Goal: Information Seeking & Learning: Learn about a topic

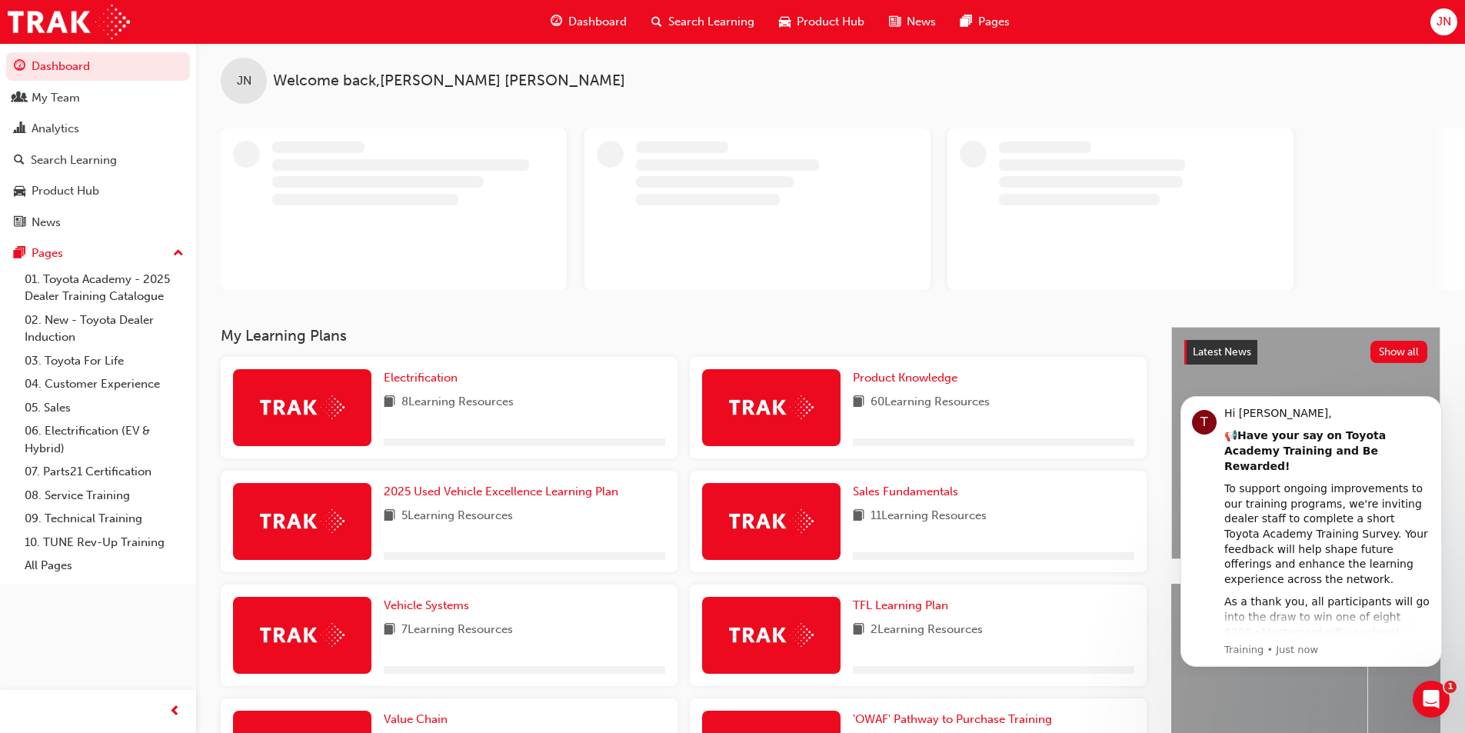
scroll to position [154, 0]
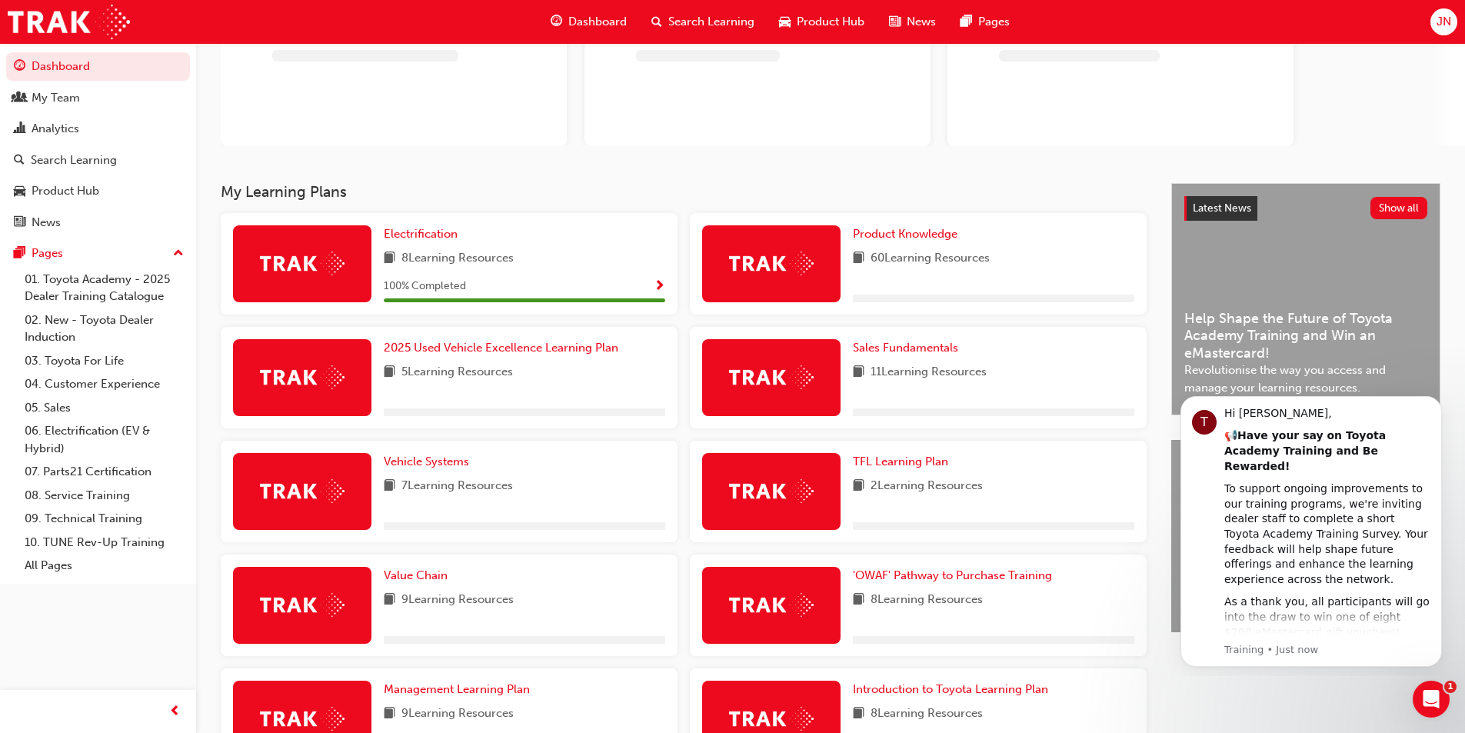
drag, startPoint x: 354, startPoint y: 173, endPoint x: 233, endPoint y: 183, distance: 121.2
click at [233, 178] on div "JN Welcome back , [PERSON_NAME]" at bounding box center [830, 36] width 1269 height 294
click at [233, 183] on h3 "My Learning Plans" at bounding box center [684, 192] width 926 height 18
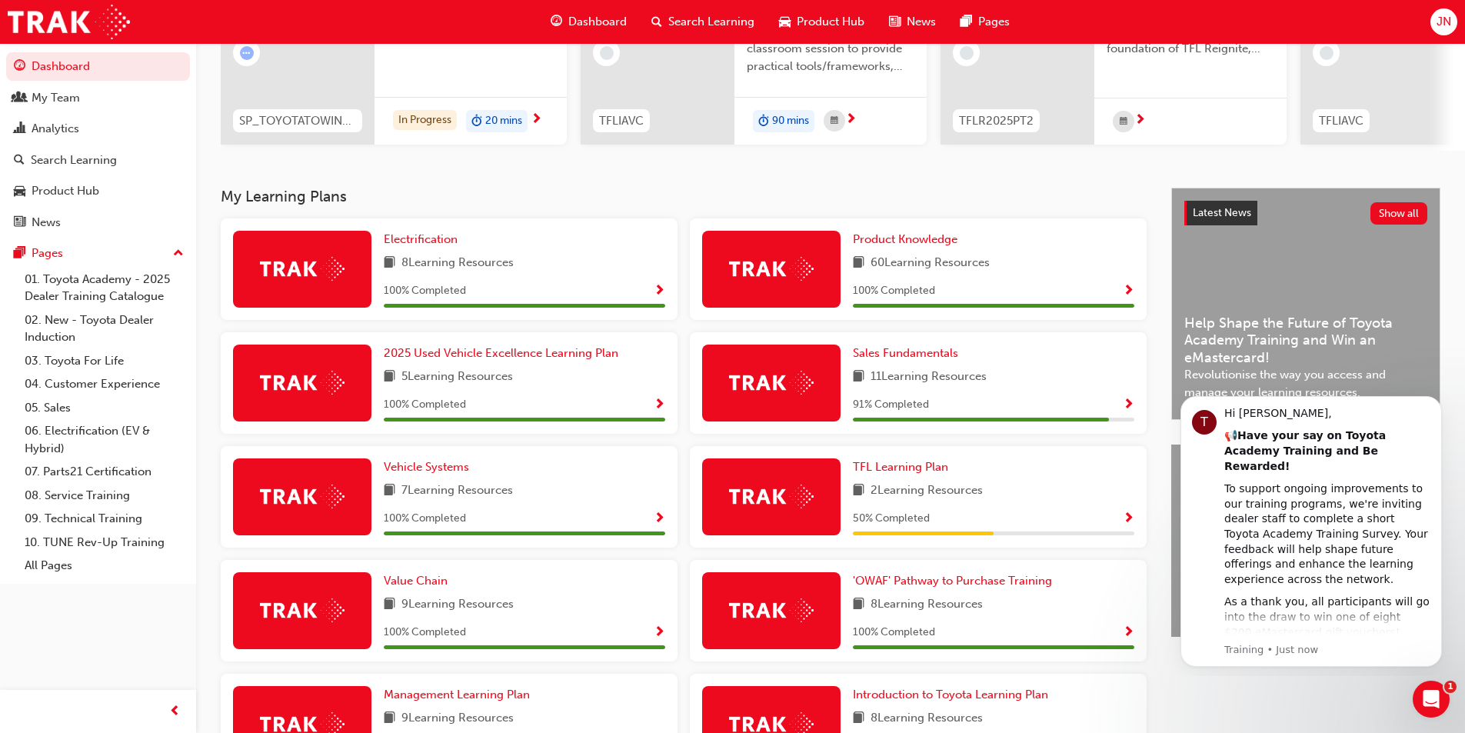
scroll to position [231, 0]
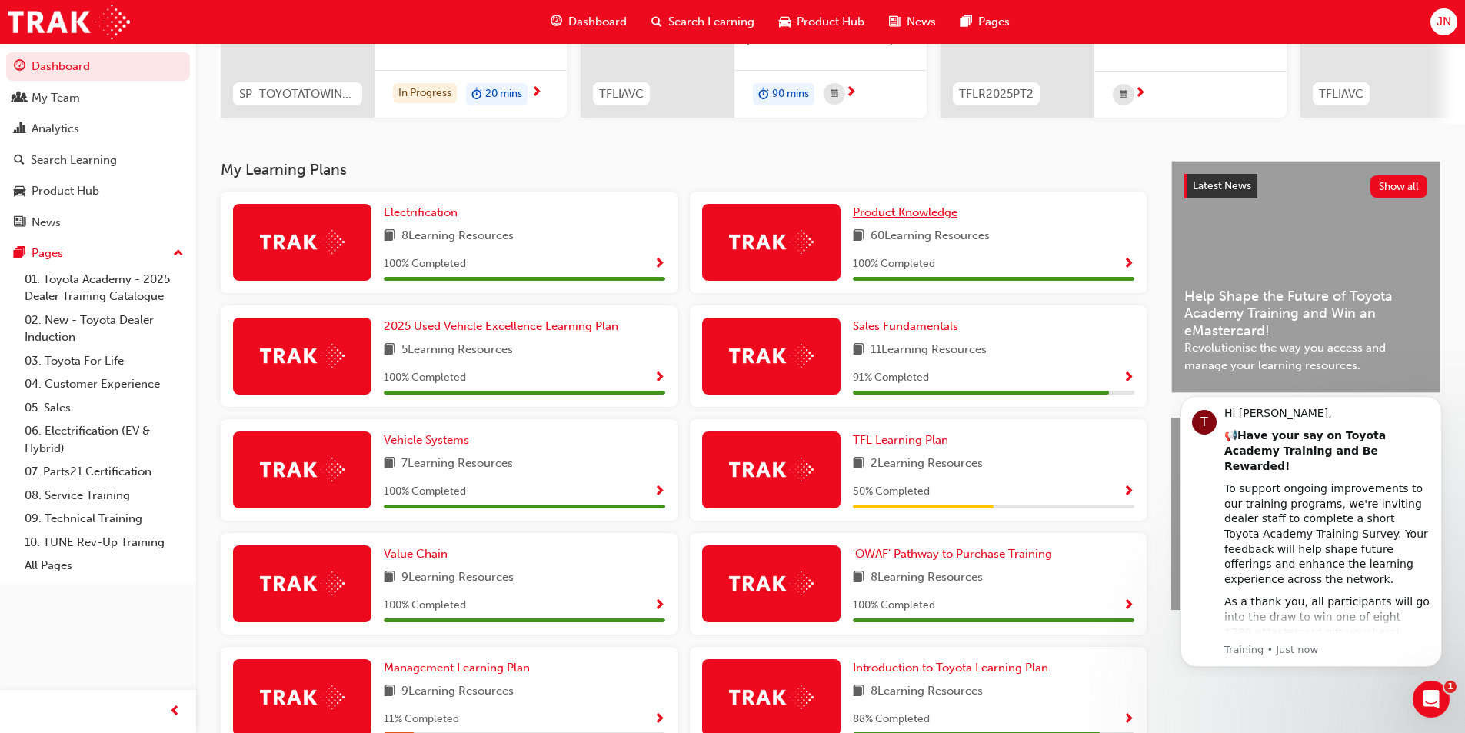
click at [935, 221] on link "Product Knowledge" at bounding box center [908, 213] width 111 height 18
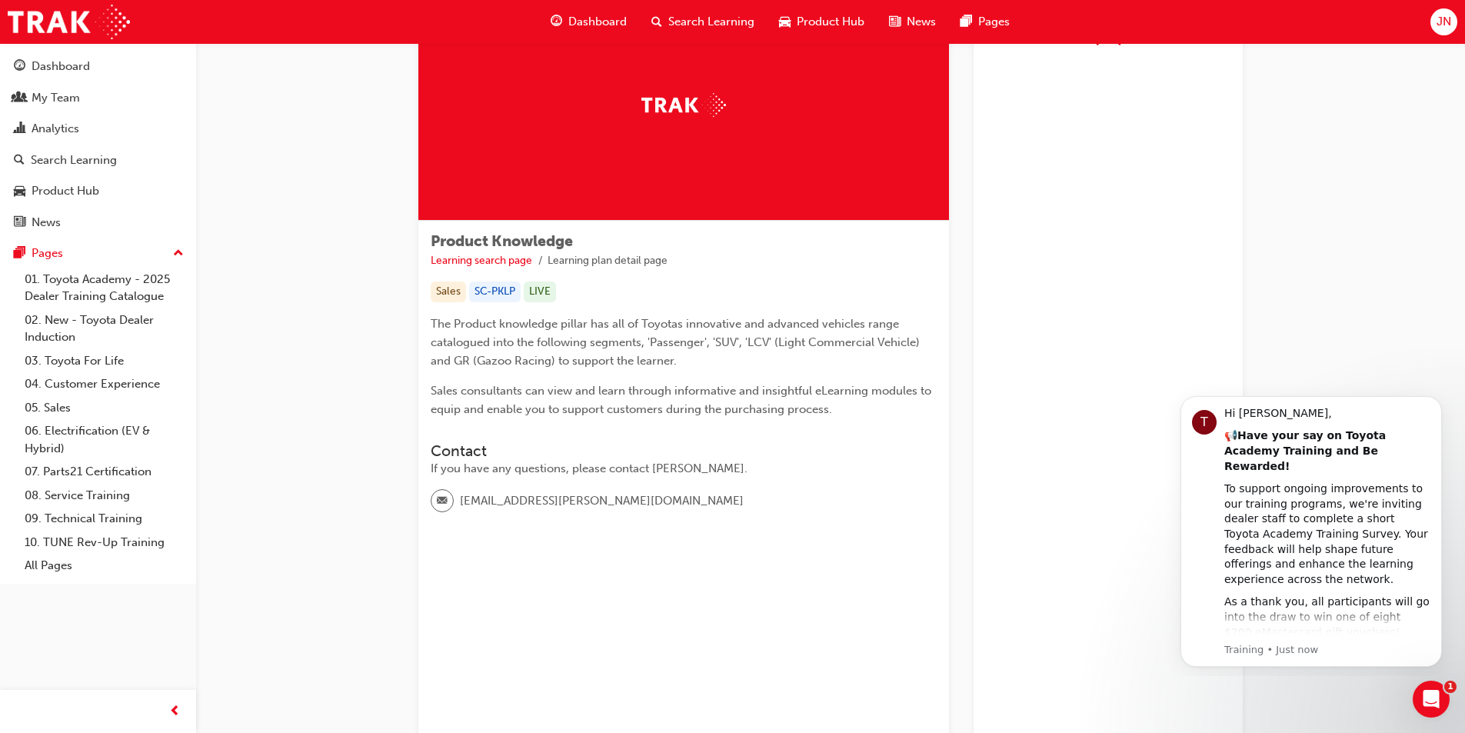
scroll to position [231, 0]
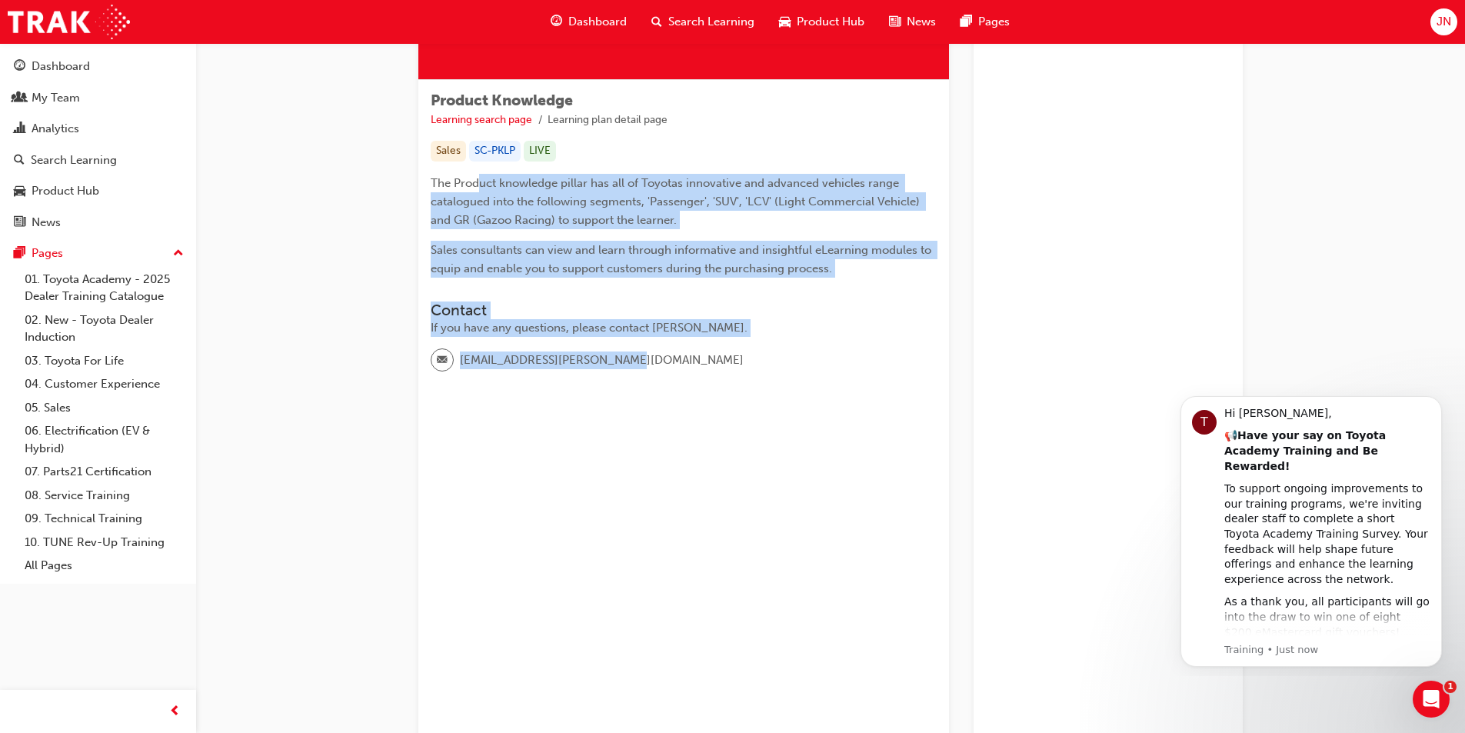
drag, startPoint x: 633, startPoint y: 345, endPoint x: 473, endPoint y: 175, distance: 233.4
click at [475, 175] on div "Product Knowledge Learning search page Learning plan detail page Sales SC-PKLP …" at bounding box center [683, 238] width 531 height 316
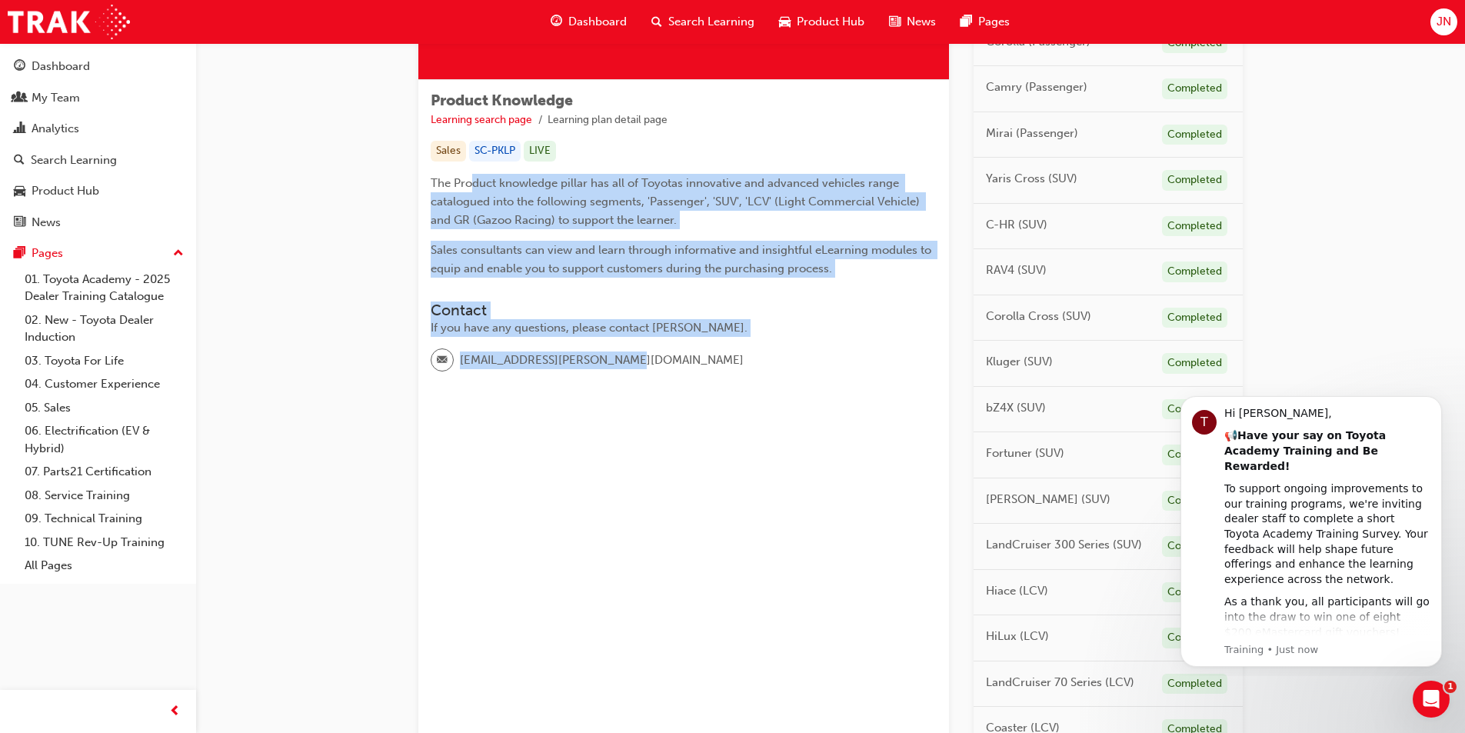
click at [471, 174] on p "The Product knowledge pillar has all of Toyotas innovative and advanced vehicle…" at bounding box center [684, 201] width 506 height 55
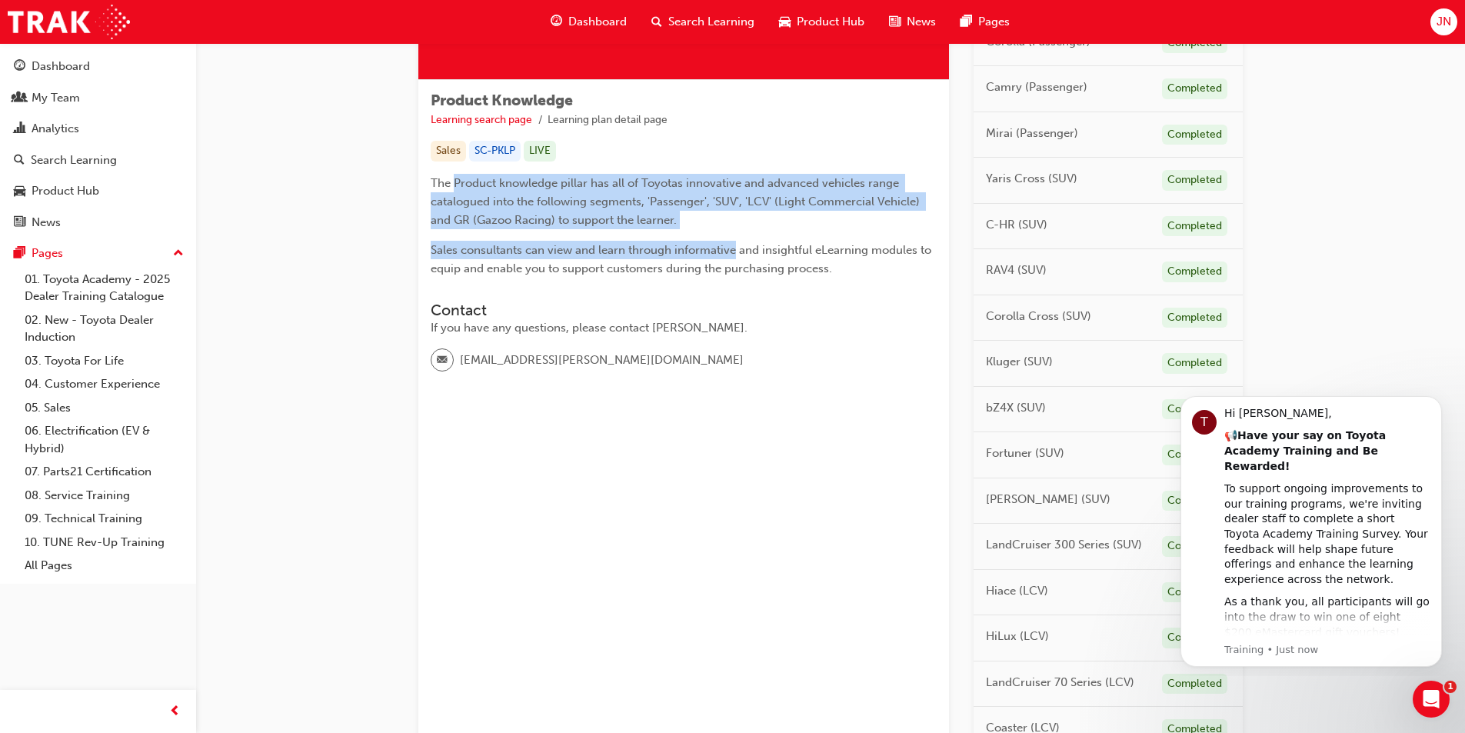
drag, startPoint x: 471, startPoint y: 174, endPoint x: 730, endPoint y: 257, distance: 271.4
click at [730, 257] on div "The Product knowledge pillar has all of Toyotas innovative and advanced vehicle…" at bounding box center [684, 226] width 506 height 104
click at [730, 257] on p "Sales consultants can view and learn through informative and insightful eLearni…" at bounding box center [684, 259] width 506 height 37
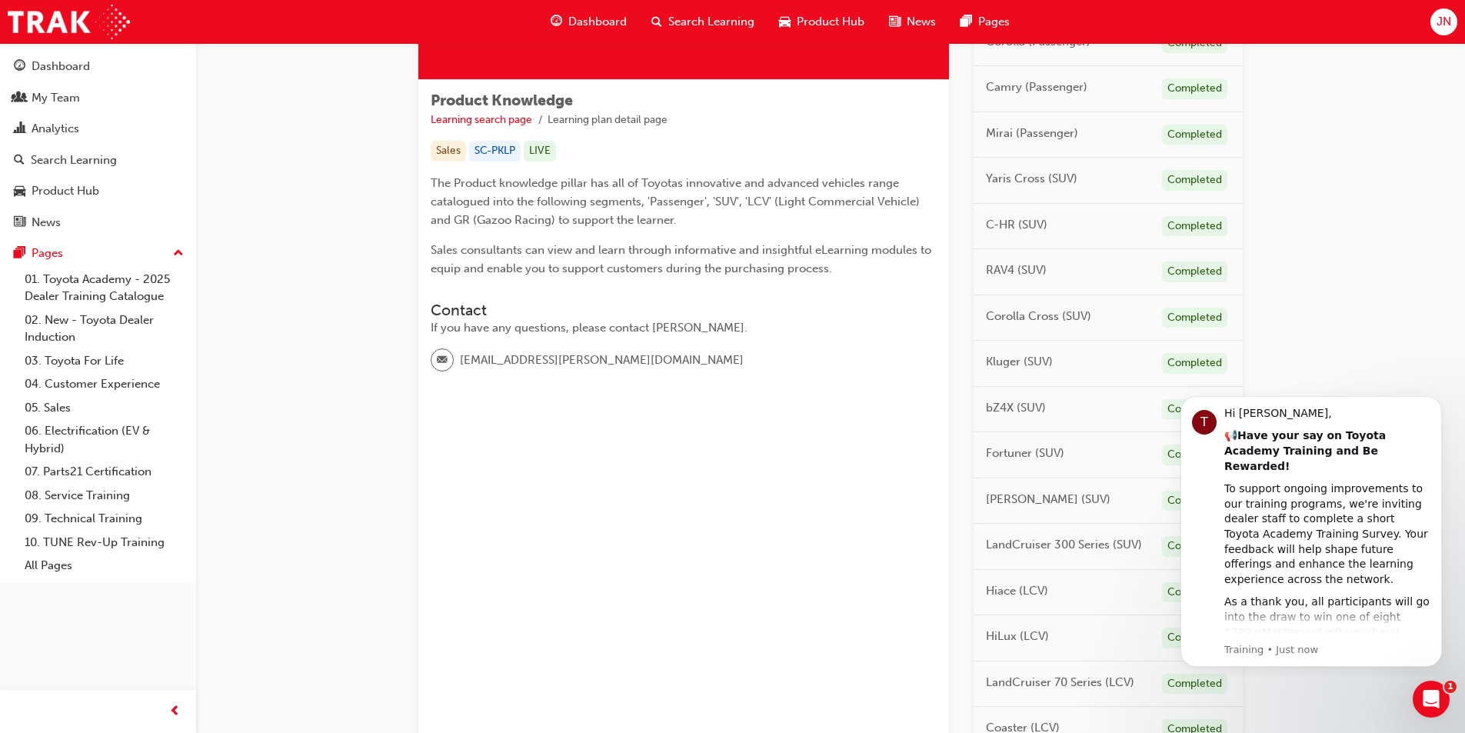
click at [1011, 256] on div "RAV4 (SUV) Completed" at bounding box center [1108, 272] width 269 height 46
click at [1184, 267] on div "Completed" at bounding box center [1194, 271] width 65 height 21
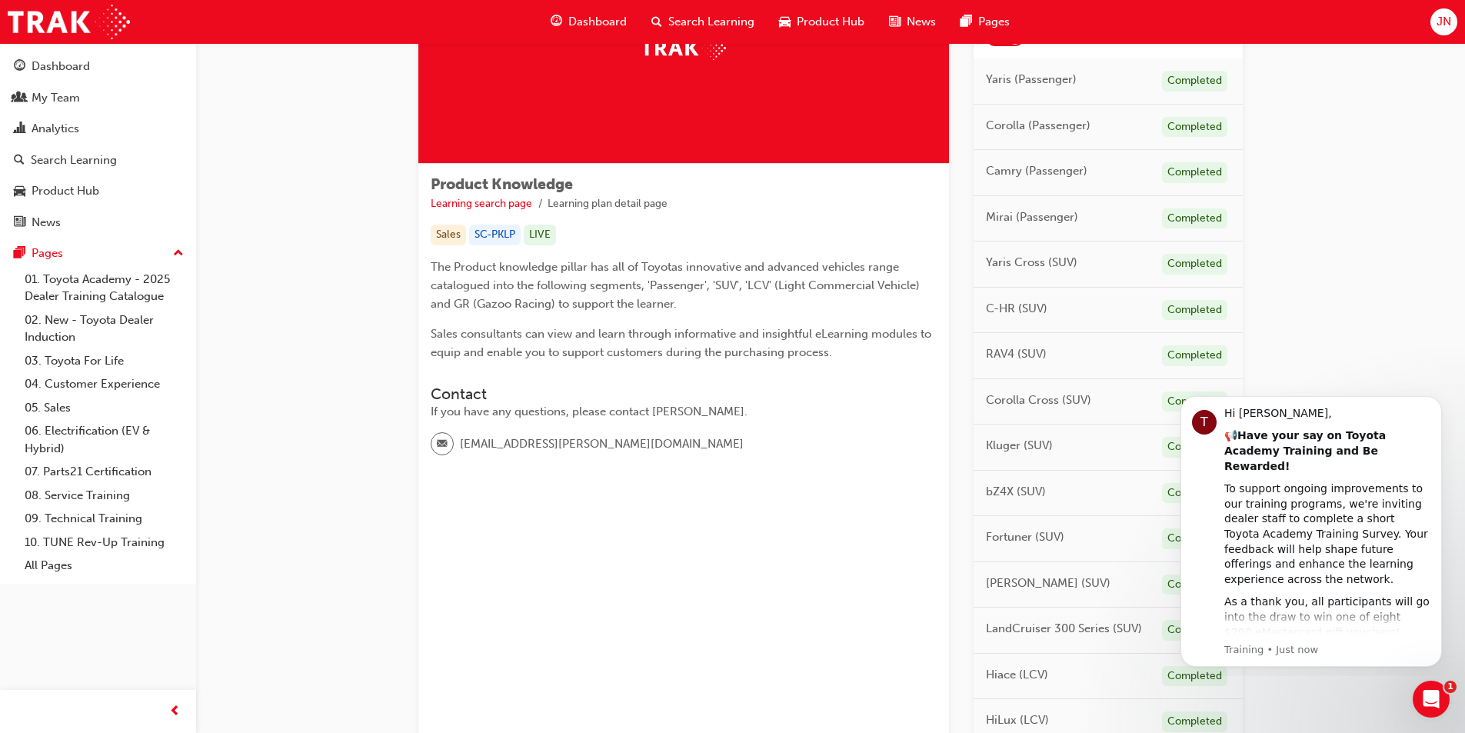
scroll to position [0, 0]
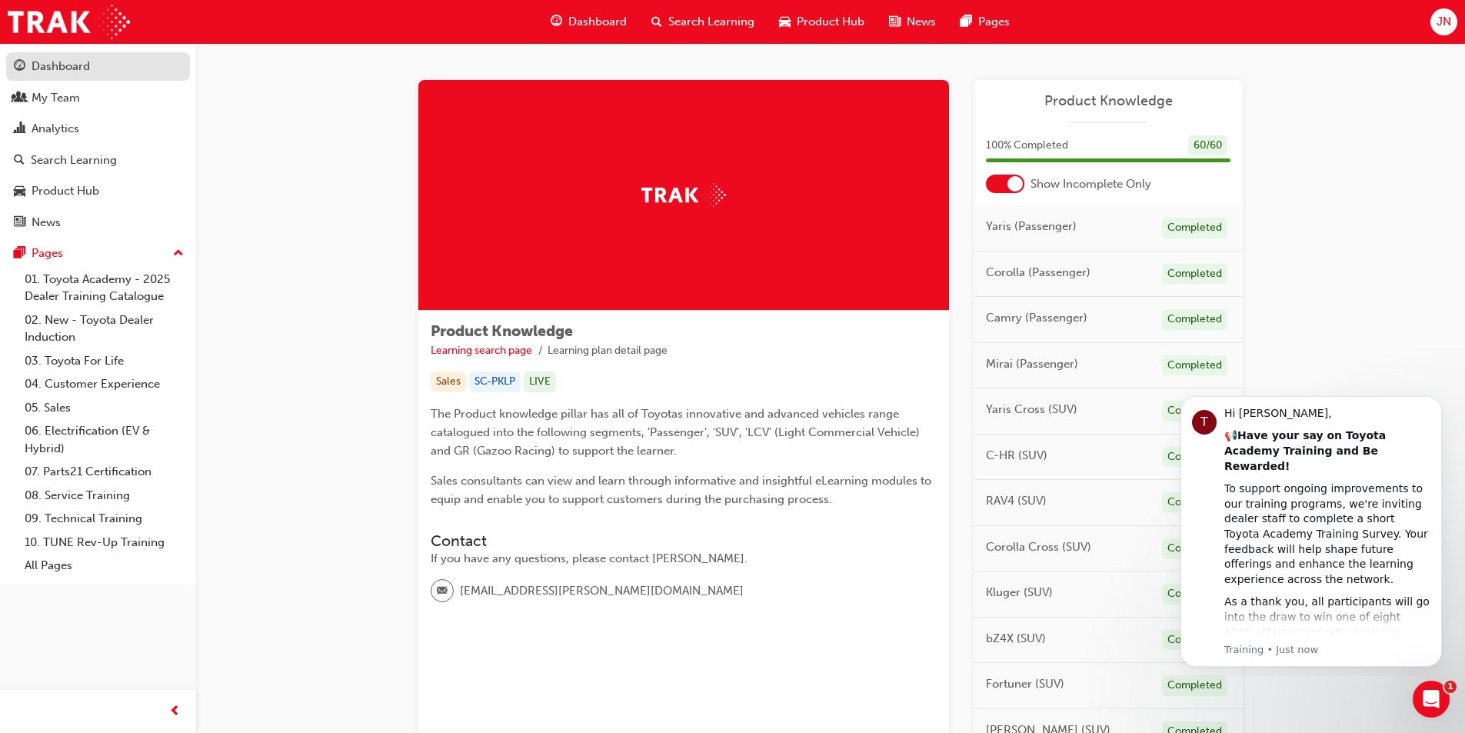
click at [72, 68] on div "Dashboard" at bounding box center [61, 67] width 58 height 18
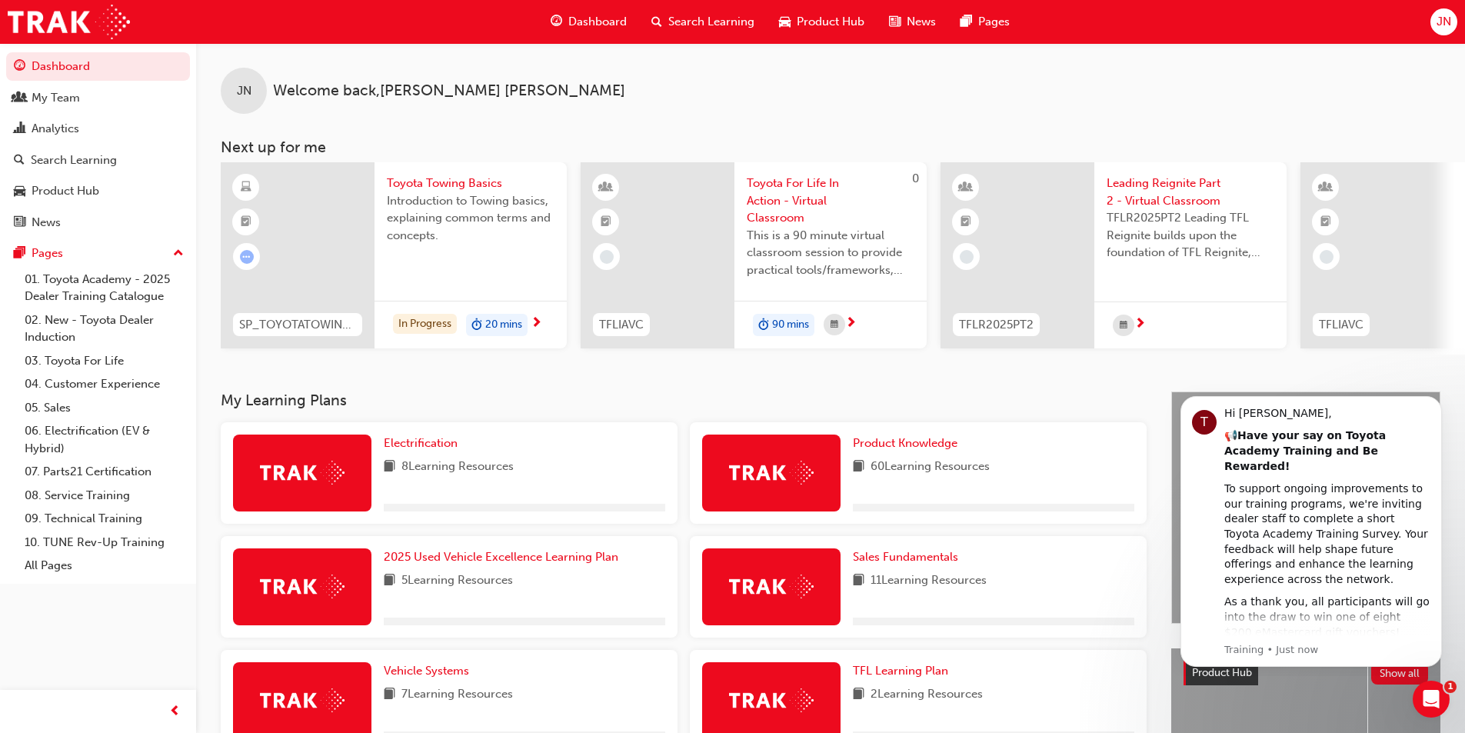
click at [714, 26] on span "Search Learning" at bounding box center [711, 22] width 86 height 18
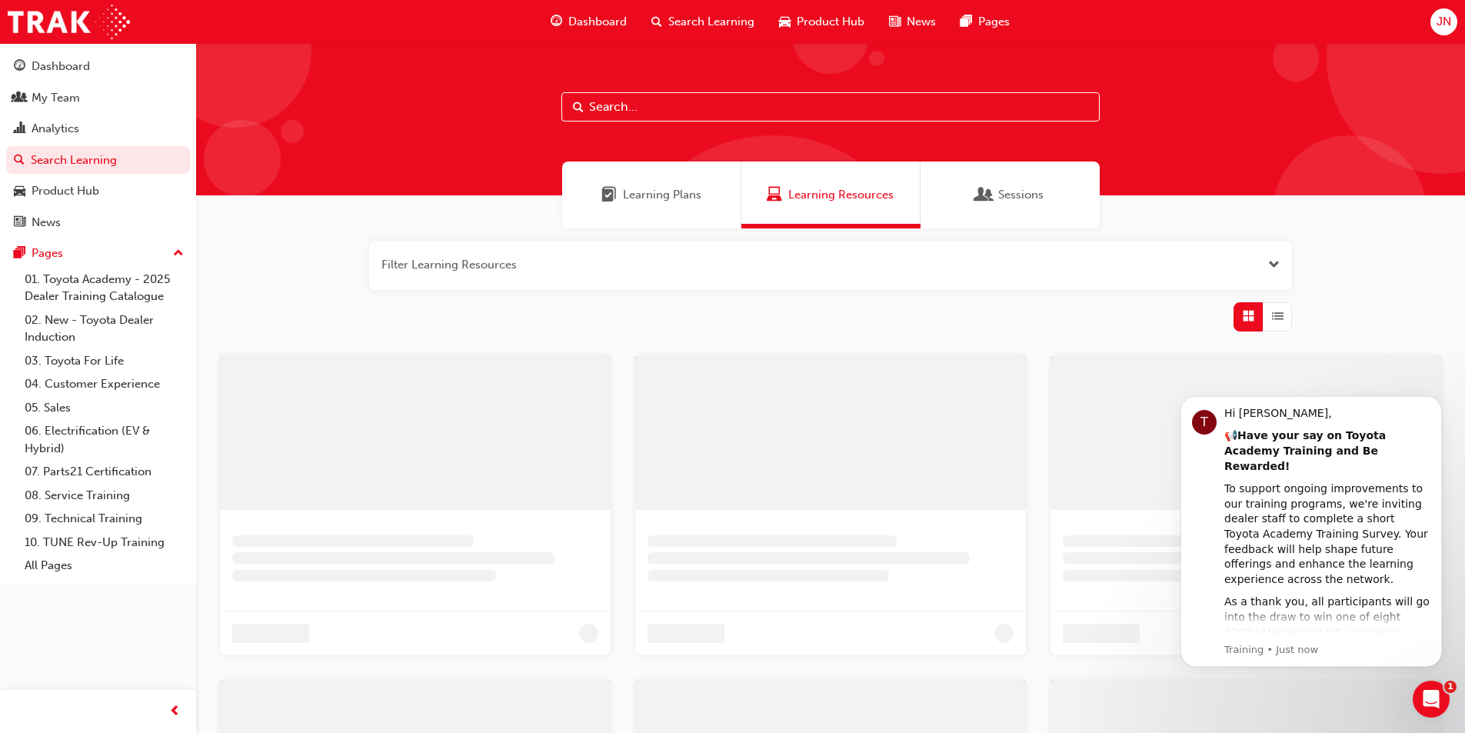
click at [618, 106] on input "text" at bounding box center [830, 106] width 538 height 29
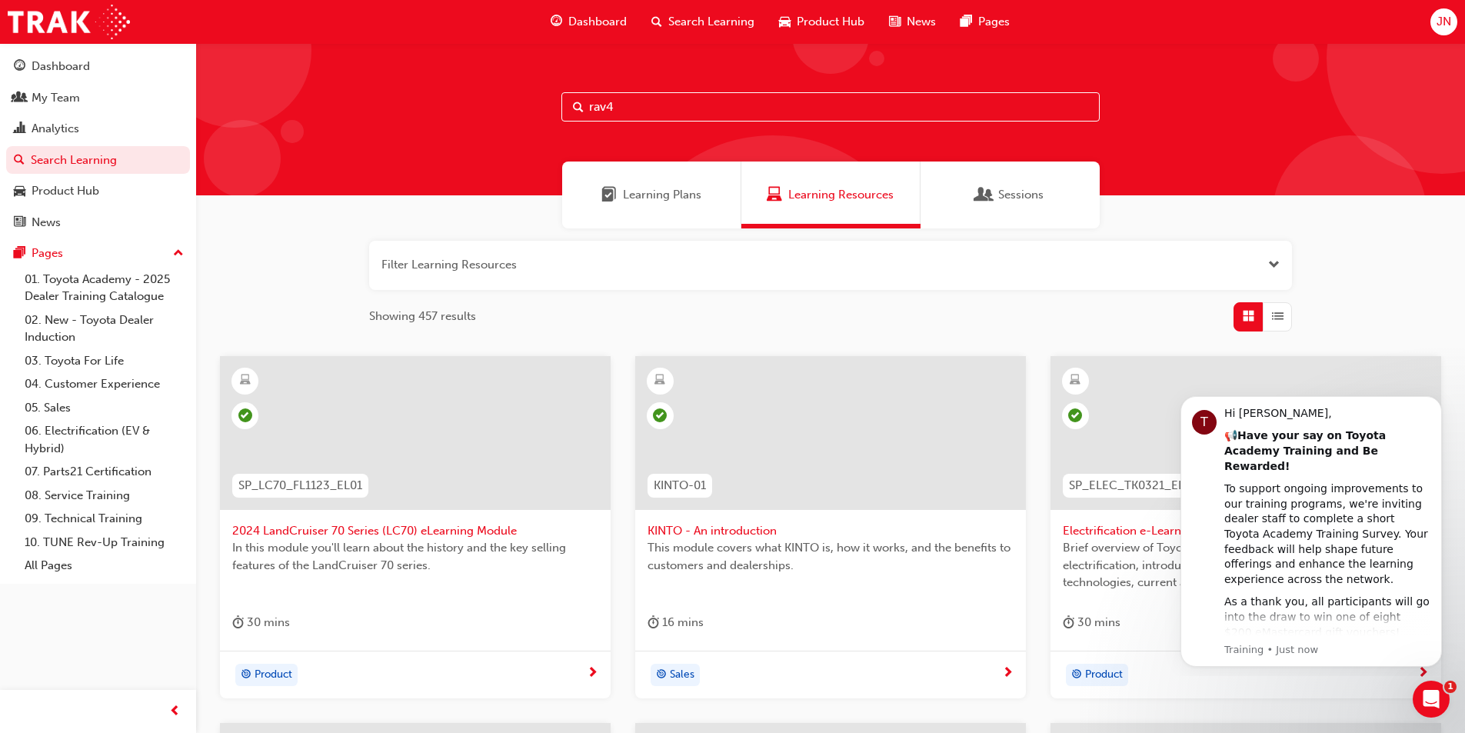
type input "rav4"
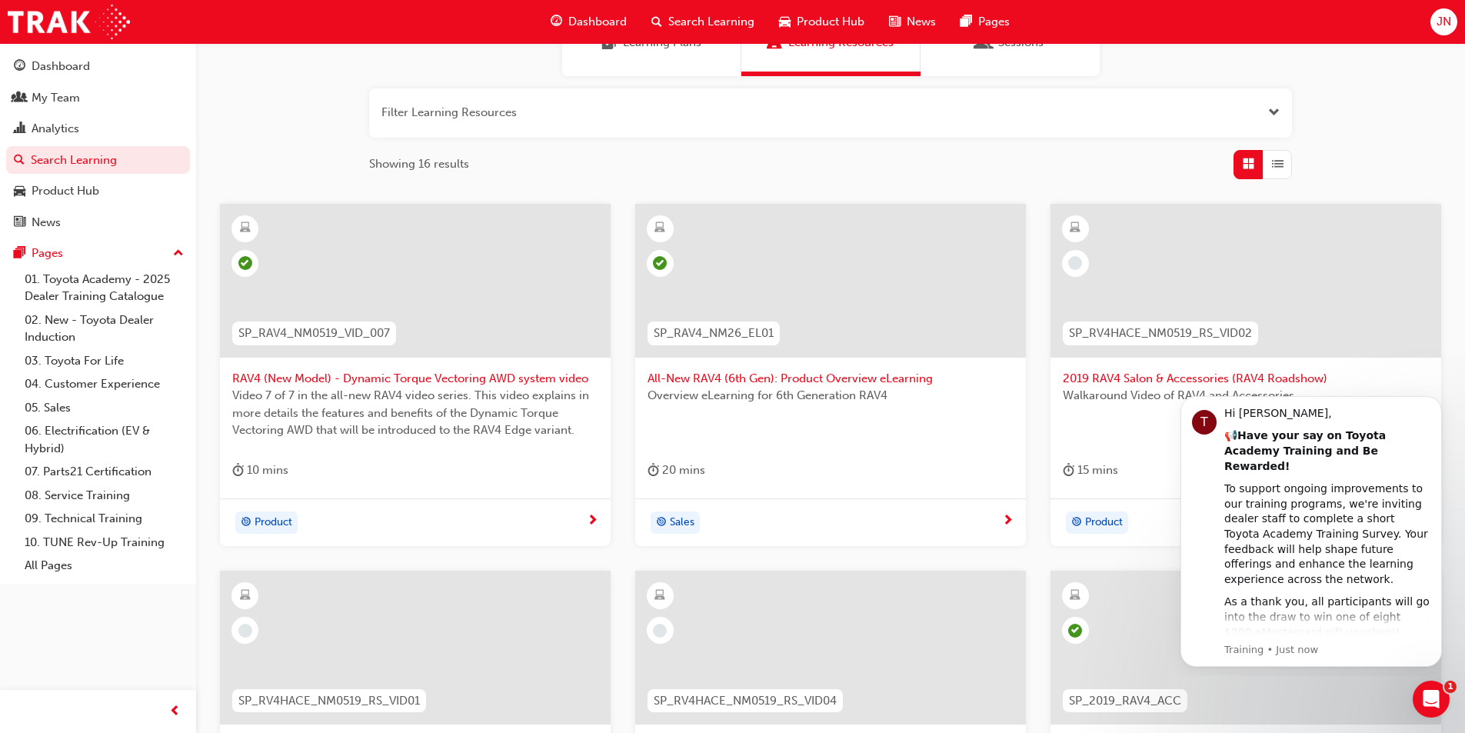
scroll to position [154, 0]
click at [827, 373] on span "All-New RAV4 (6th Gen): Product Overview eLearning" at bounding box center [831, 377] width 366 height 18
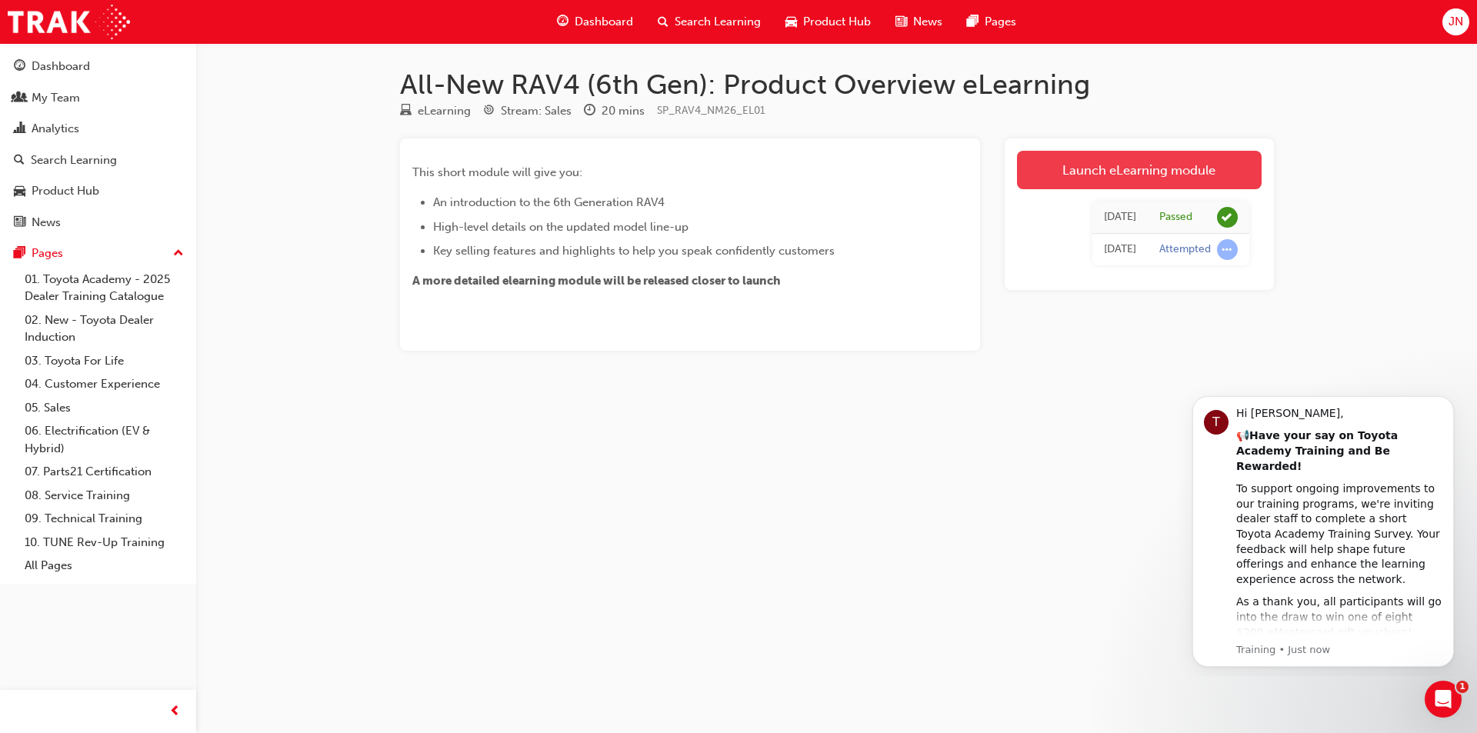
click at [1073, 178] on link "Launch eLearning module" at bounding box center [1139, 170] width 245 height 38
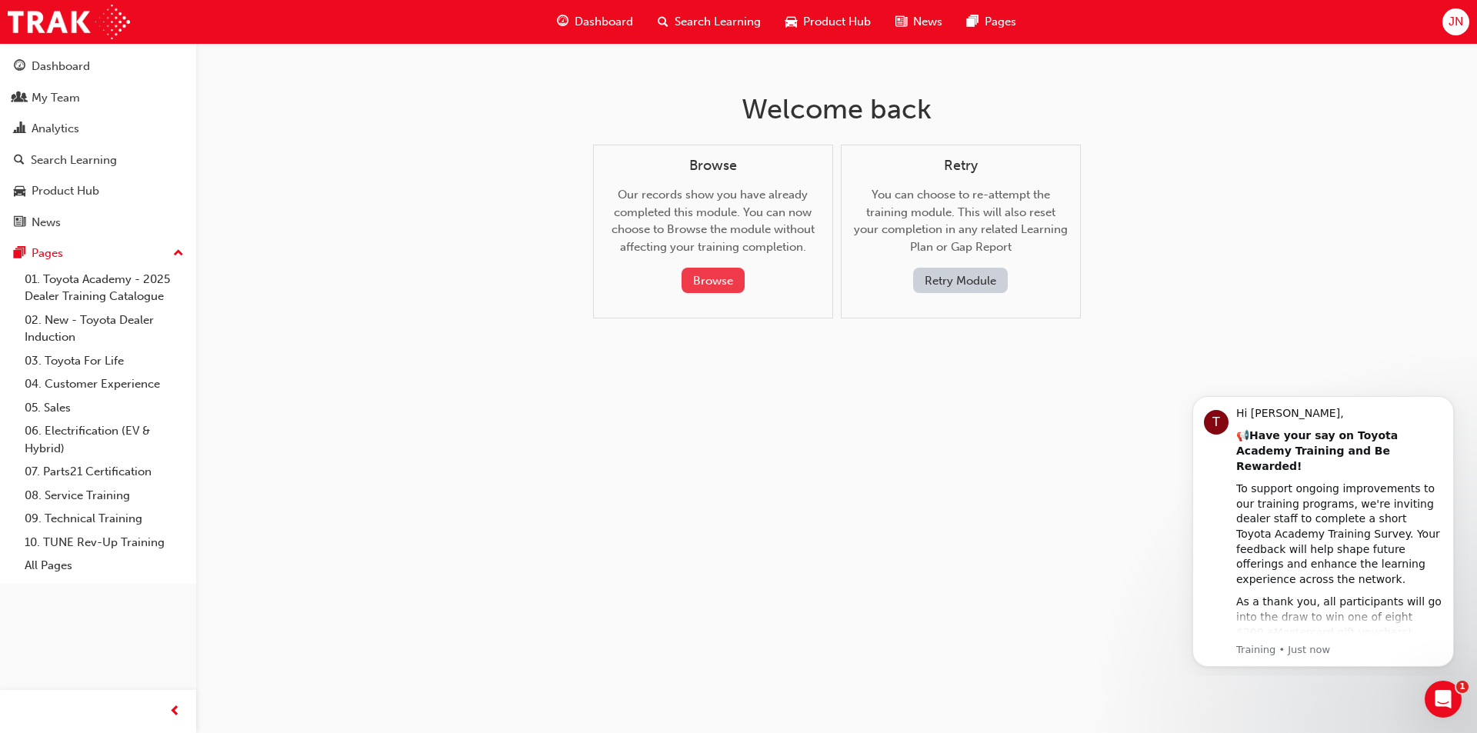
click at [714, 280] on button "Browse" at bounding box center [712, 280] width 63 height 25
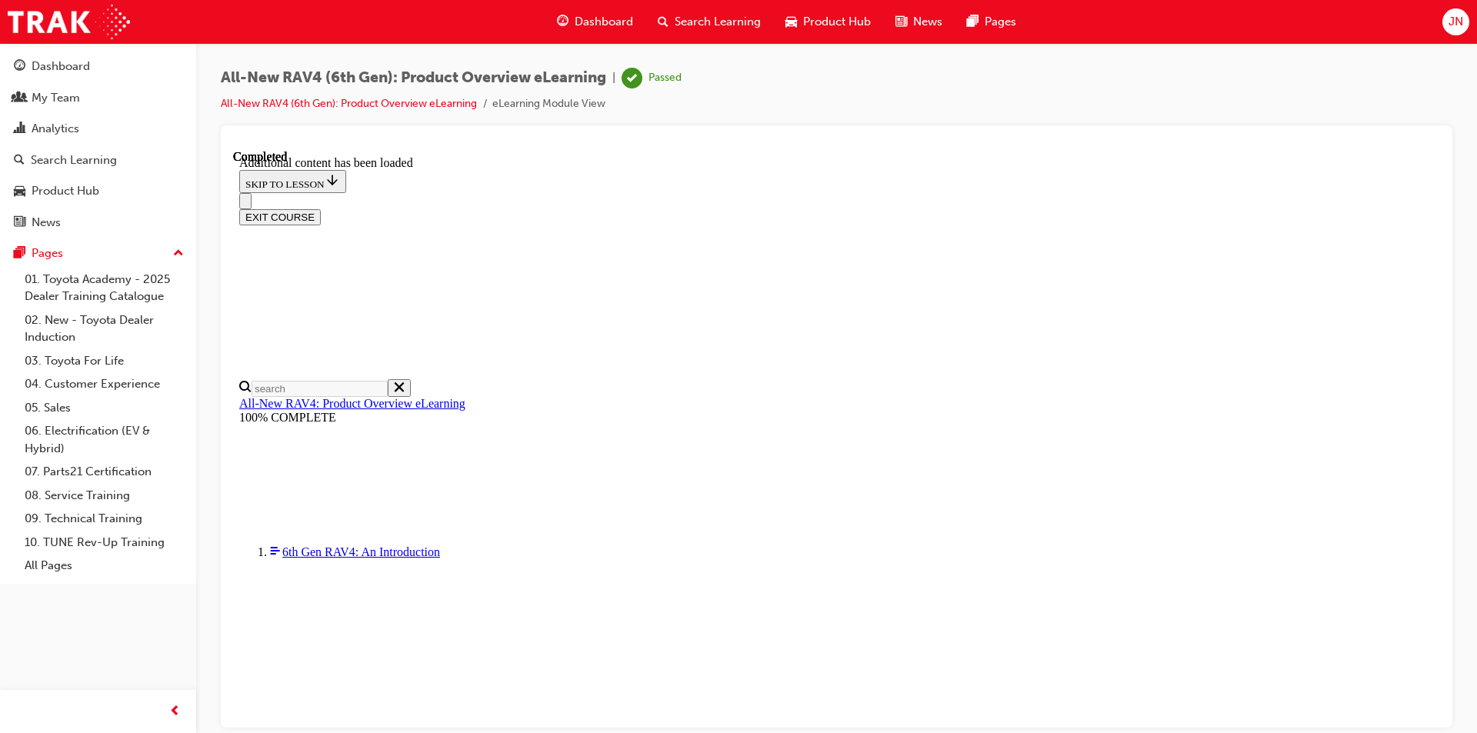
scroll to position [15, 0]
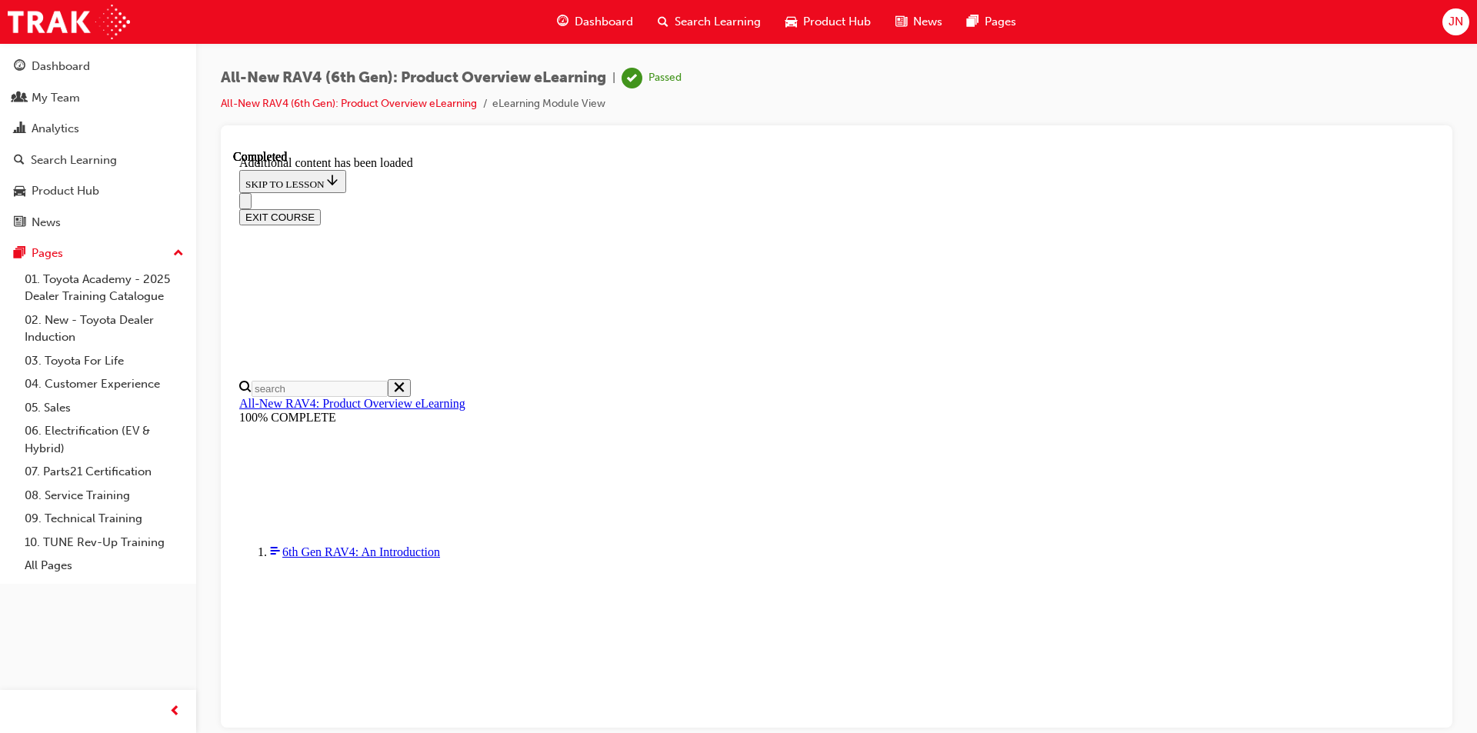
drag, startPoint x: 627, startPoint y: 218, endPoint x: 1304, endPoint y: 550, distance: 754.6
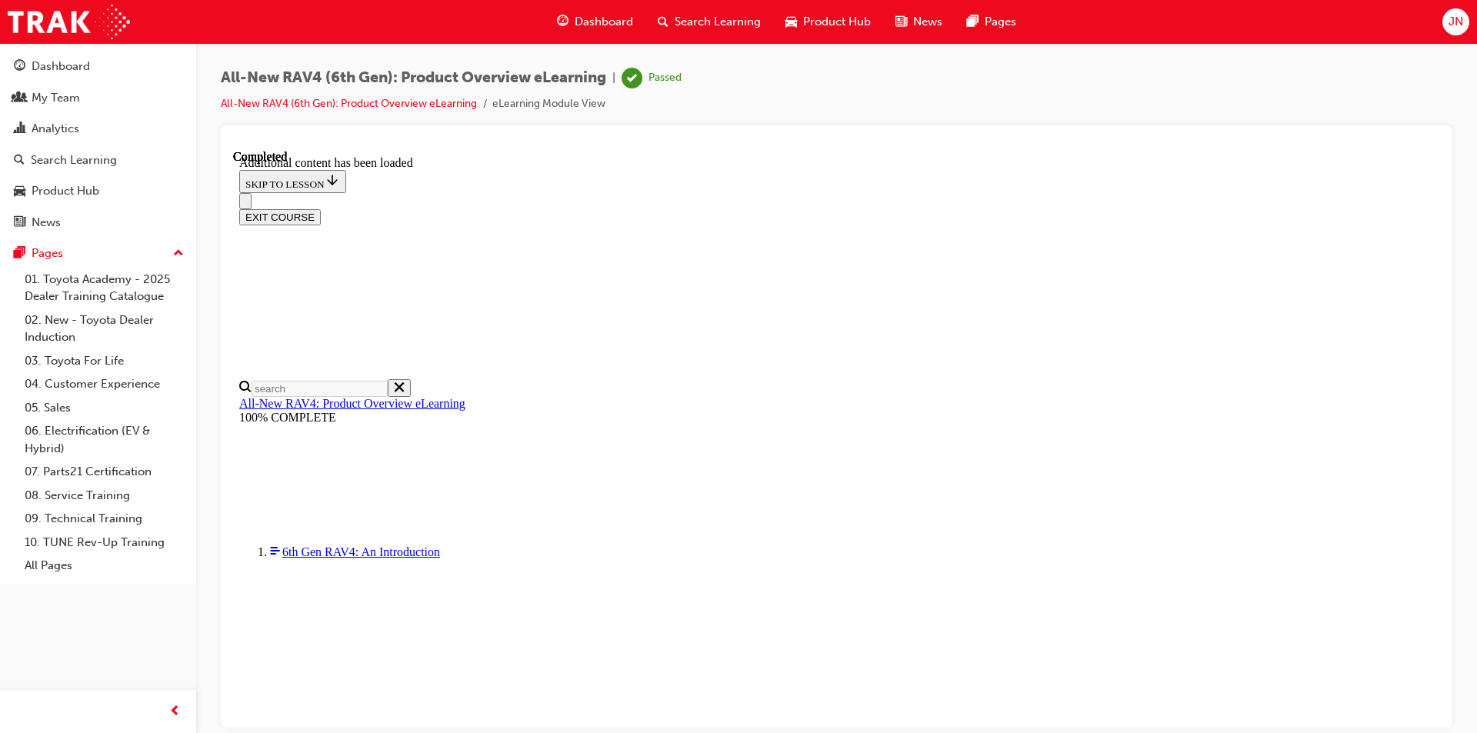
drag, startPoint x: 1304, startPoint y: 531, endPoint x: 661, endPoint y: 241, distance: 706.0
drag, startPoint x: 659, startPoint y: 241, endPoint x: 1340, endPoint y: 580, distance: 761.1
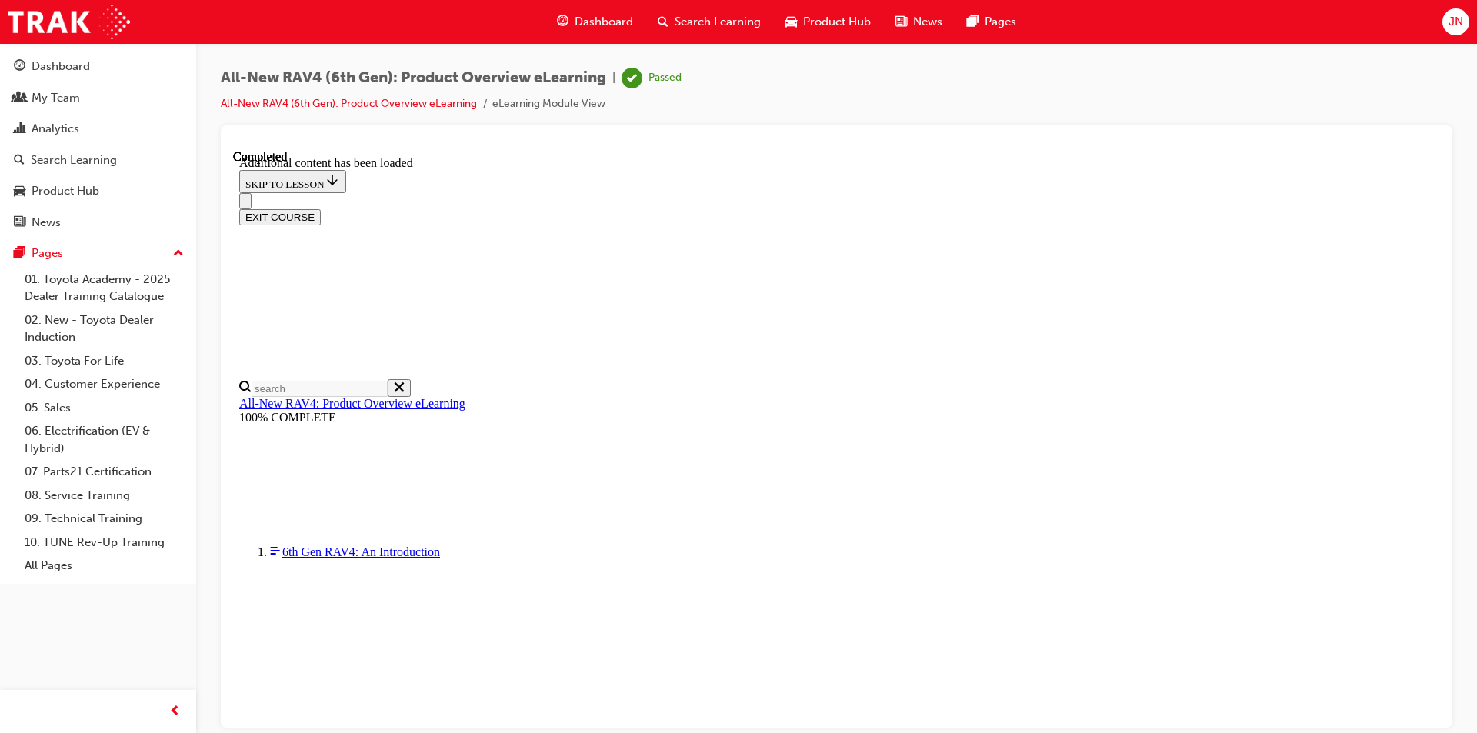
drag, startPoint x: 1340, startPoint y: 580, endPoint x: 651, endPoint y: 228, distance: 774.5
drag, startPoint x: 651, startPoint y: 228, endPoint x: 1303, endPoint y: 551, distance: 728.1
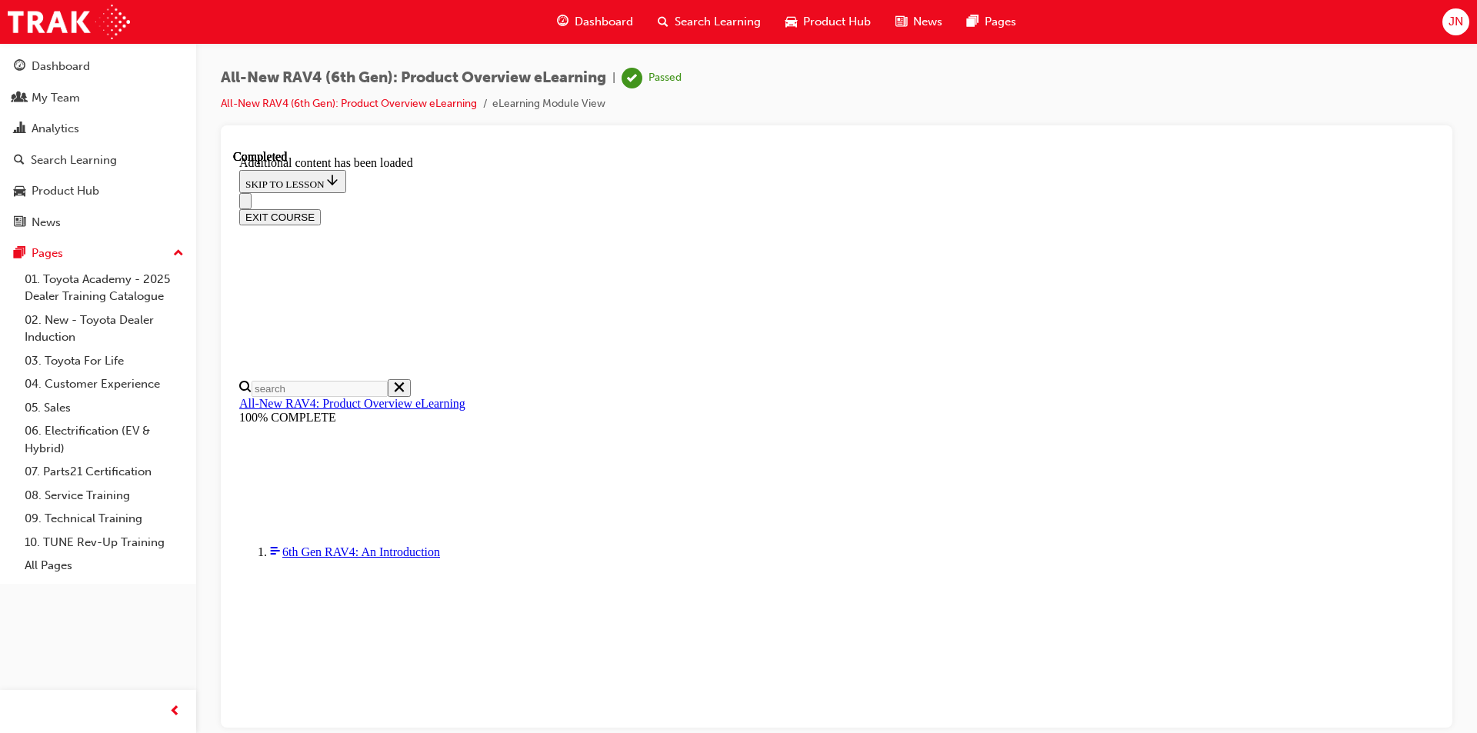
scroll to position [906, 0]
drag, startPoint x: 643, startPoint y: 160, endPoint x: 856, endPoint y: 265, distance: 237.3
drag, startPoint x: 856, startPoint y: 265, endPoint x: 658, endPoint y: 153, distance: 227.6
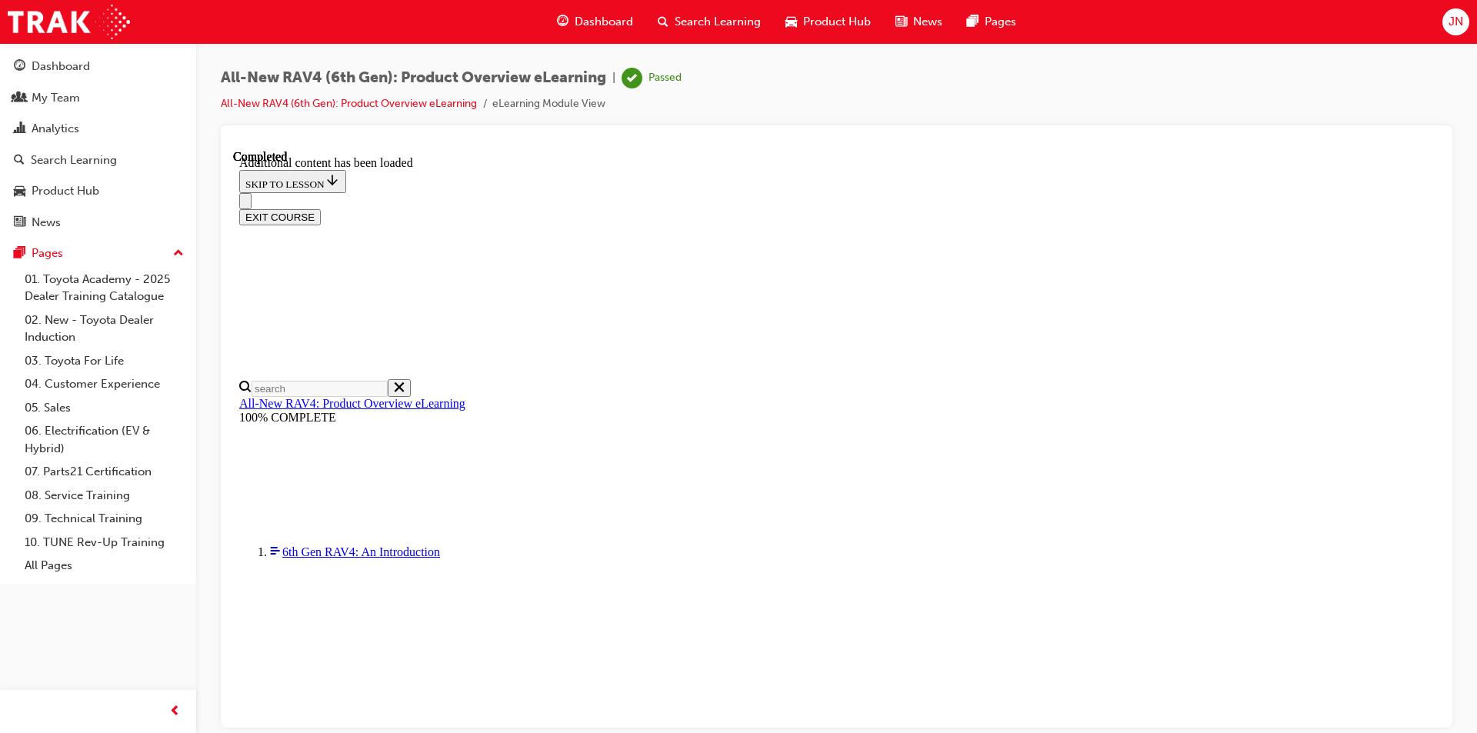
drag, startPoint x: 658, startPoint y: 153, endPoint x: 916, endPoint y: 270, distance: 283.6
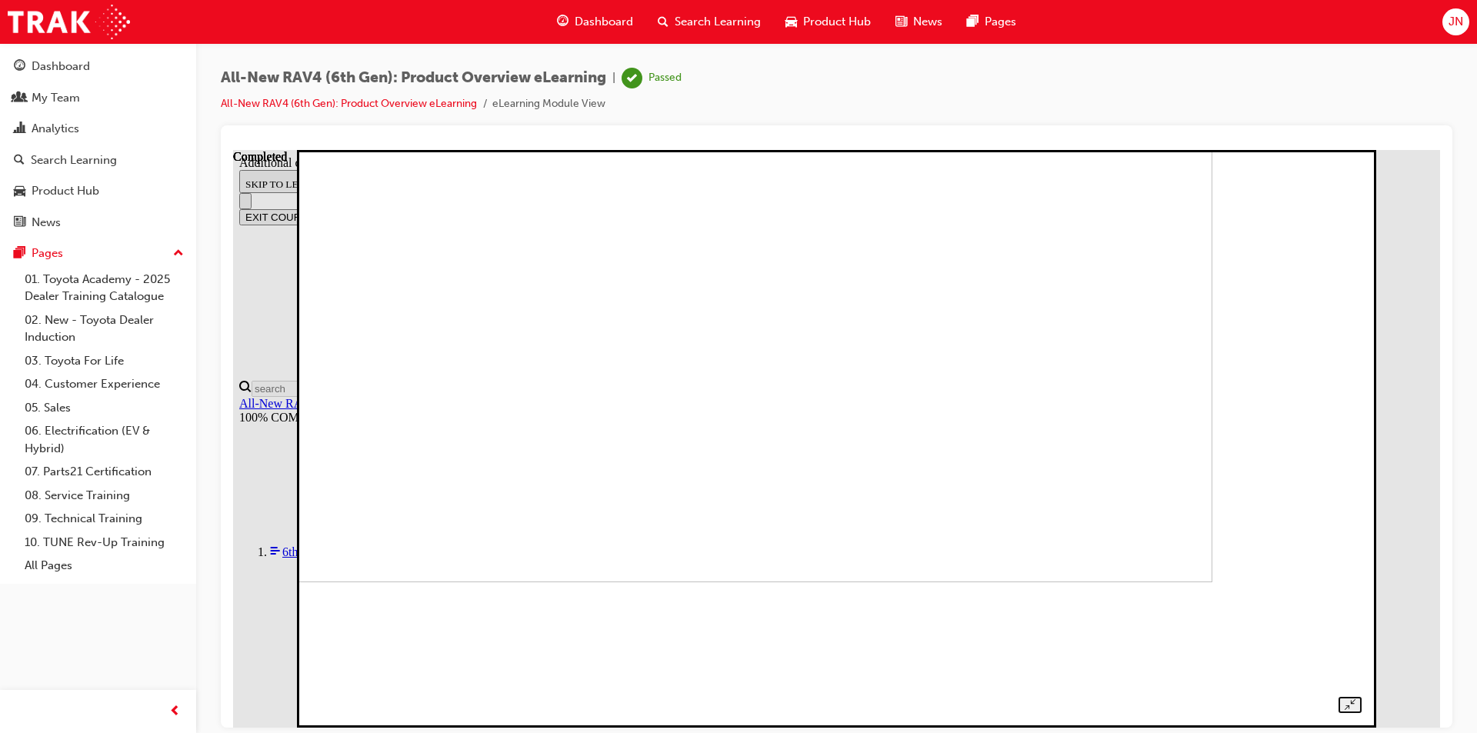
click at [1009, 427] on img at bounding box center [698, 293] width 1027 height 578
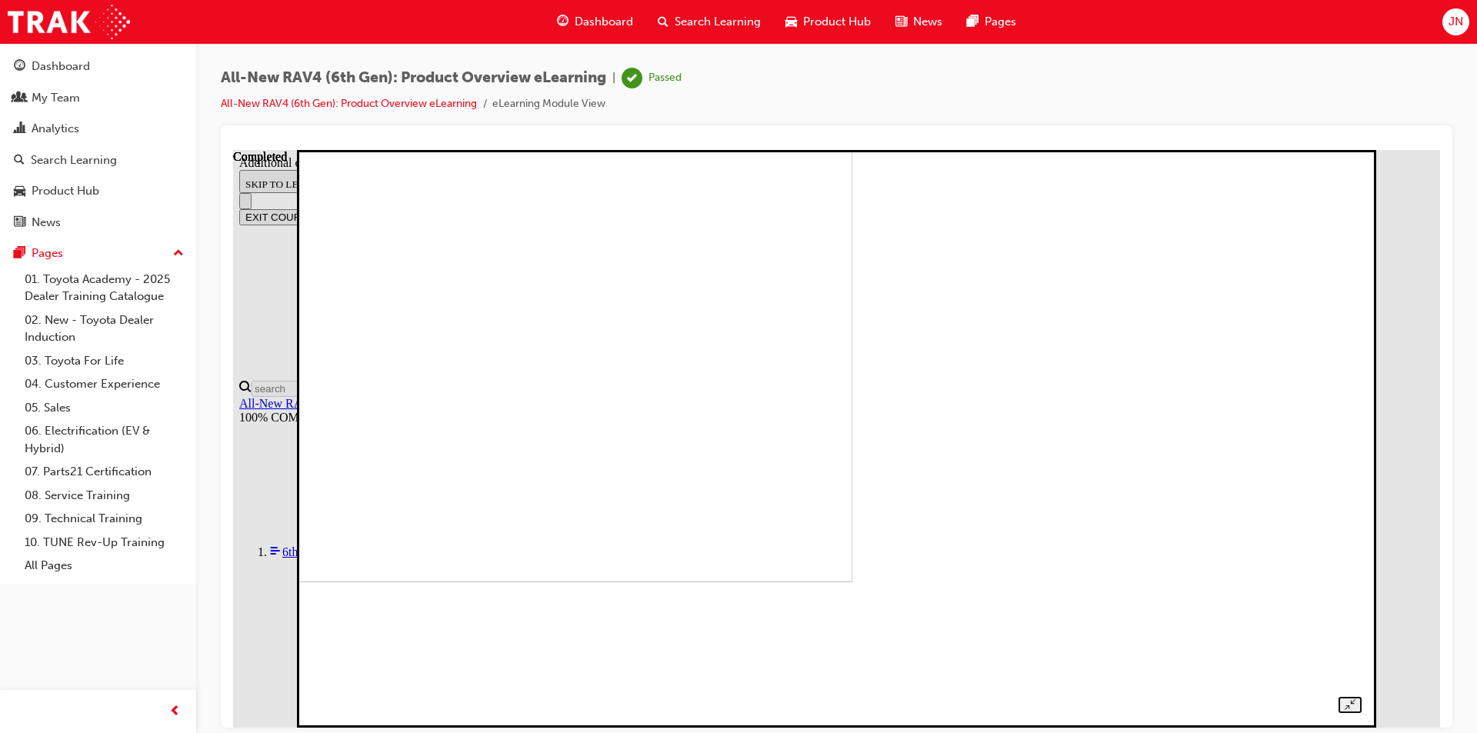
click at [853, 455] on img at bounding box center [339, 293] width 1027 height 578
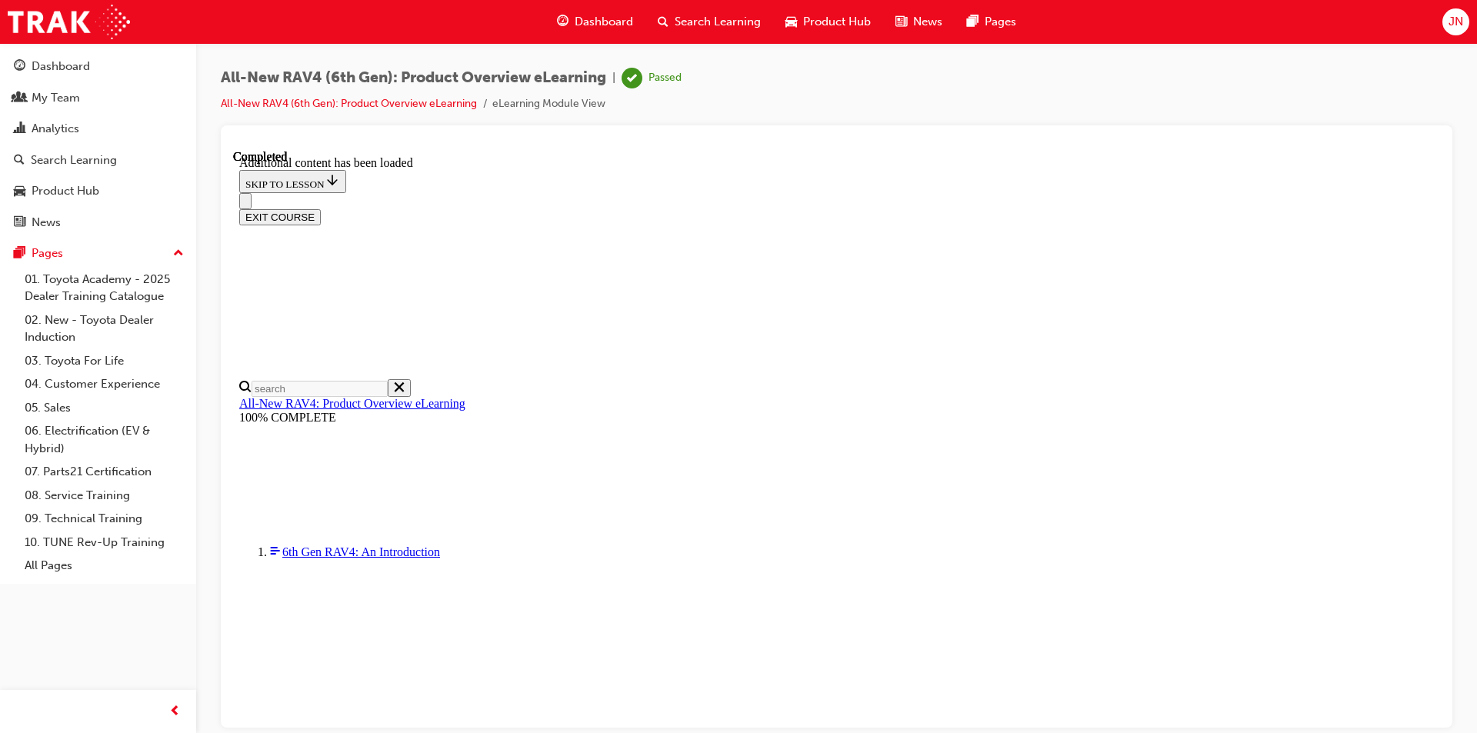
scroll to position [0, 0]
drag, startPoint x: 659, startPoint y: 235, endPoint x: 1166, endPoint y: 621, distance: 637.6
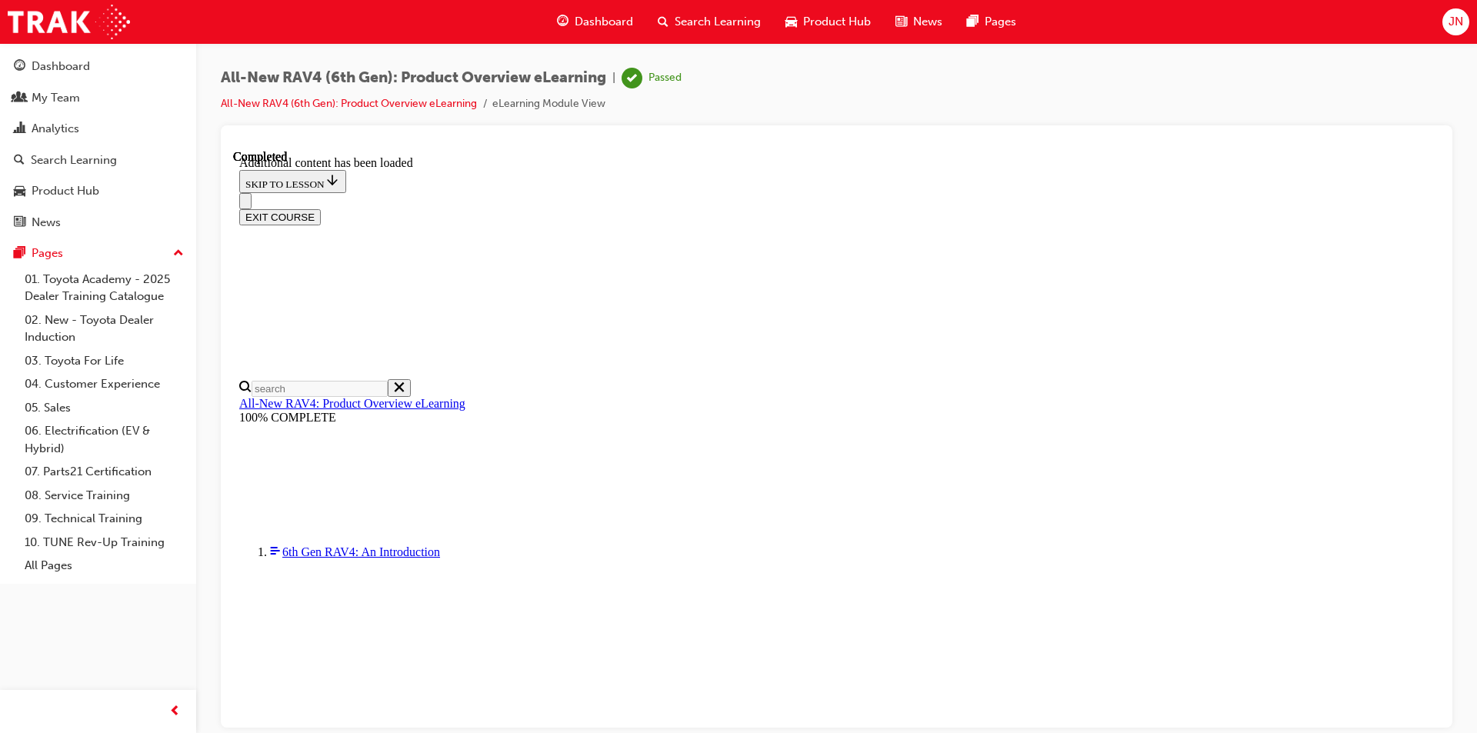
drag, startPoint x: 1042, startPoint y: 188, endPoint x: 1076, endPoint y: 316, distance: 132.1
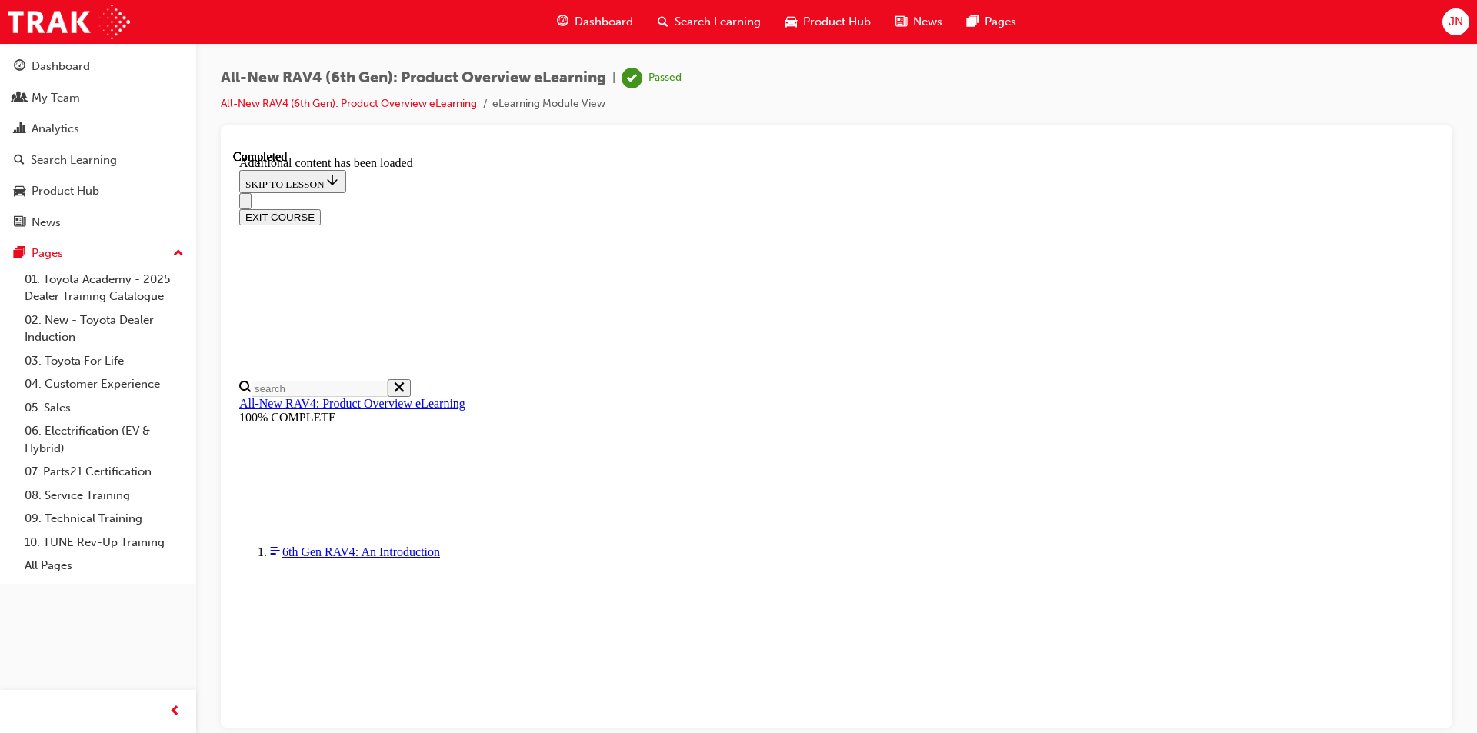
drag, startPoint x: 1097, startPoint y: 346, endPoint x: 998, endPoint y: 185, distance: 188.5
drag, startPoint x: 998, startPoint y: 185, endPoint x: 1130, endPoint y: 298, distance: 172.9
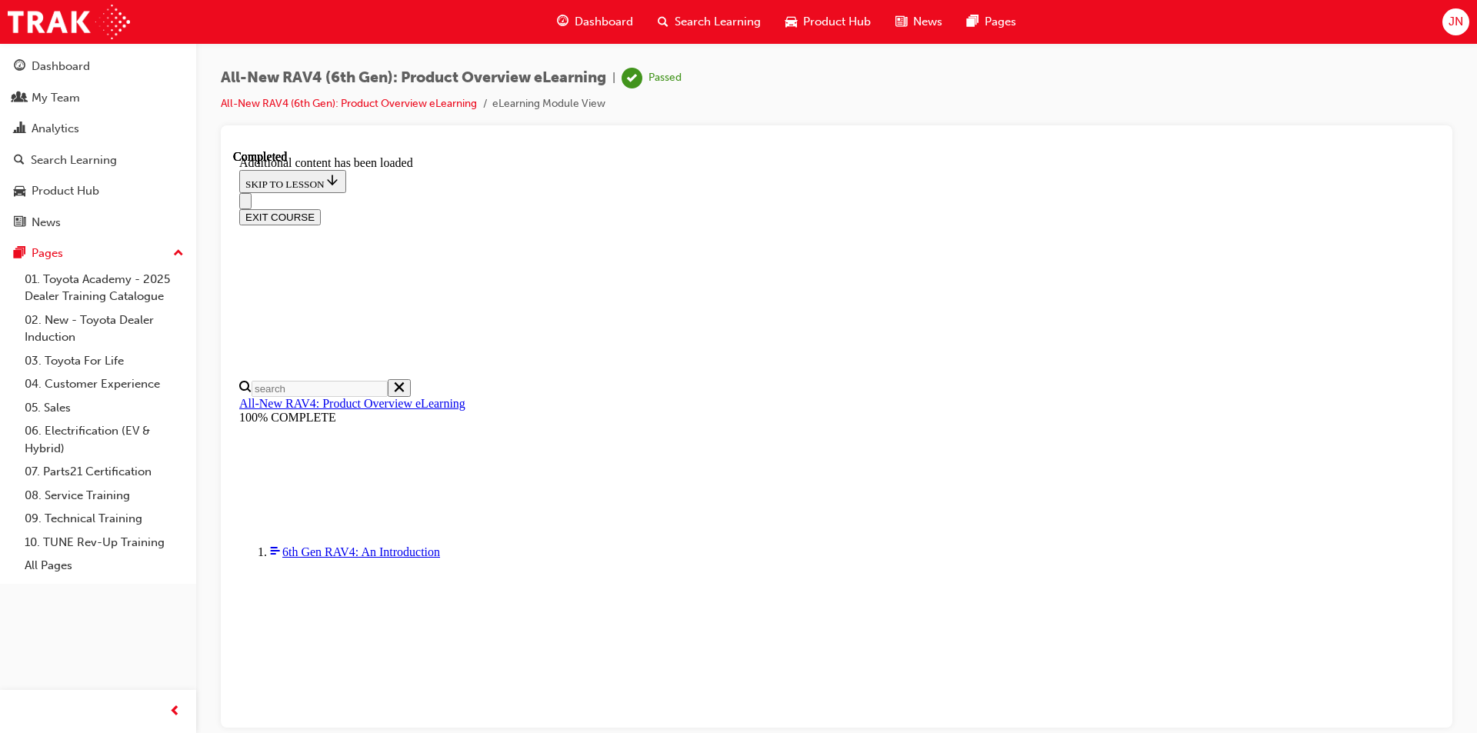
drag, startPoint x: 653, startPoint y: 549, endPoint x: 1249, endPoint y: 548, distance: 596.0
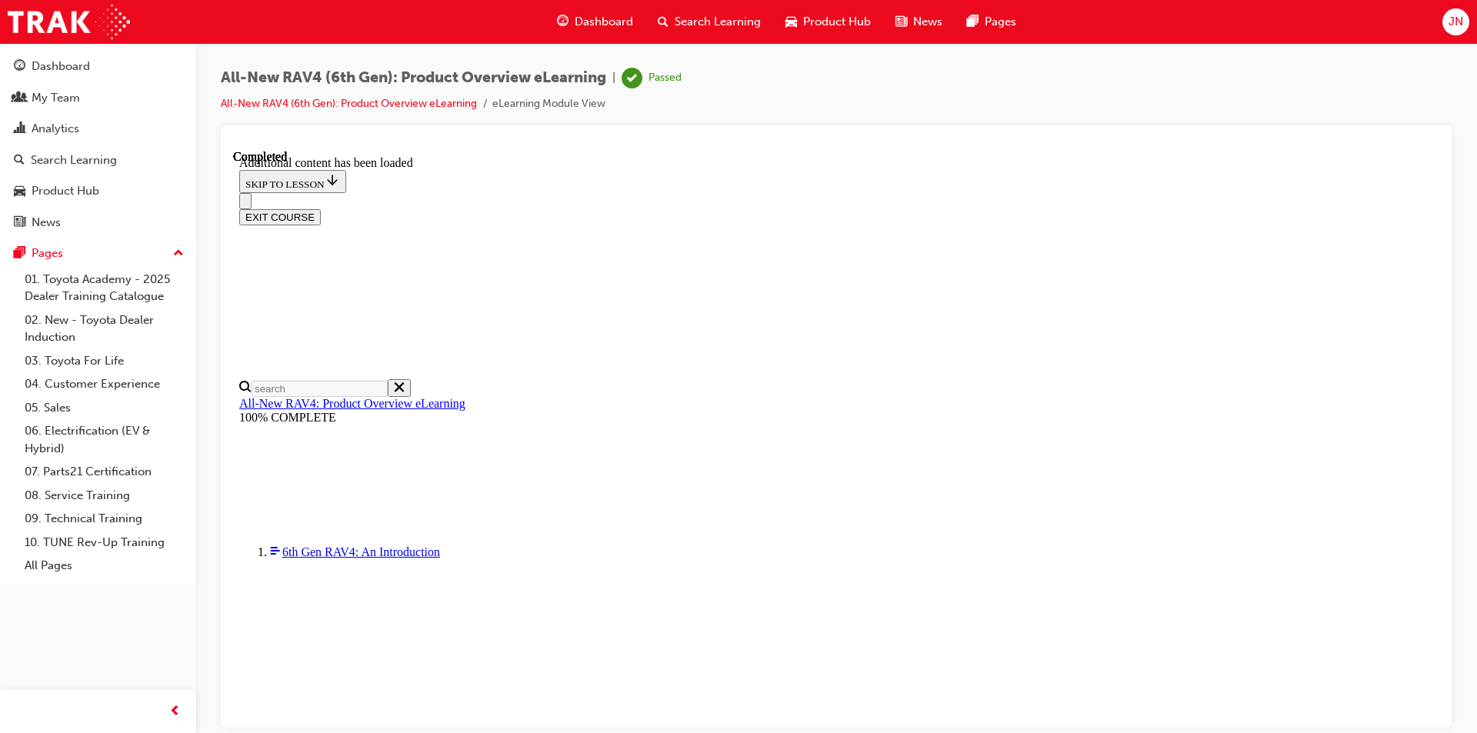
drag, startPoint x: 1054, startPoint y: 551, endPoint x: 661, endPoint y: 557, distance: 393.8
drag, startPoint x: 661, startPoint y: 557, endPoint x: 1208, endPoint y: 556, distance: 547.6
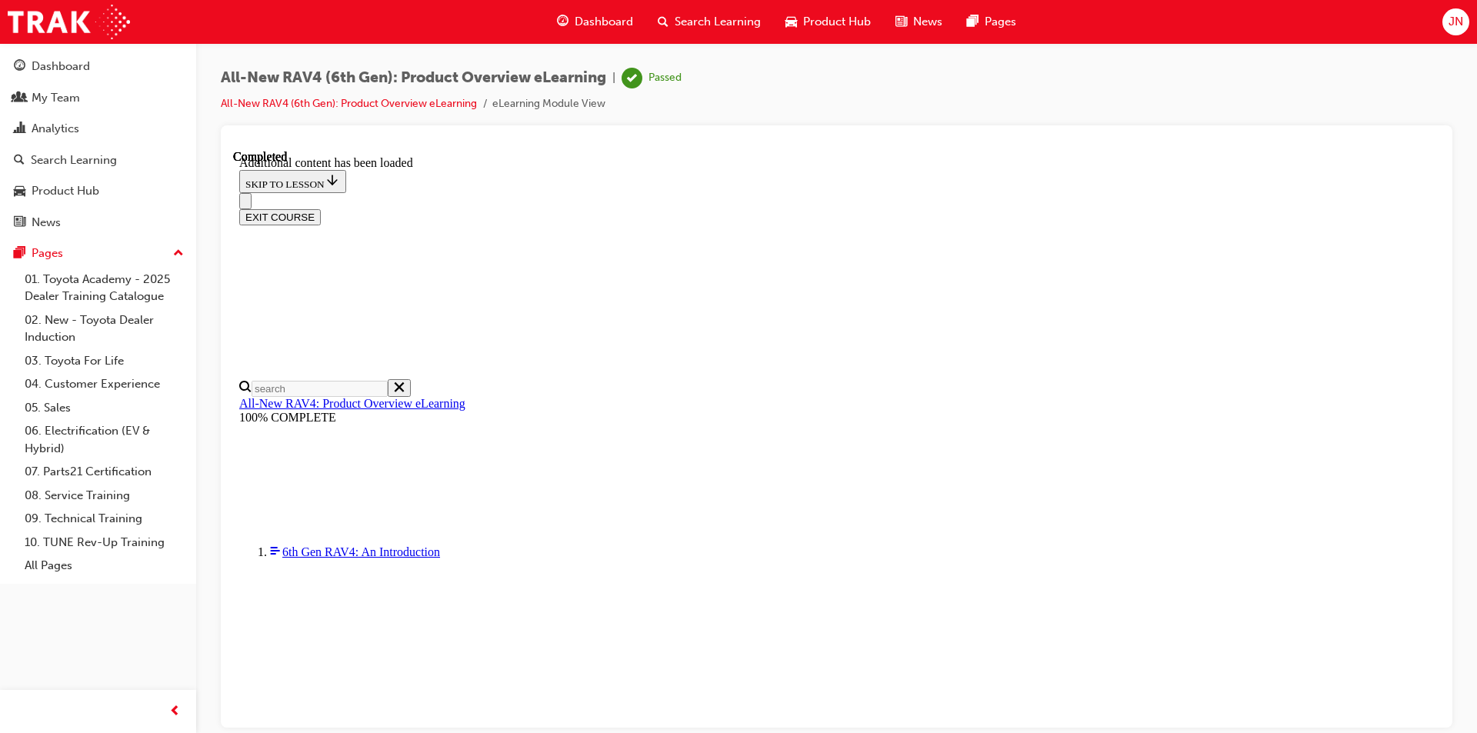
drag, startPoint x: 1217, startPoint y: 554, endPoint x: 697, endPoint y: 552, distance: 519.9
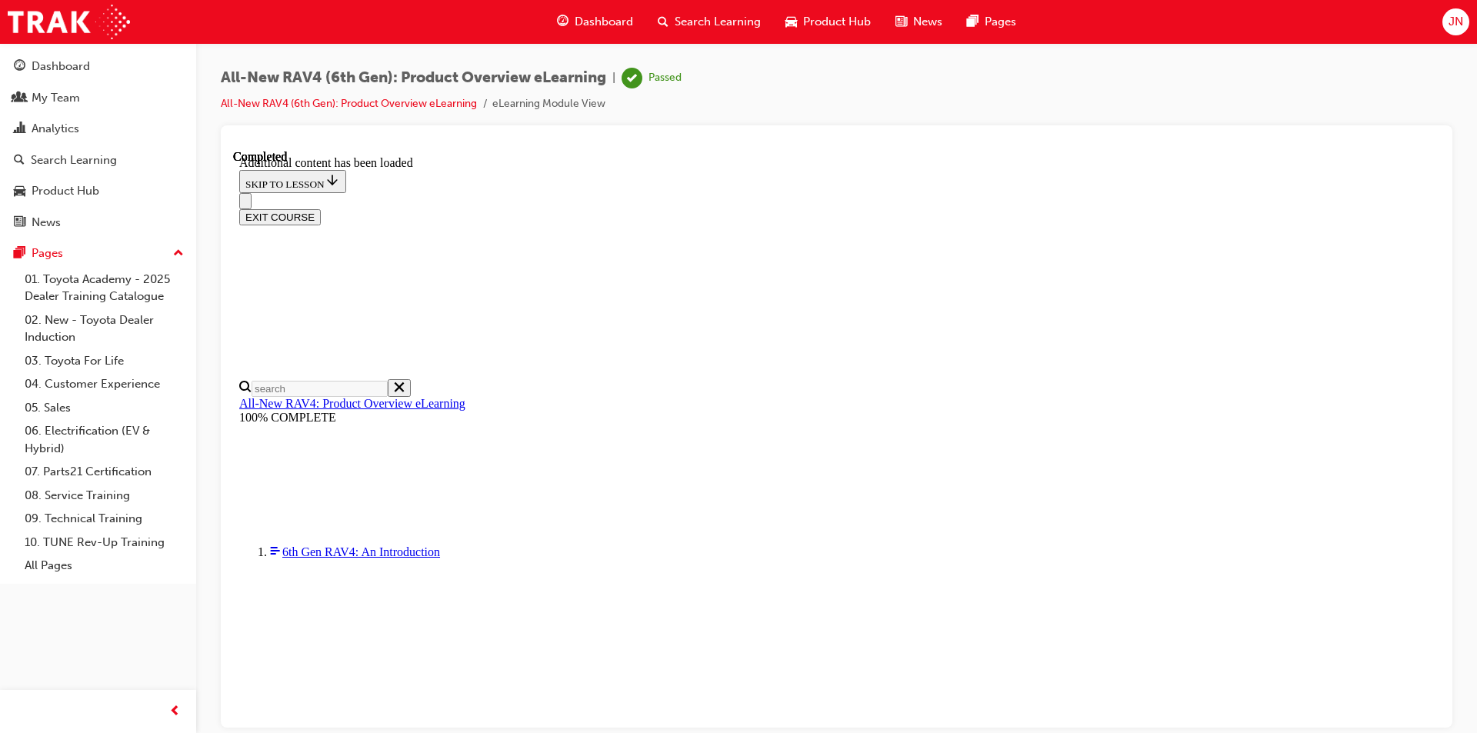
scroll to position [54, 0]
drag, startPoint x: 688, startPoint y: 235, endPoint x: 800, endPoint y: 287, distance: 122.8
drag, startPoint x: 800, startPoint y: 287, endPoint x: 662, endPoint y: 248, distance: 142.9
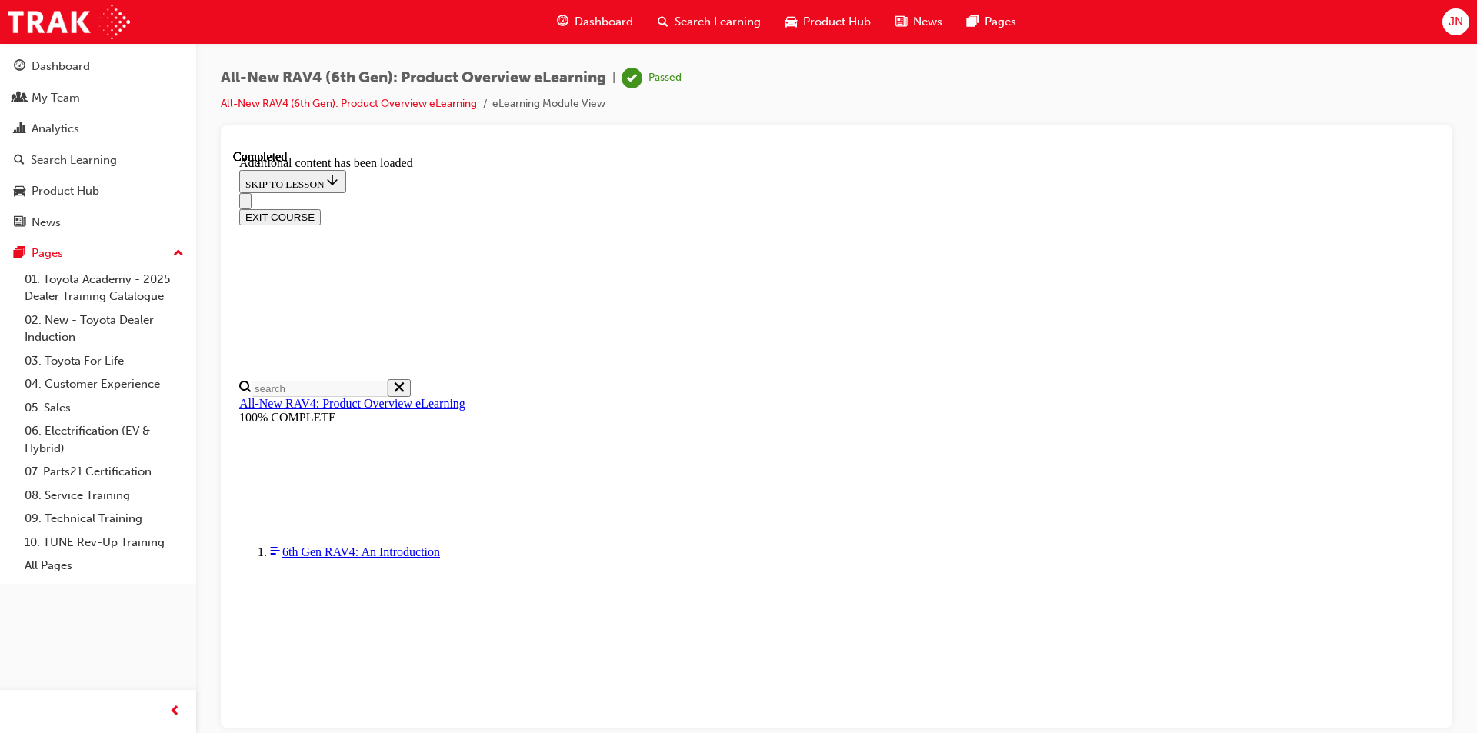
drag, startPoint x: 662, startPoint y: 248, endPoint x: 1066, endPoint y: 418, distance: 438.1
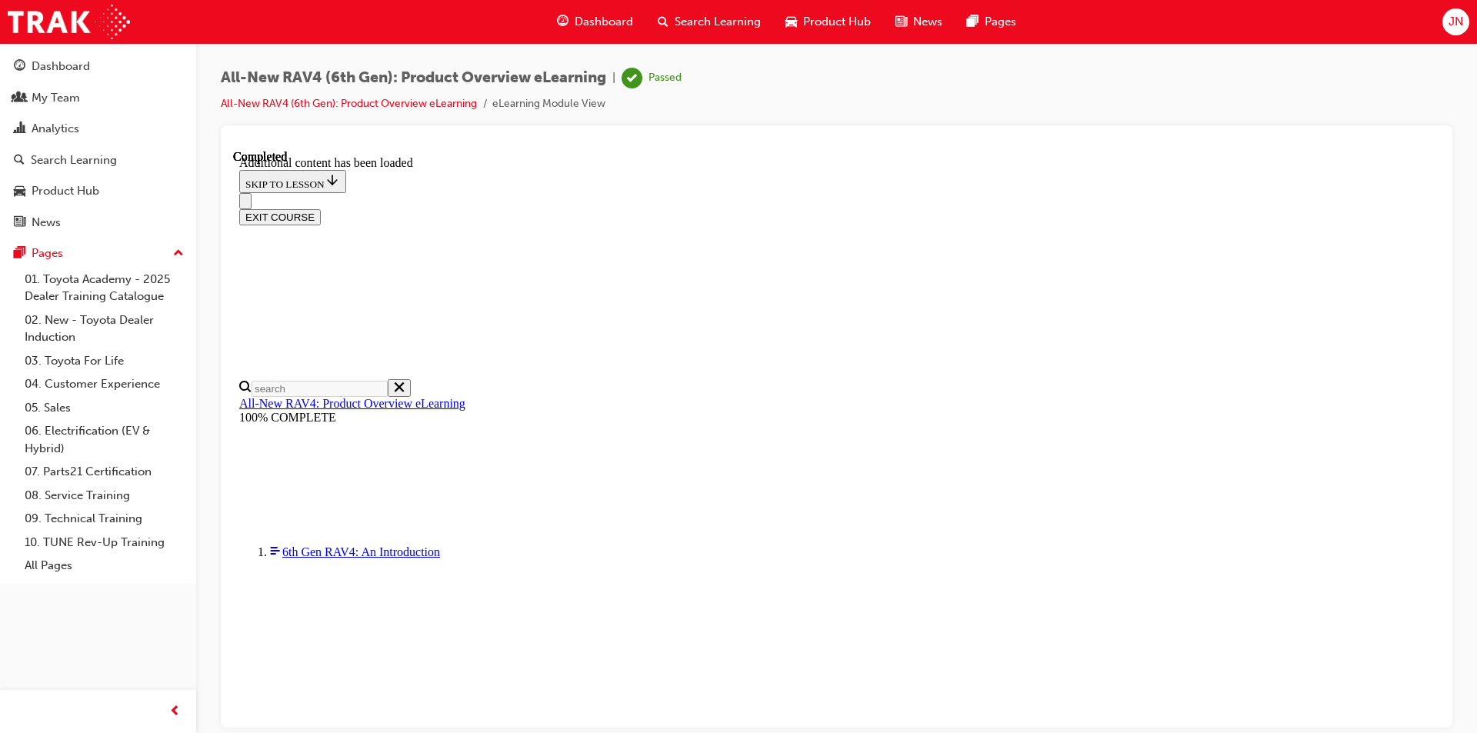
drag, startPoint x: 1077, startPoint y: 430, endPoint x: 654, endPoint y: 235, distance: 466.3
drag, startPoint x: 654, startPoint y: 235, endPoint x: 1162, endPoint y: 472, distance: 560.8
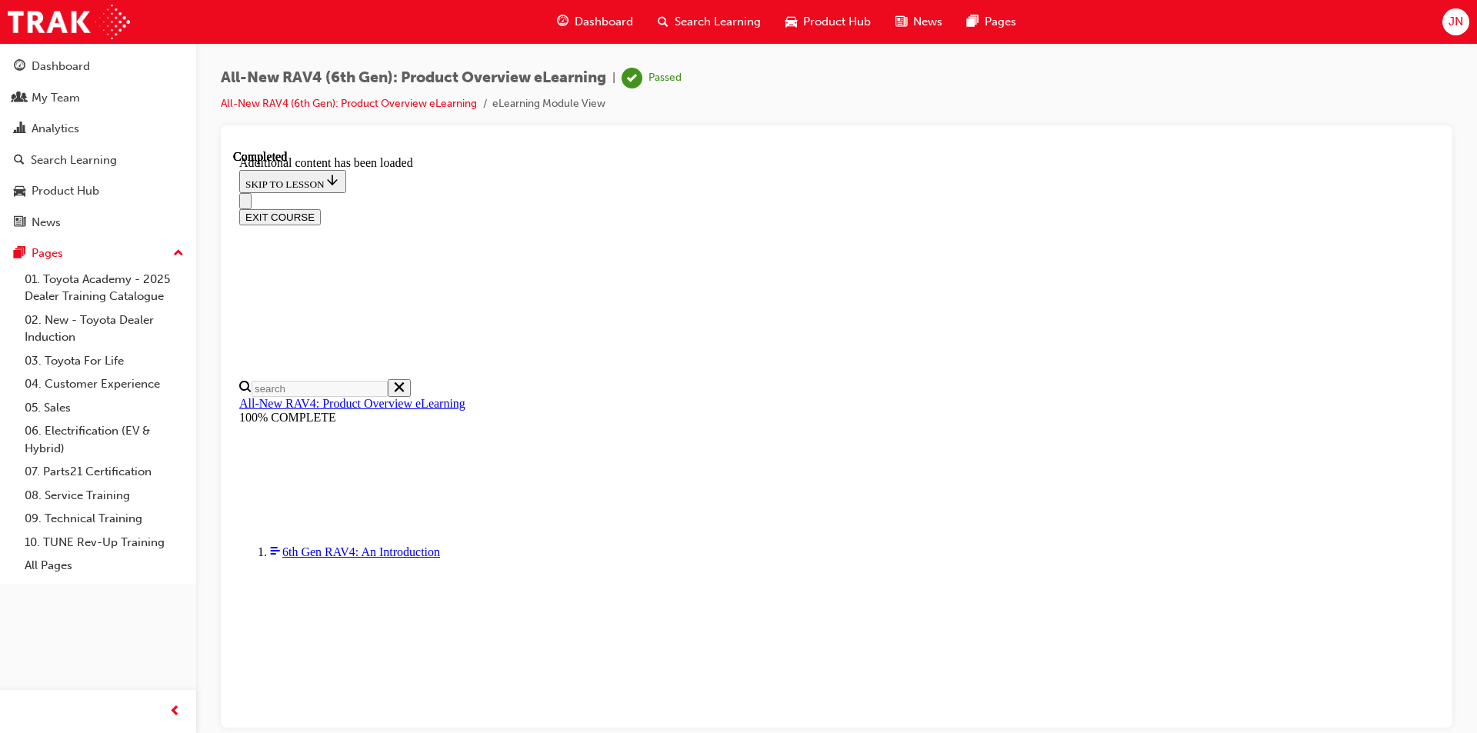
drag, startPoint x: 731, startPoint y: 177, endPoint x: 1102, endPoint y: 216, distance: 373.5
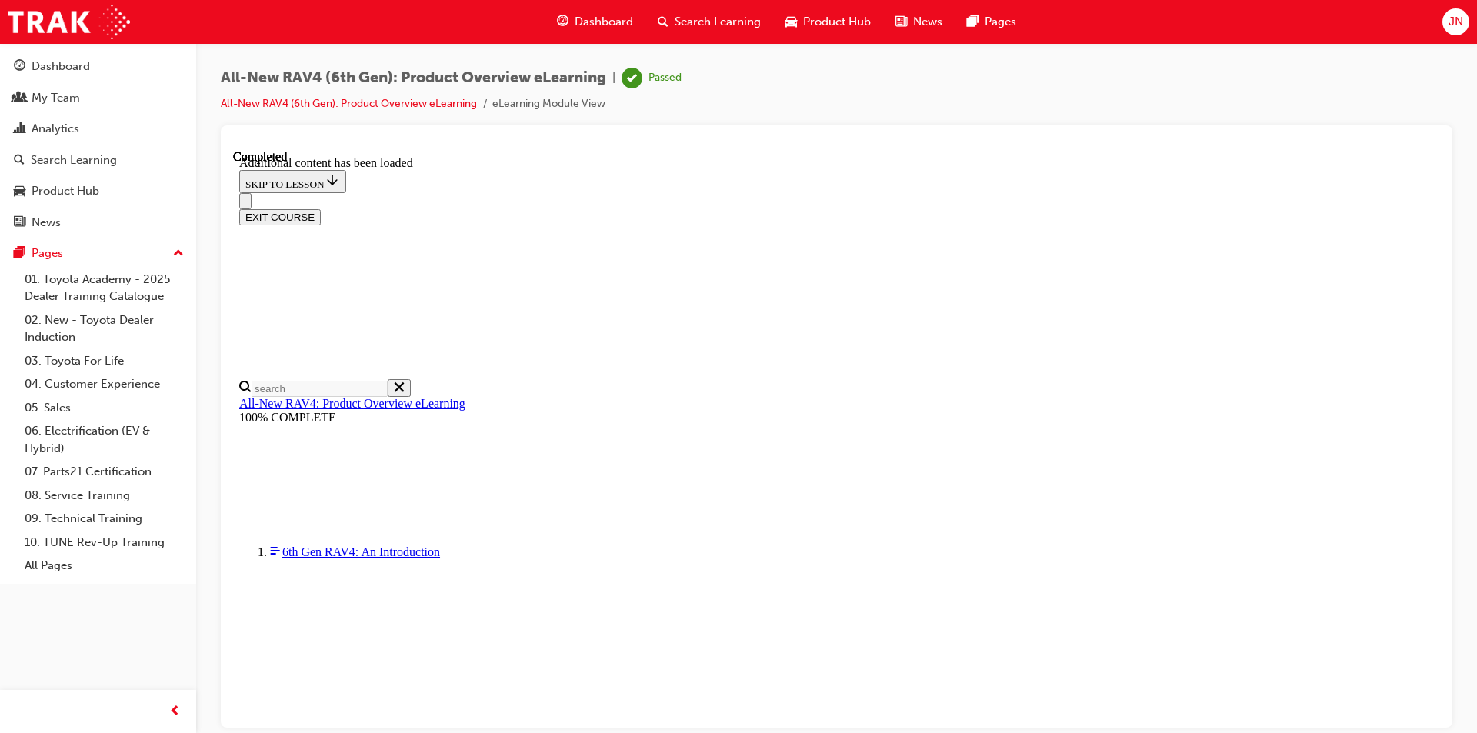
drag, startPoint x: 1100, startPoint y: 214, endPoint x: 714, endPoint y: 168, distance: 388.7
drag, startPoint x: 721, startPoint y: 168, endPoint x: 1110, endPoint y: 215, distance: 391.9
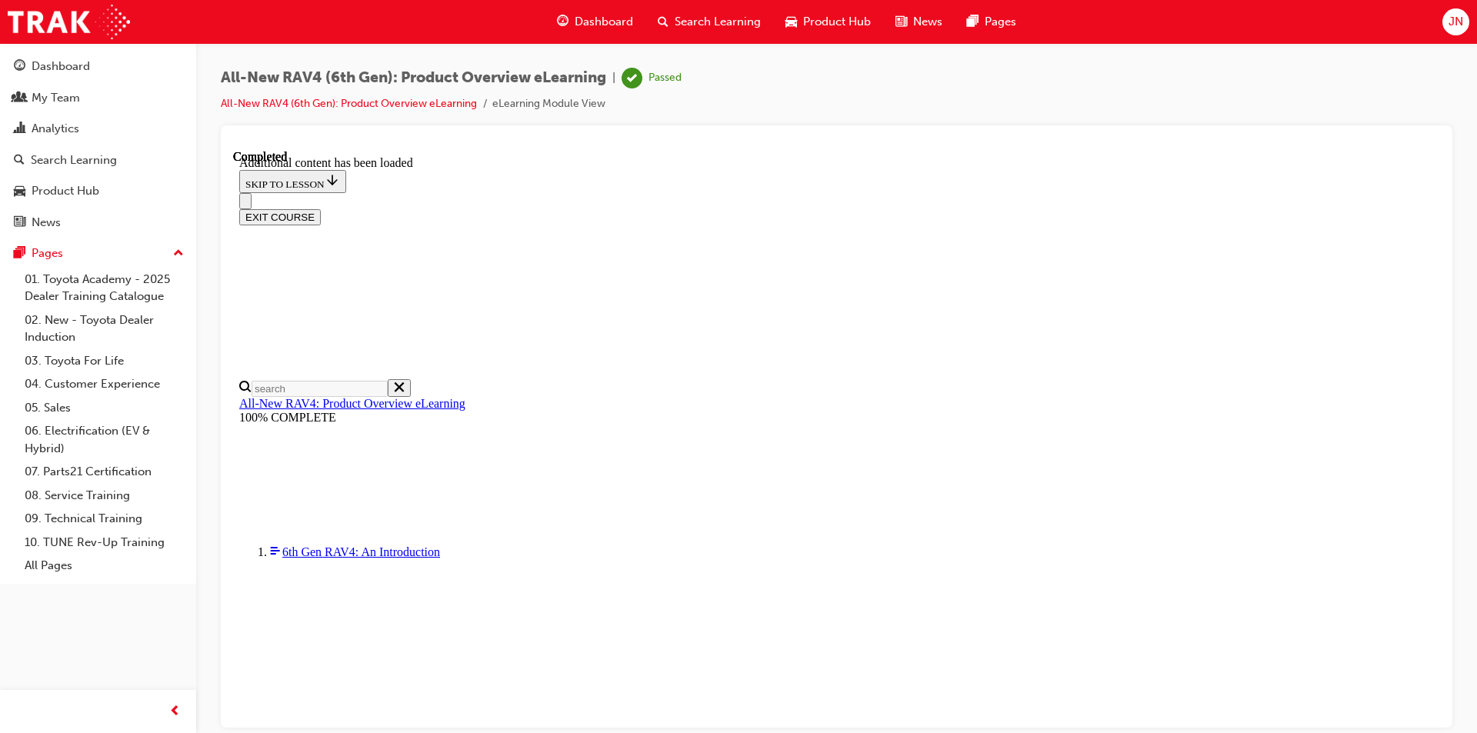
drag, startPoint x: 1110, startPoint y: 215, endPoint x: 750, endPoint y: 166, distance: 363.9
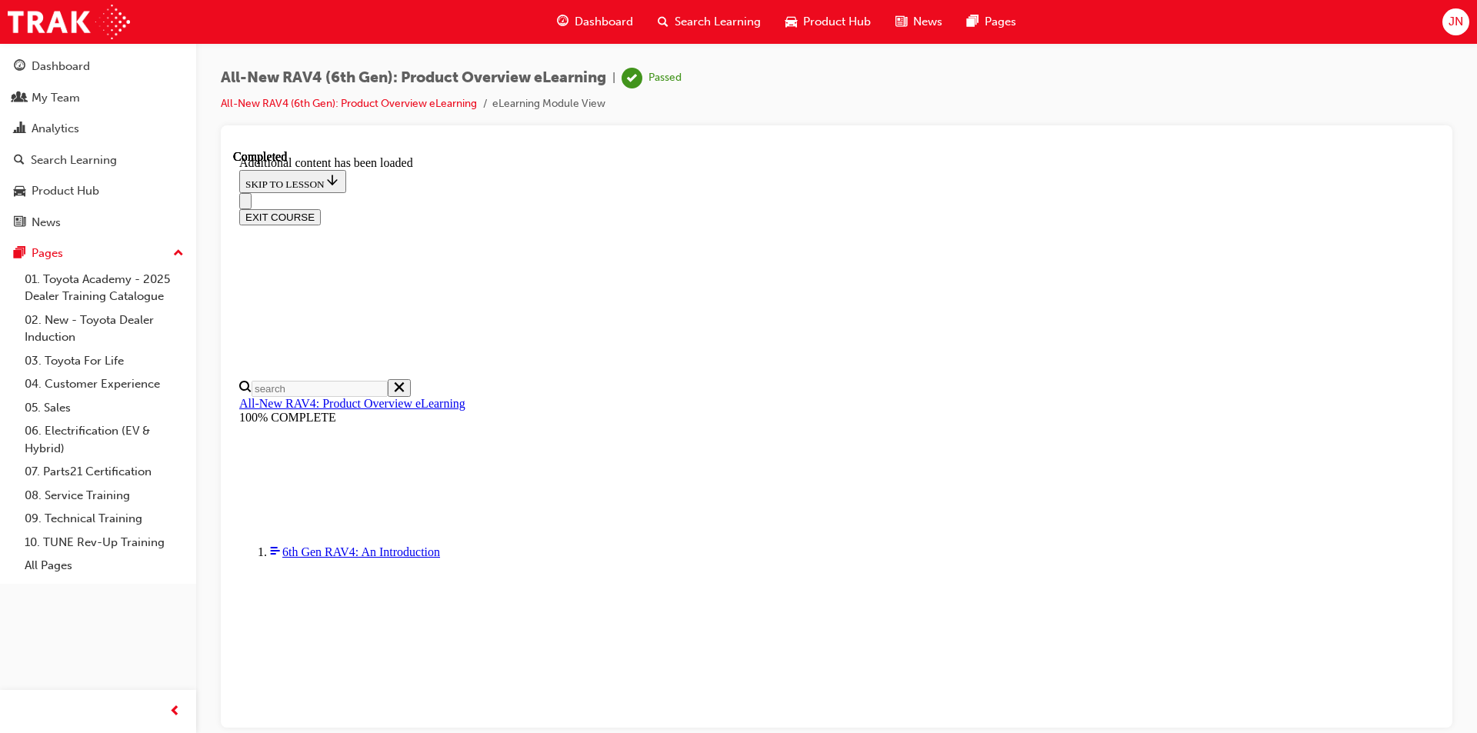
drag, startPoint x: 614, startPoint y: 182, endPoint x: 1112, endPoint y: 495, distance: 588.5
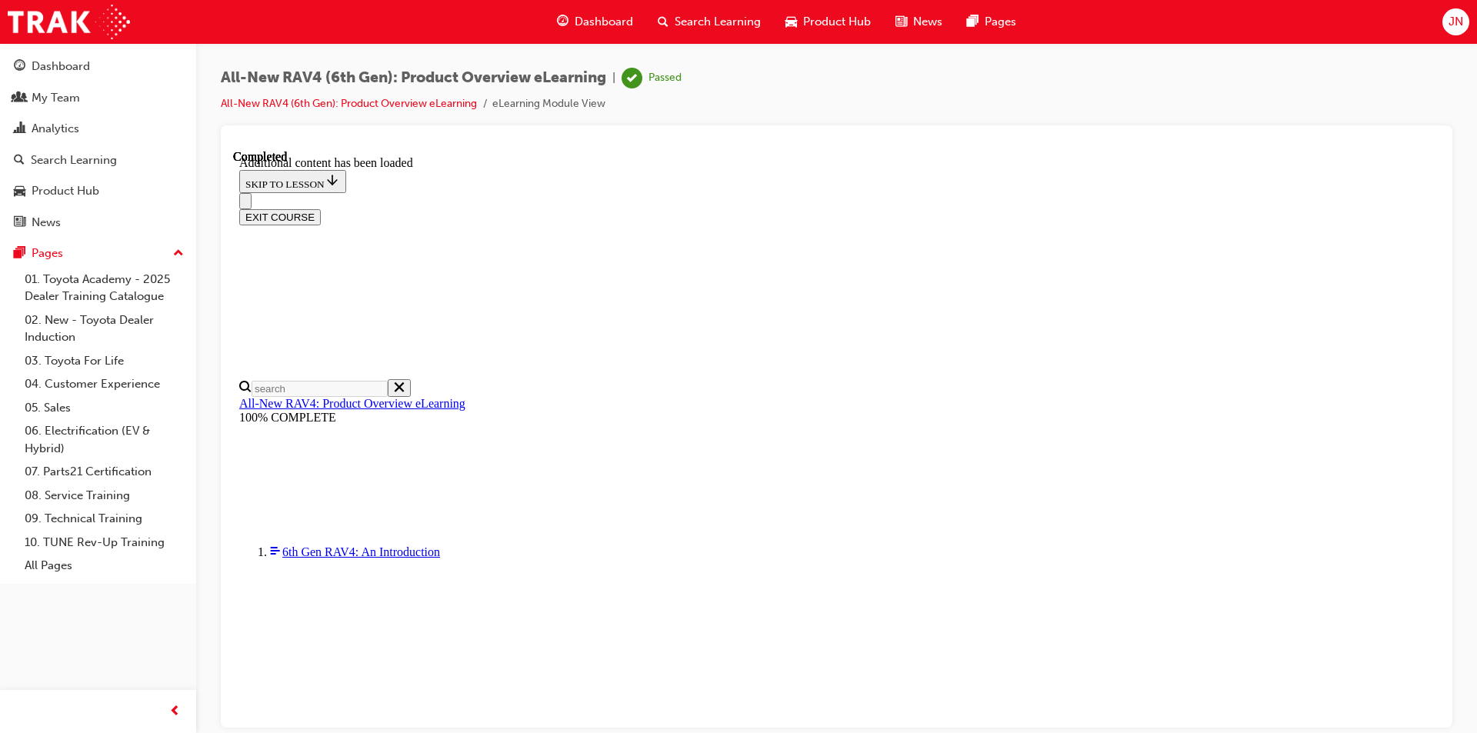
drag, startPoint x: 1182, startPoint y: 513, endPoint x: 683, endPoint y: 176, distance: 602.1
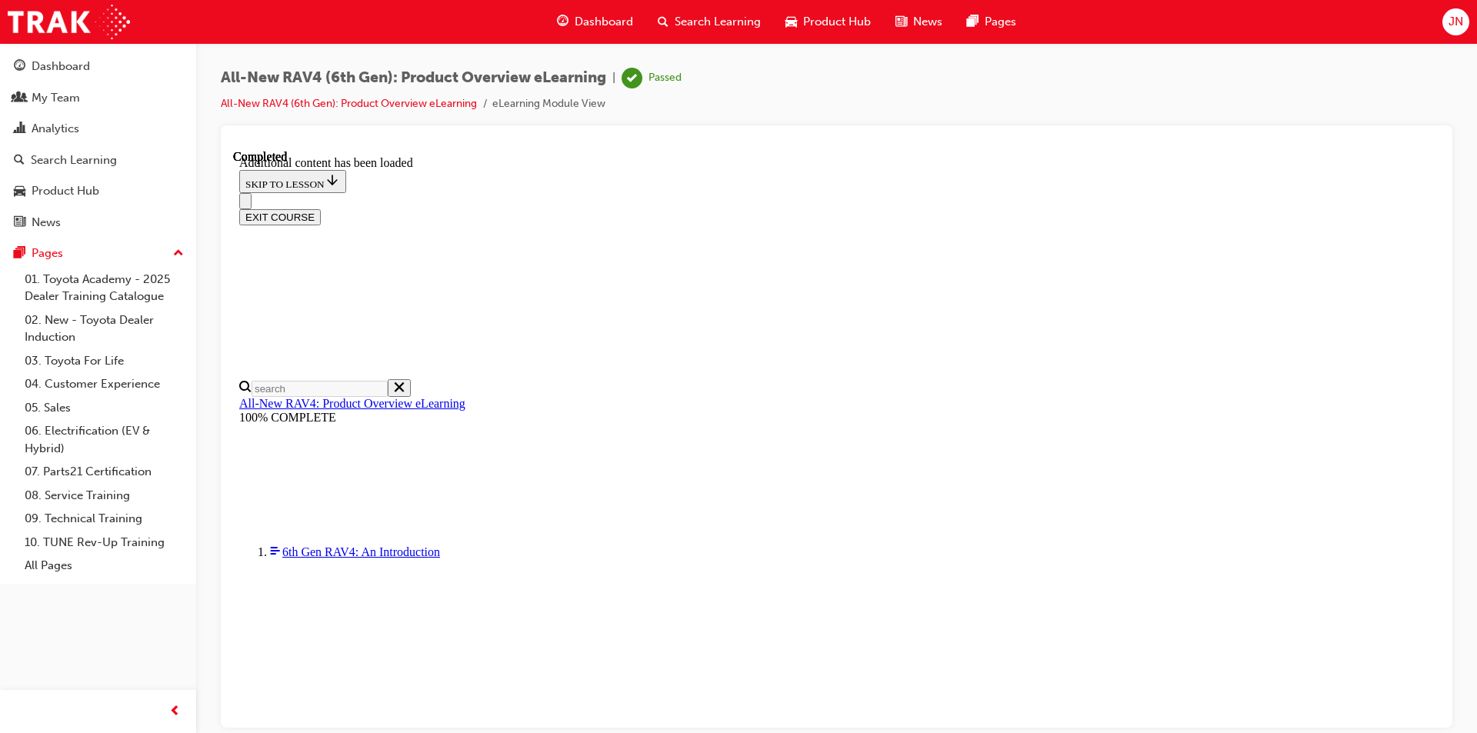
drag, startPoint x: 683, startPoint y: 176, endPoint x: 1170, endPoint y: 525, distance: 599.7
drag, startPoint x: 1170, startPoint y: 525, endPoint x: 677, endPoint y: 184, distance: 600.3
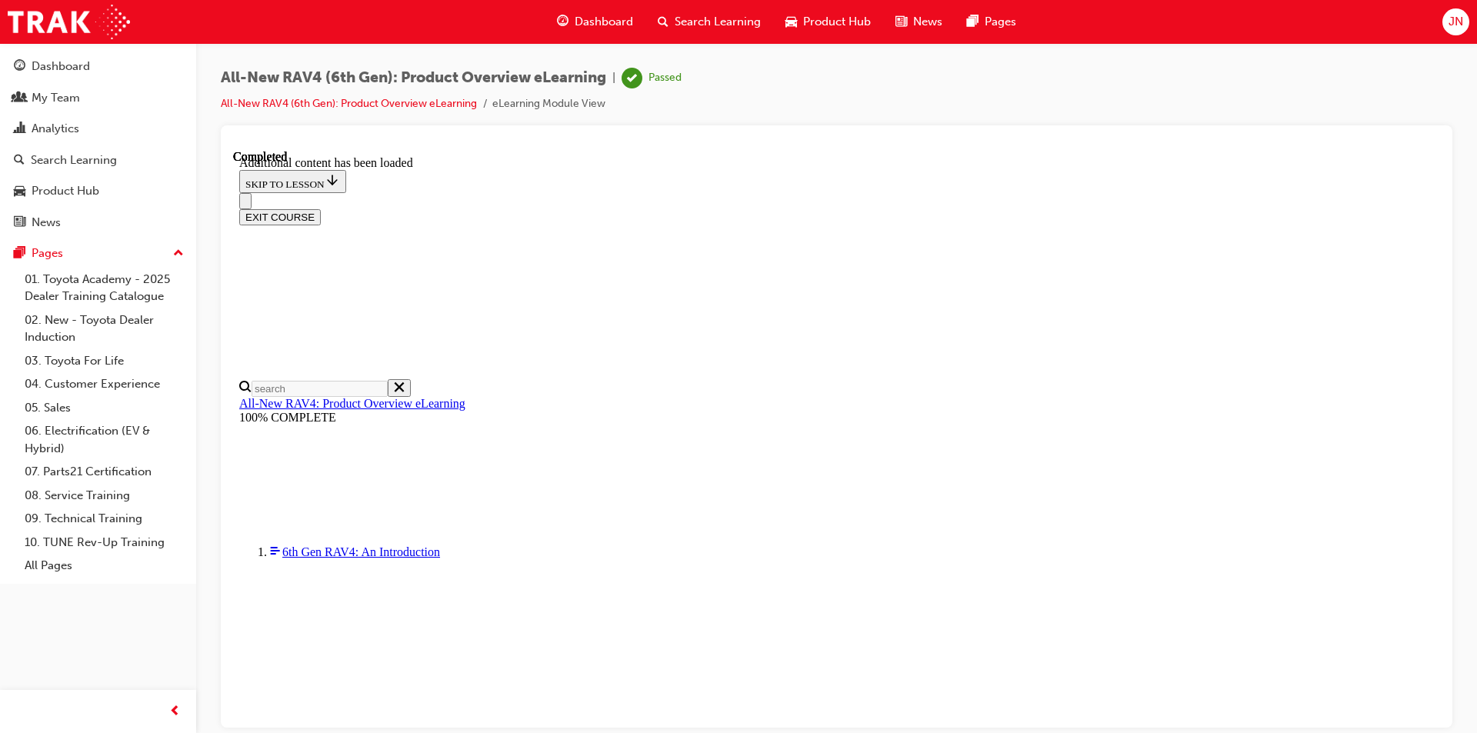
drag, startPoint x: 738, startPoint y: 195, endPoint x: 1185, endPoint y: 514, distance: 549.7
drag, startPoint x: 1185, startPoint y: 514, endPoint x: 681, endPoint y: 189, distance: 599.9
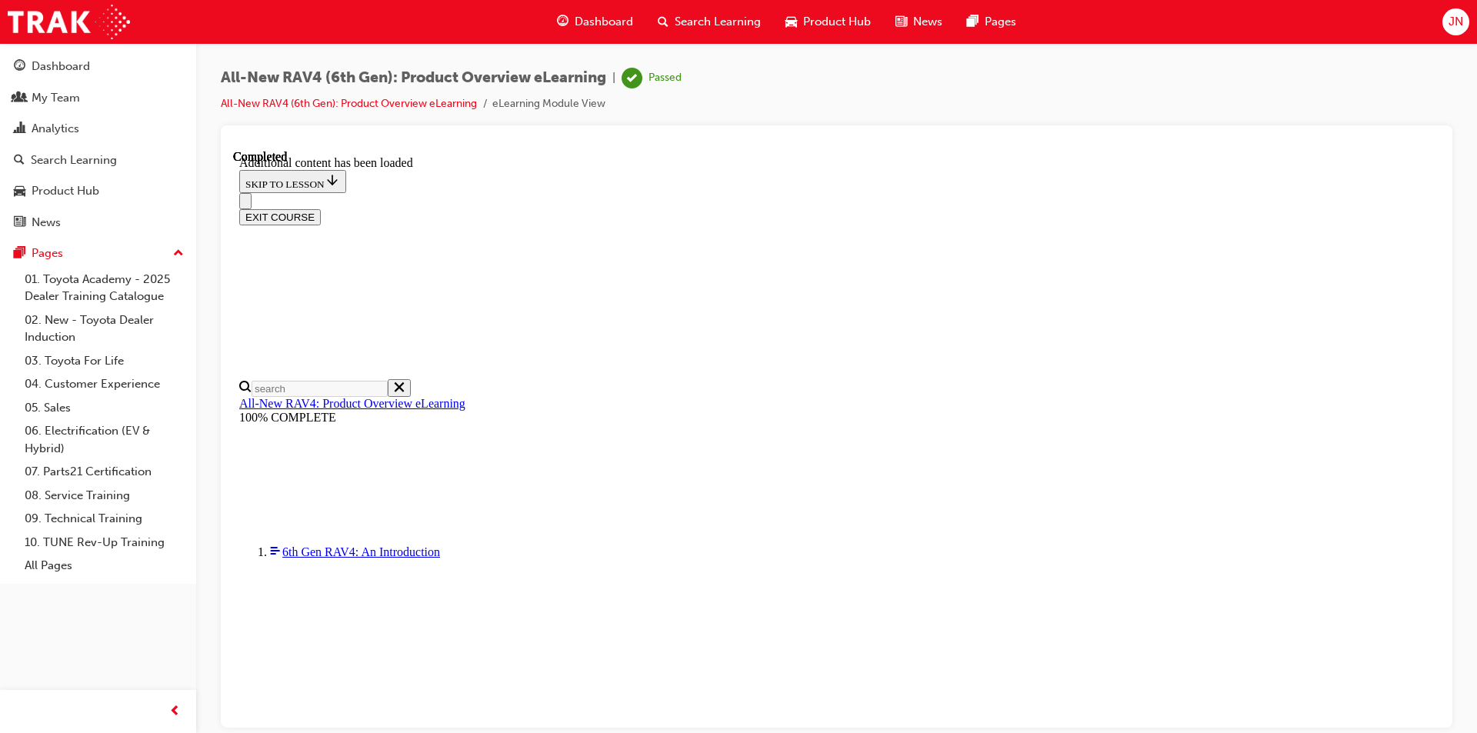
drag, startPoint x: 671, startPoint y: 179, endPoint x: 1182, endPoint y: 527, distance: 617.7
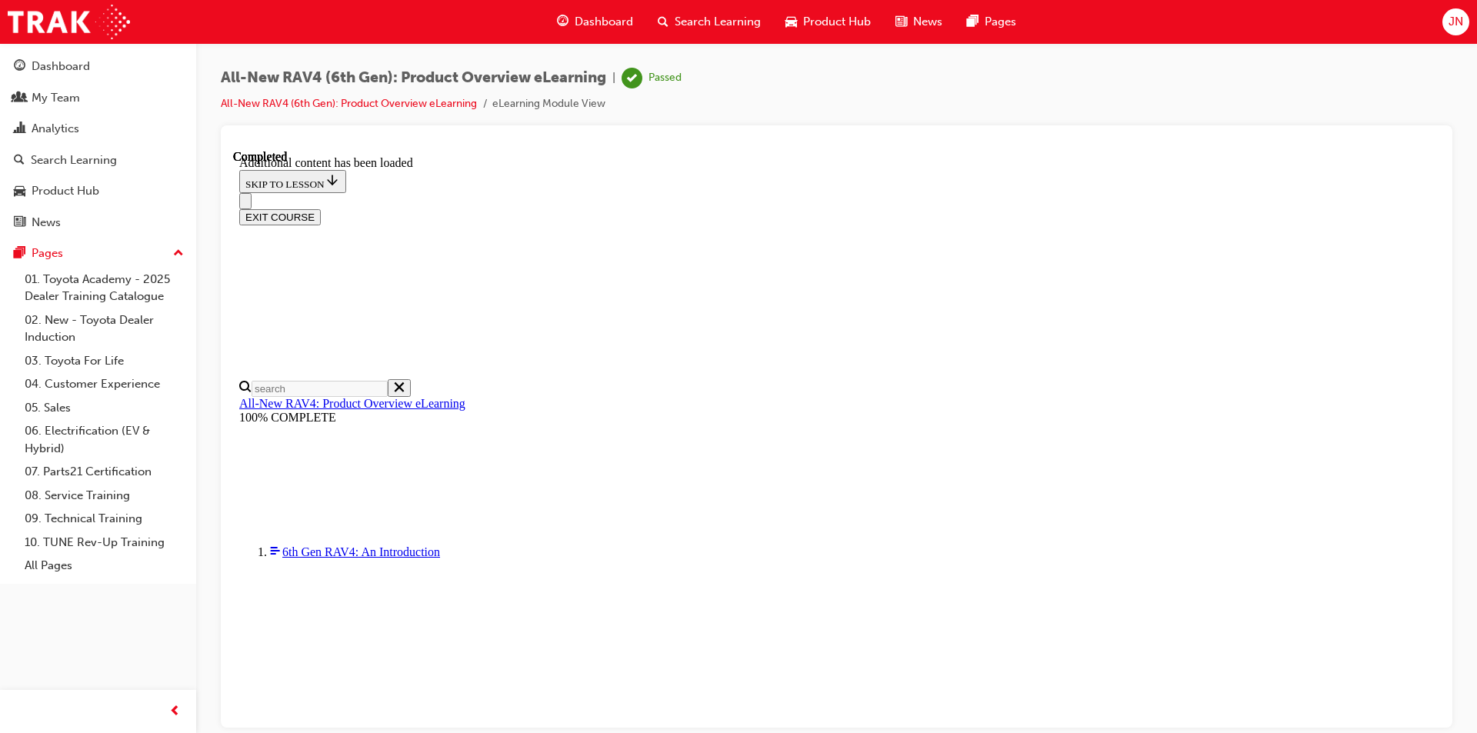
drag, startPoint x: 829, startPoint y: 191, endPoint x: 902, endPoint y: 531, distance: 347.7
drag, startPoint x: 914, startPoint y: 528, endPoint x: 855, endPoint y: 186, distance: 347.2
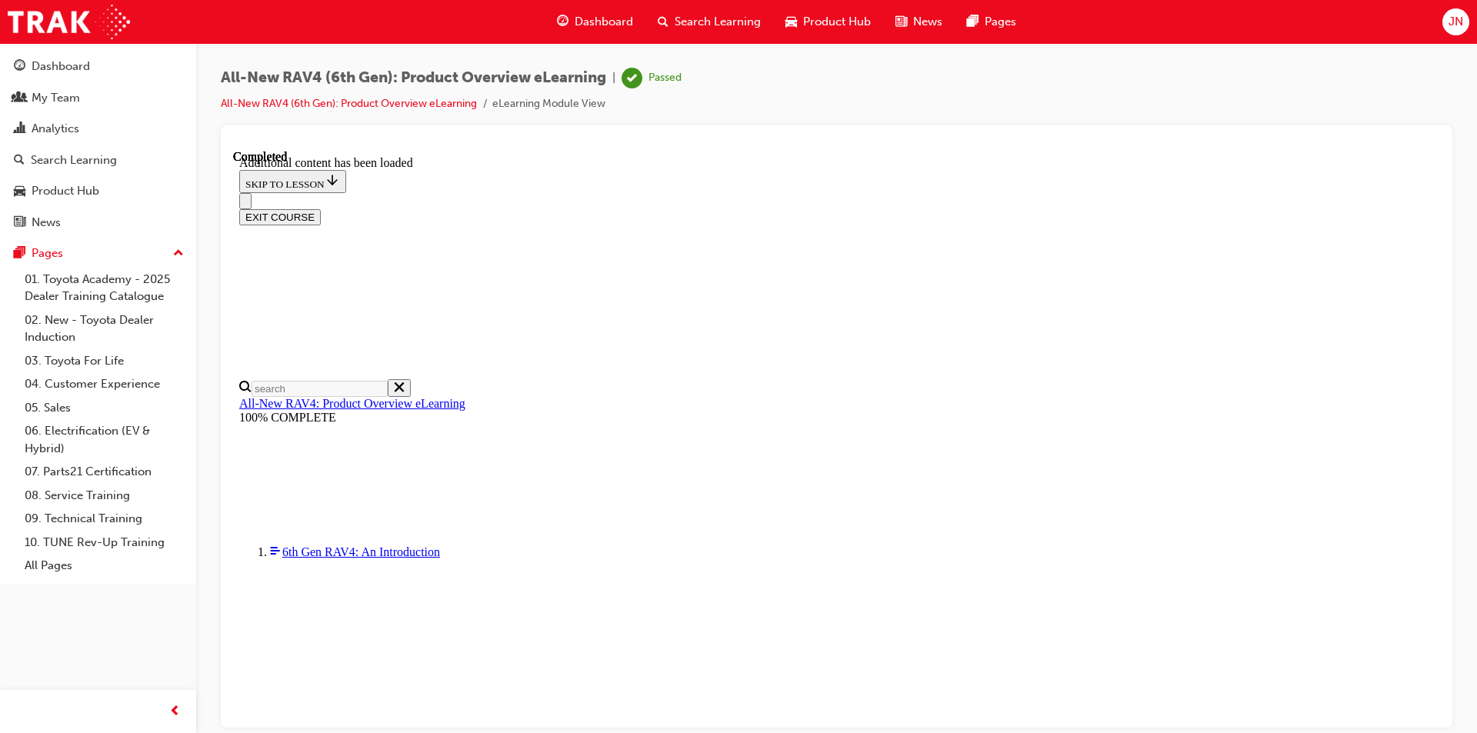
drag, startPoint x: 681, startPoint y: 318, endPoint x: 764, endPoint y: 325, distance: 83.4
drag, startPoint x: 688, startPoint y: 324, endPoint x: 924, endPoint y: 341, distance: 236.7
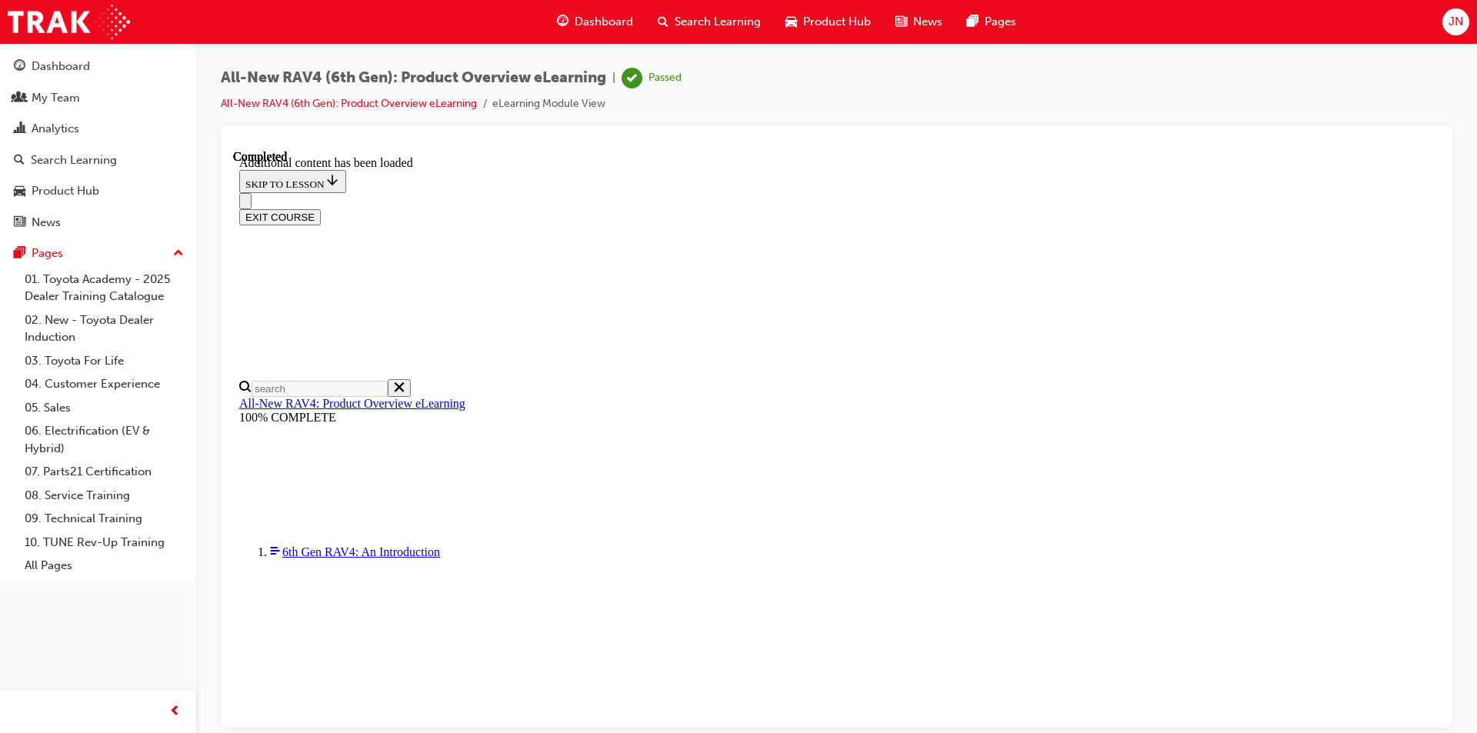
drag, startPoint x: 924, startPoint y: 341, endPoint x: 710, endPoint y: 182, distance: 266.1
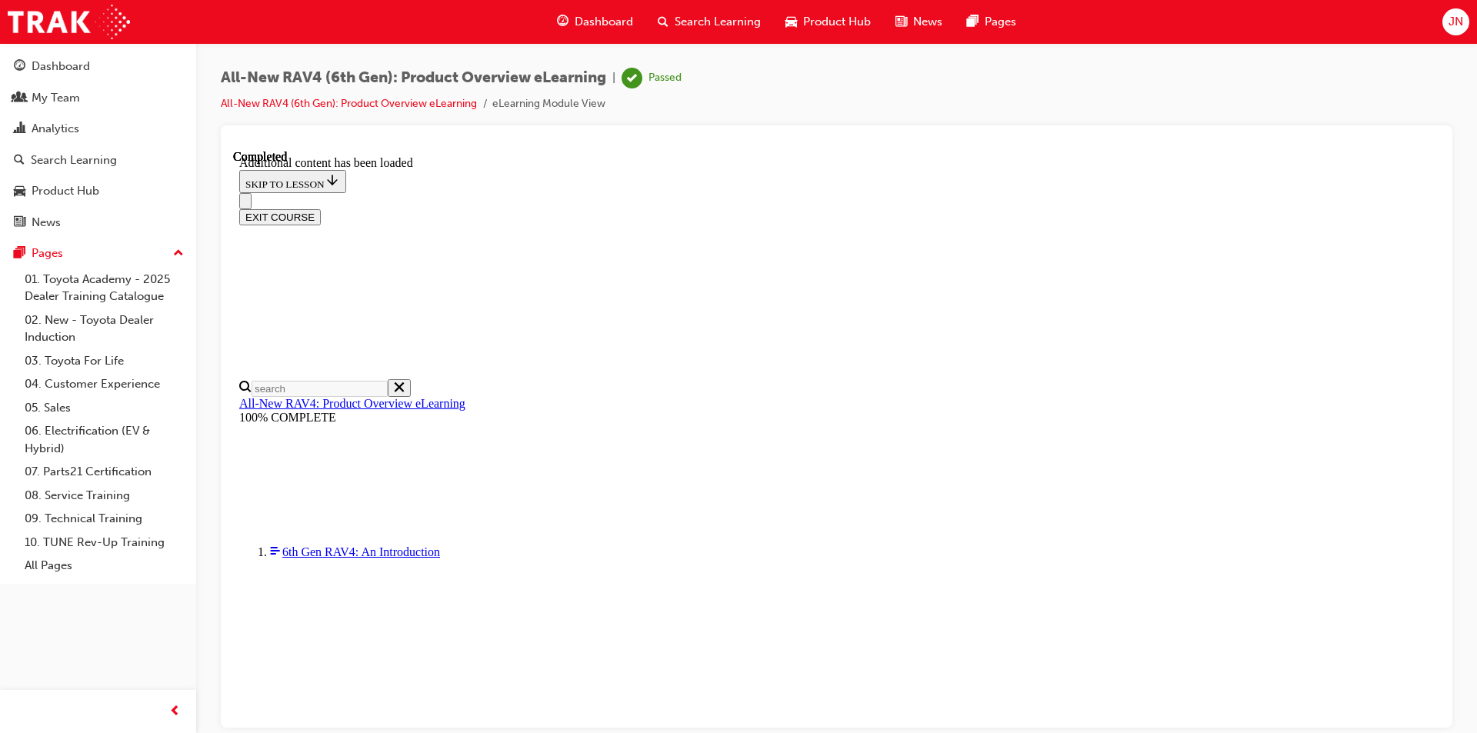
drag, startPoint x: 710, startPoint y: 182, endPoint x: 900, endPoint y: 324, distance: 236.9
drag, startPoint x: 703, startPoint y: 178, endPoint x: 1179, endPoint y: 531, distance: 592.6
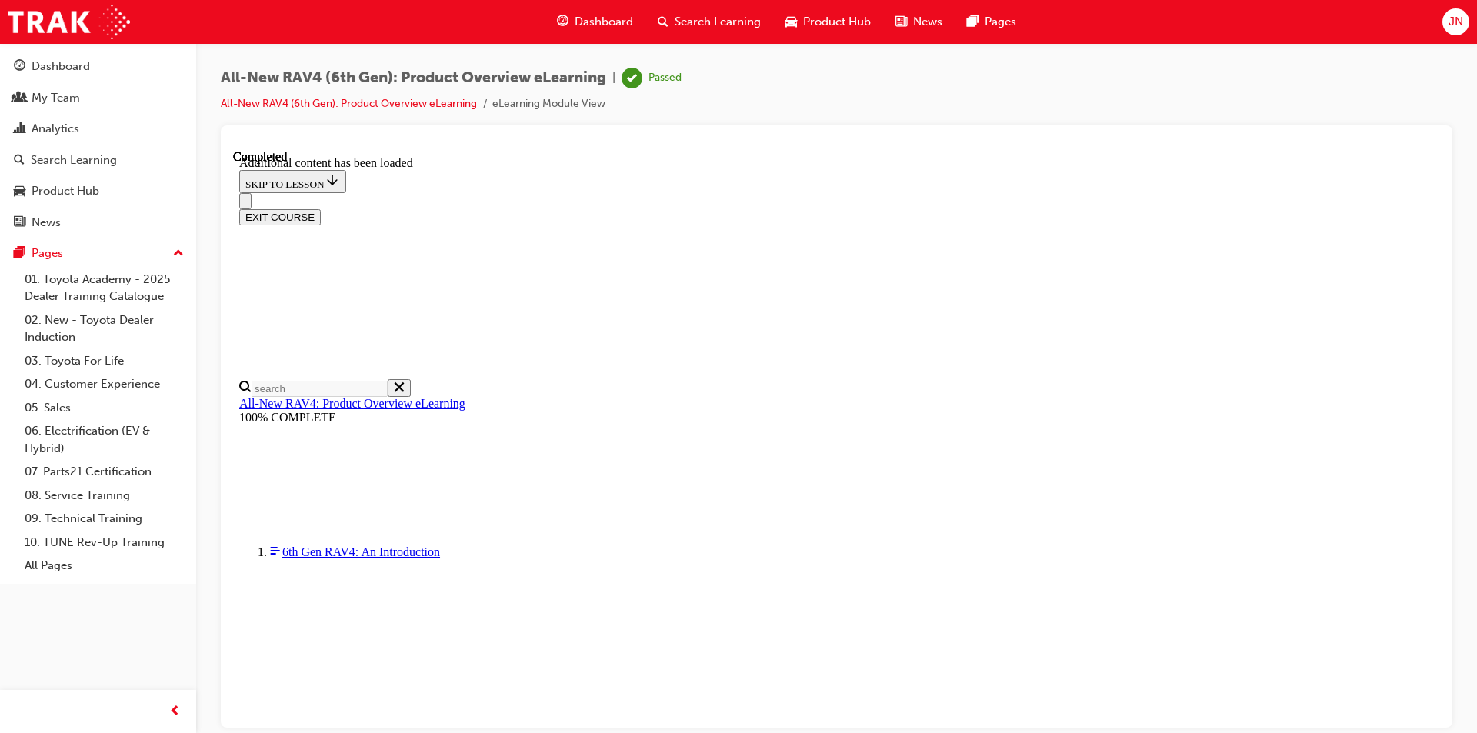
drag, startPoint x: 1157, startPoint y: 517, endPoint x: 673, endPoint y: 187, distance: 586.2
drag, startPoint x: 673, startPoint y: 187, endPoint x: 1180, endPoint y: 506, distance: 598.9
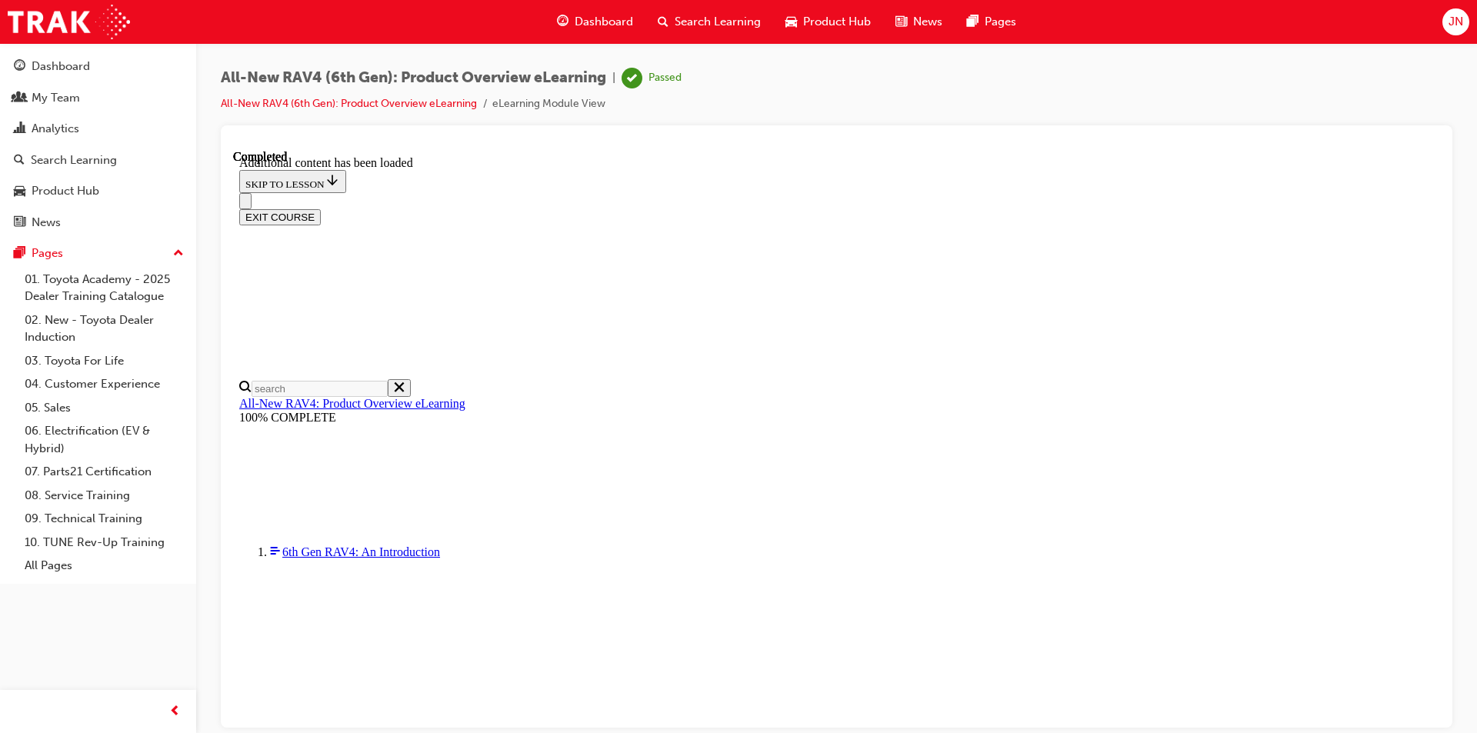
drag, startPoint x: 1114, startPoint y: 623, endPoint x: 708, endPoint y: 192, distance: 592.4
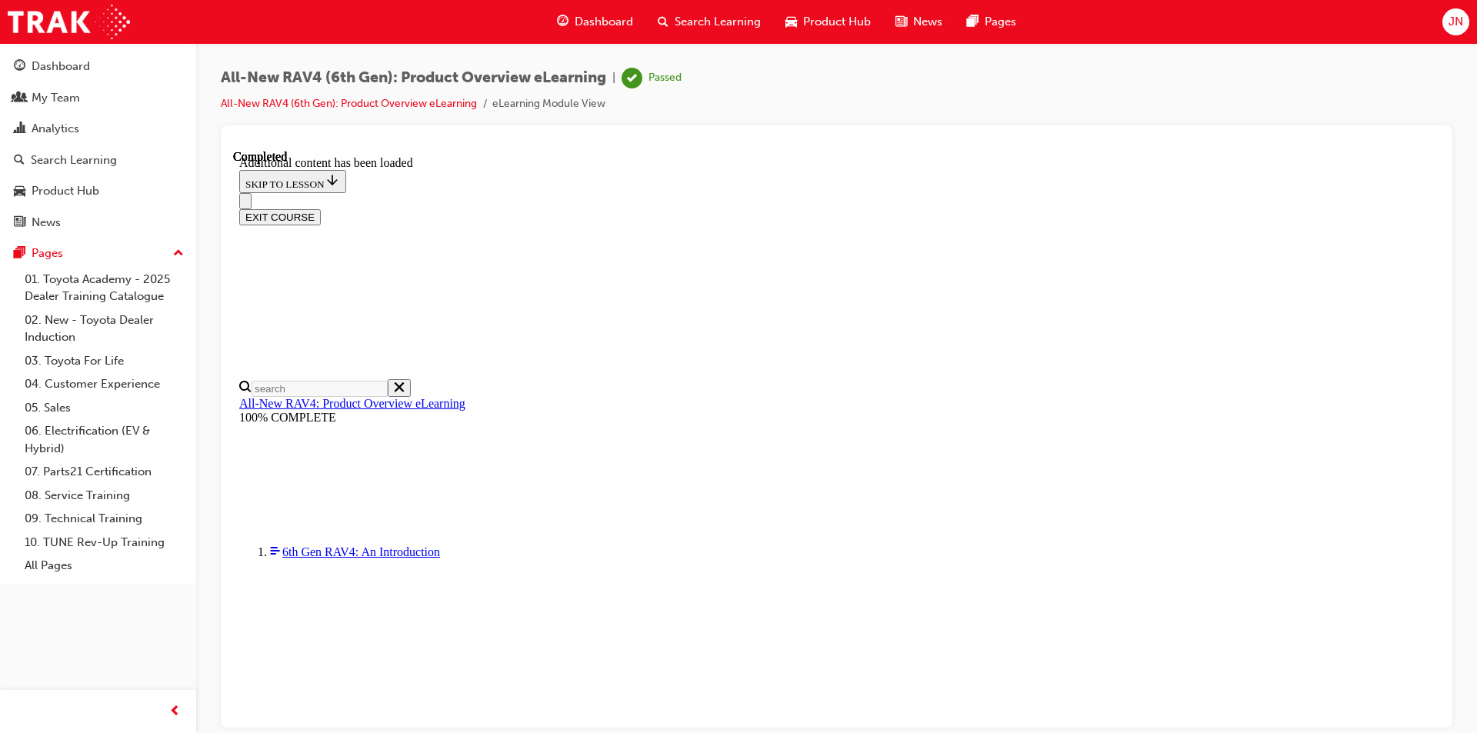
drag, startPoint x: 701, startPoint y: 189, endPoint x: 1153, endPoint y: 618, distance: 622.8
drag, startPoint x: 1153, startPoint y: 618, endPoint x: 702, endPoint y: 191, distance: 621.2
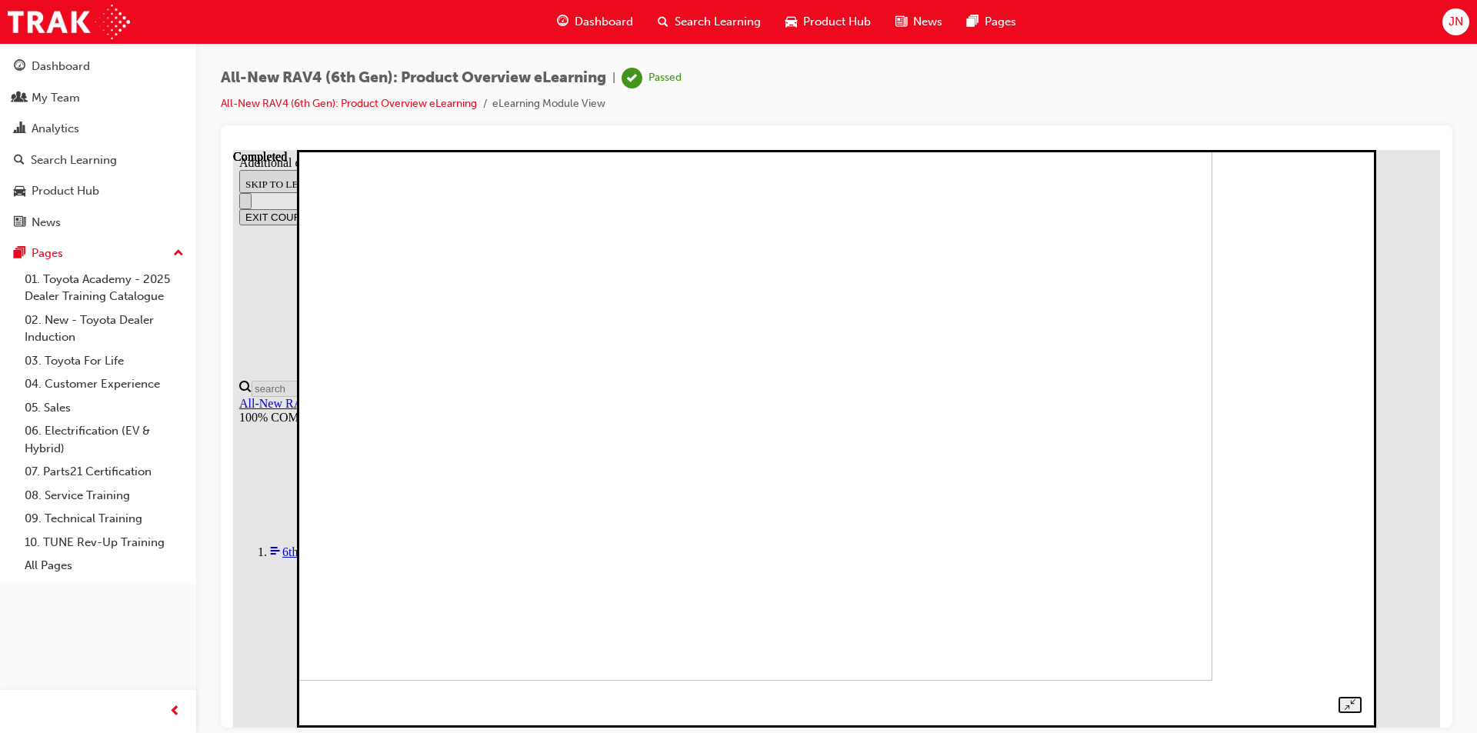
click at [1212, 436] on img at bounding box center [698, 391] width 1027 height 578
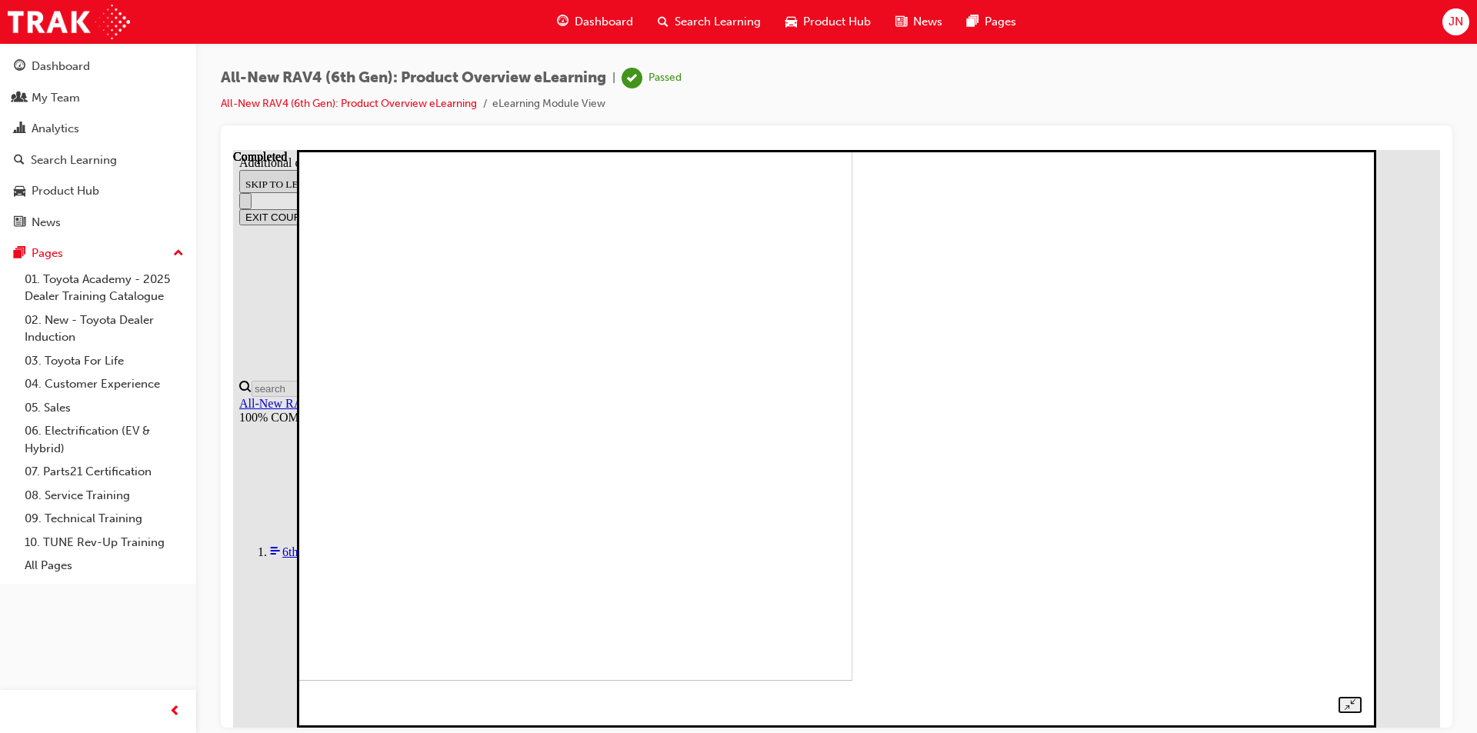
click at [631, 255] on img at bounding box center [339, 391] width 1027 height 578
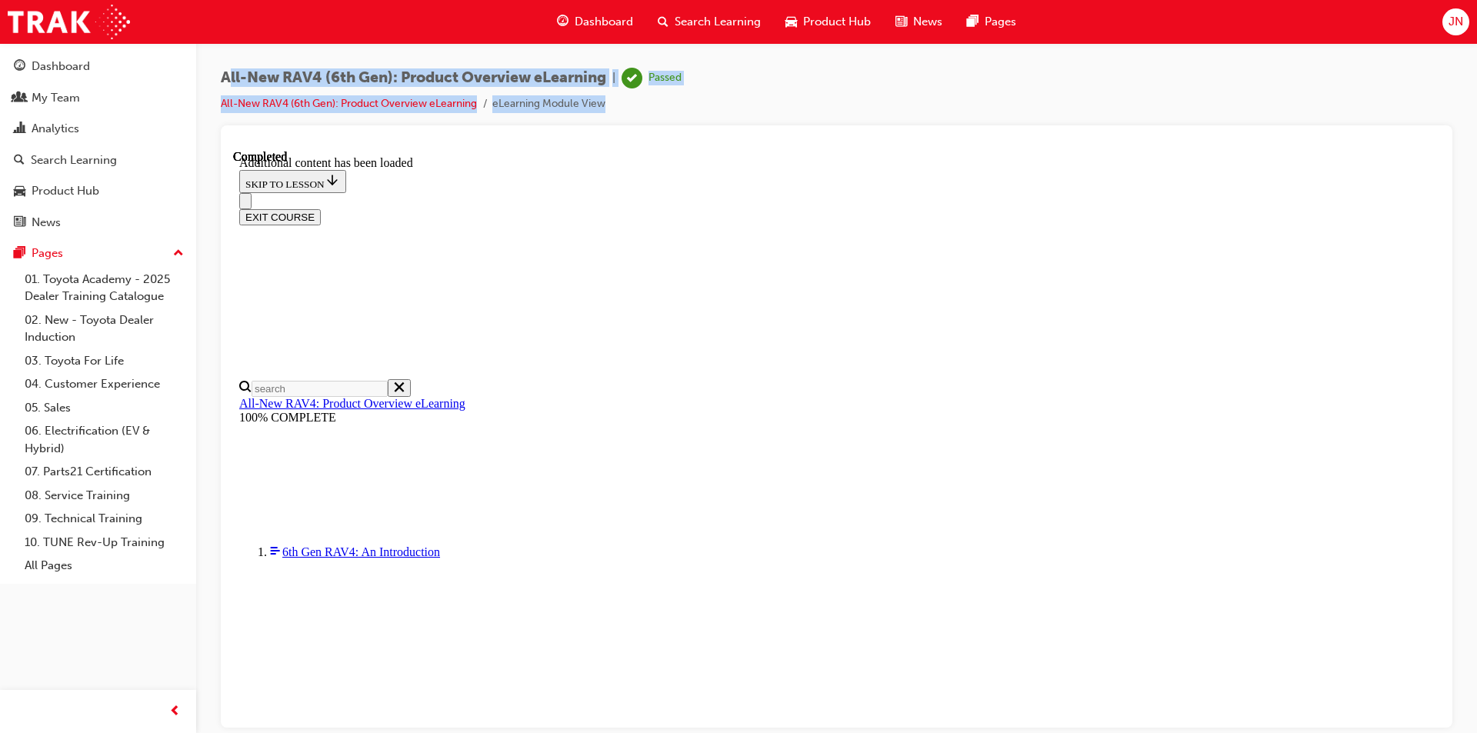
drag, startPoint x: 461, startPoint y: 212, endPoint x: 1124, endPoint y: 619, distance: 777.8
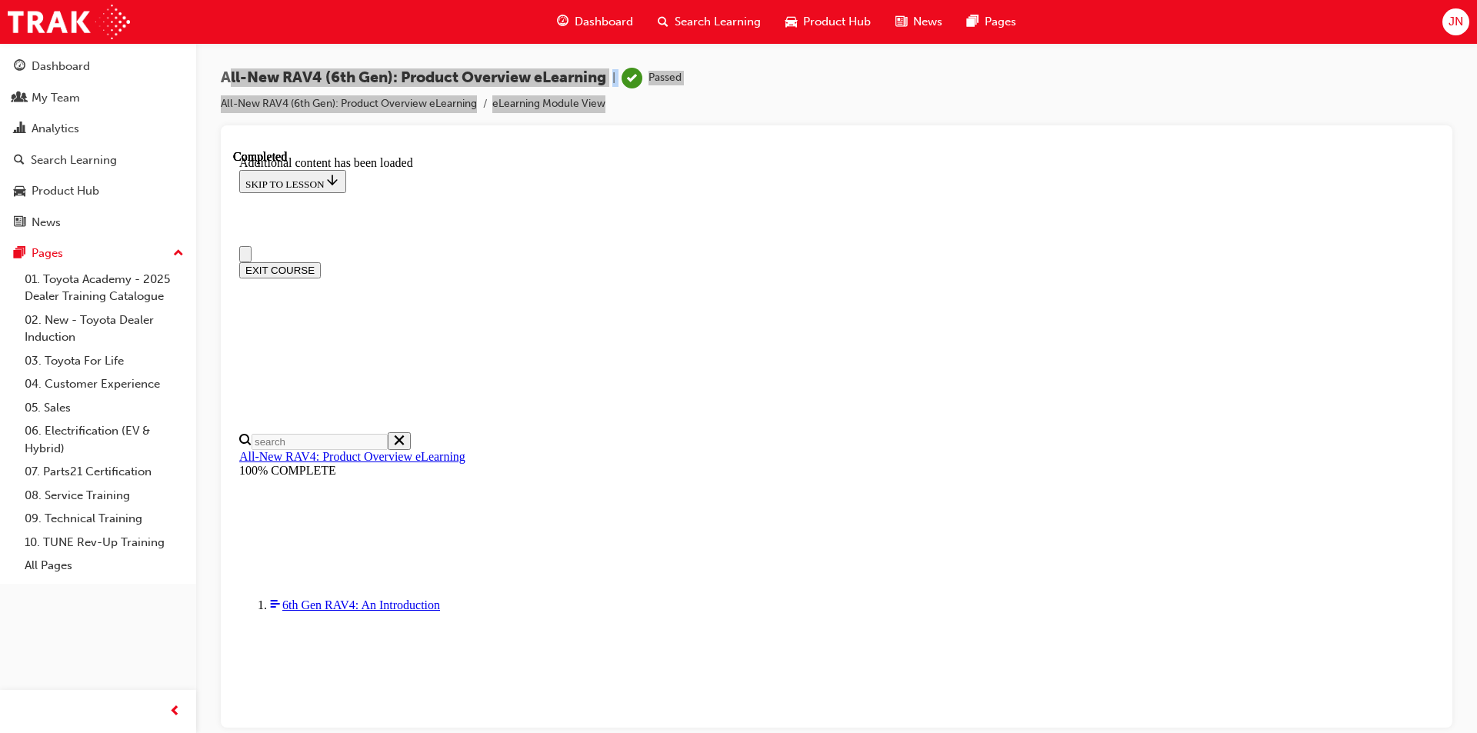
drag, startPoint x: 1124, startPoint y: 619, endPoint x: 278, endPoint y: -2, distance: 1049.6
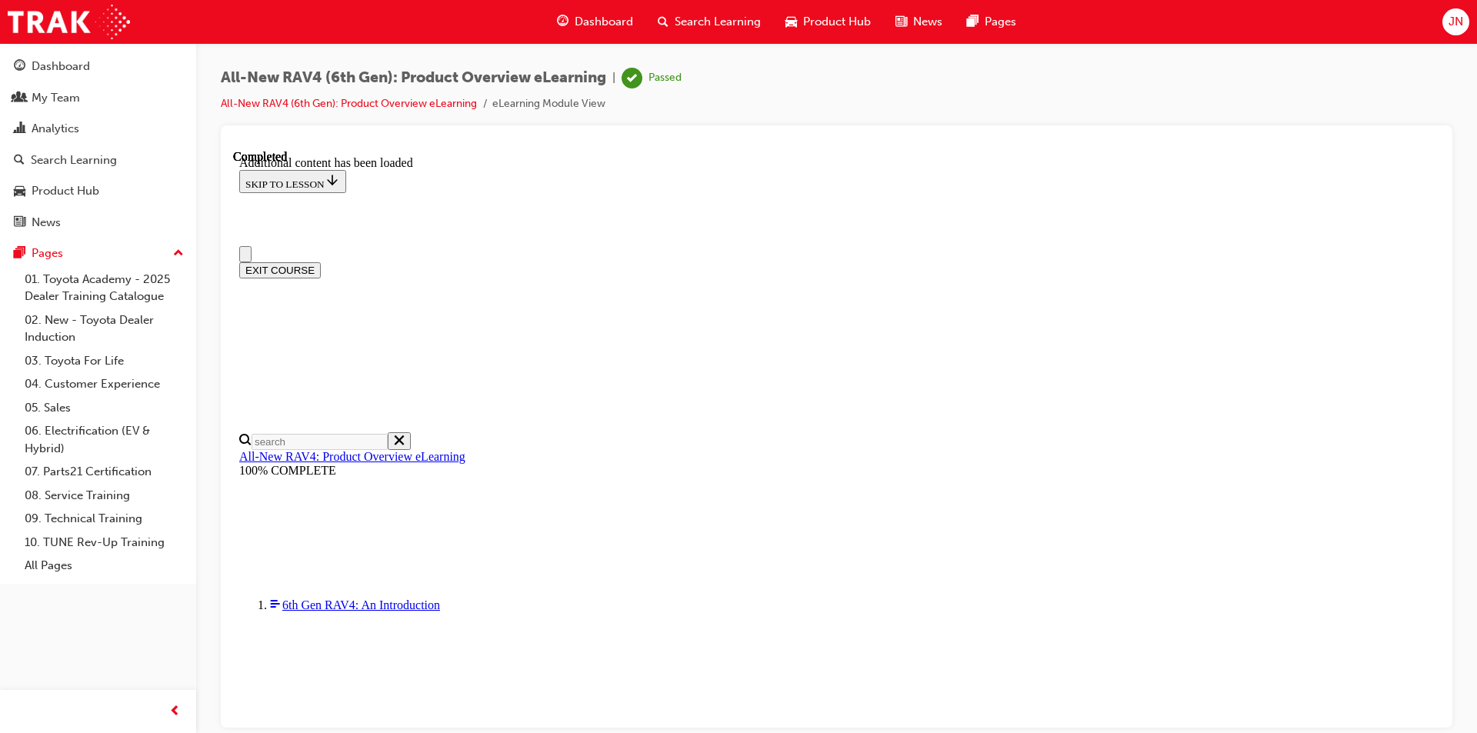
click at [323, 23] on div "Dashboard Search Learning Product Hub News Pages JN" at bounding box center [738, 22] width 1477 height 44
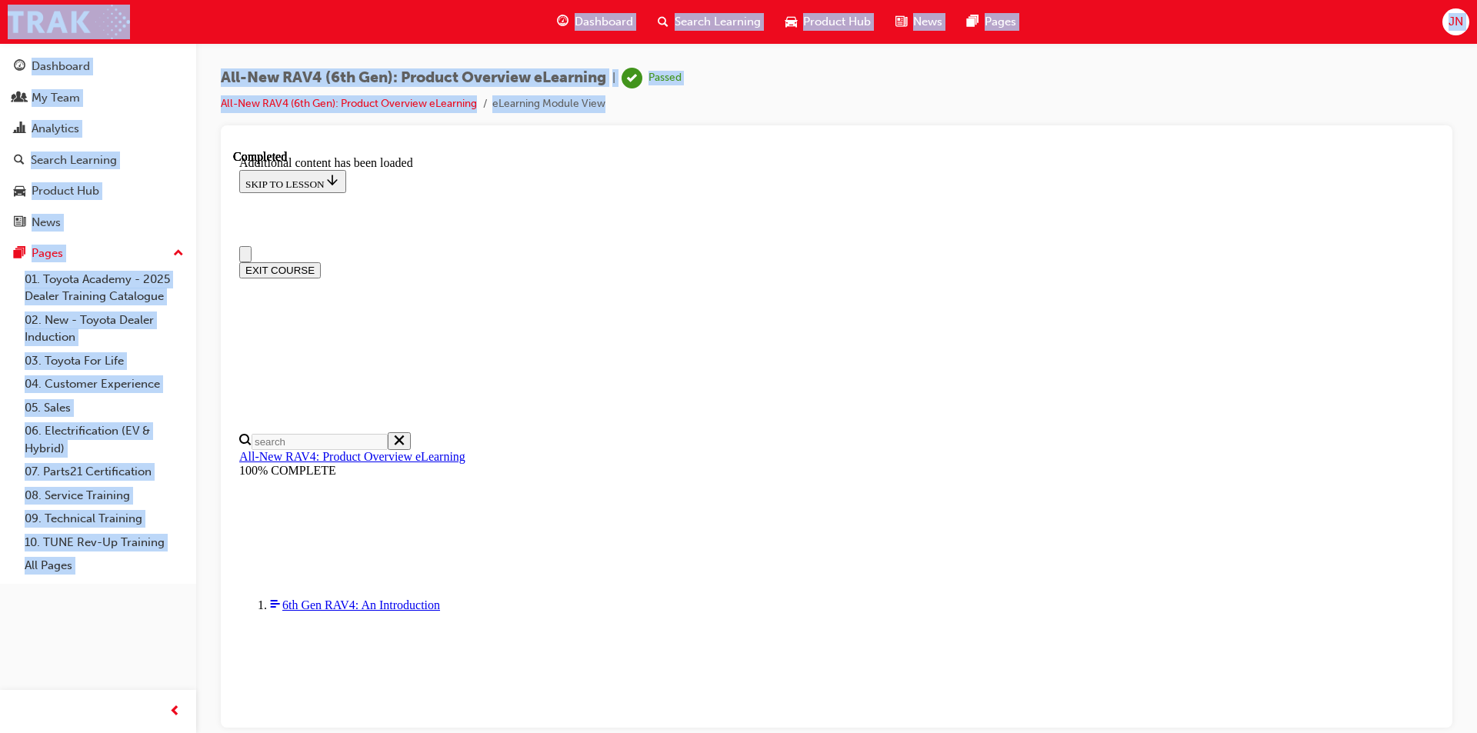
drag, startPoint x: 556, startPoint y: 172, endPoint x: 1067, endPoint y: 403, distance: 561.0
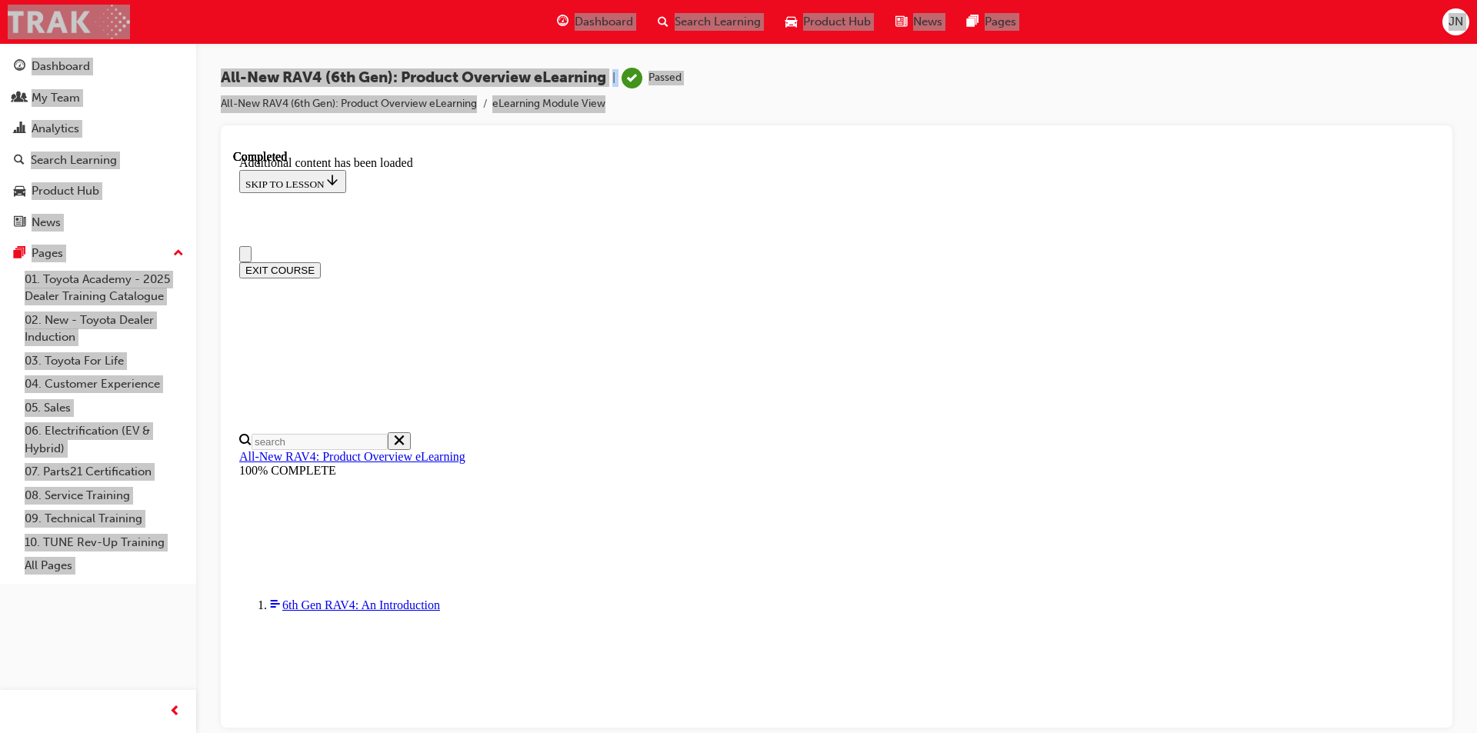
drag, startPoint x: 1190, startPoint y: 637, endPoint x: 335, endPoint y: 18, distance: 1055.7
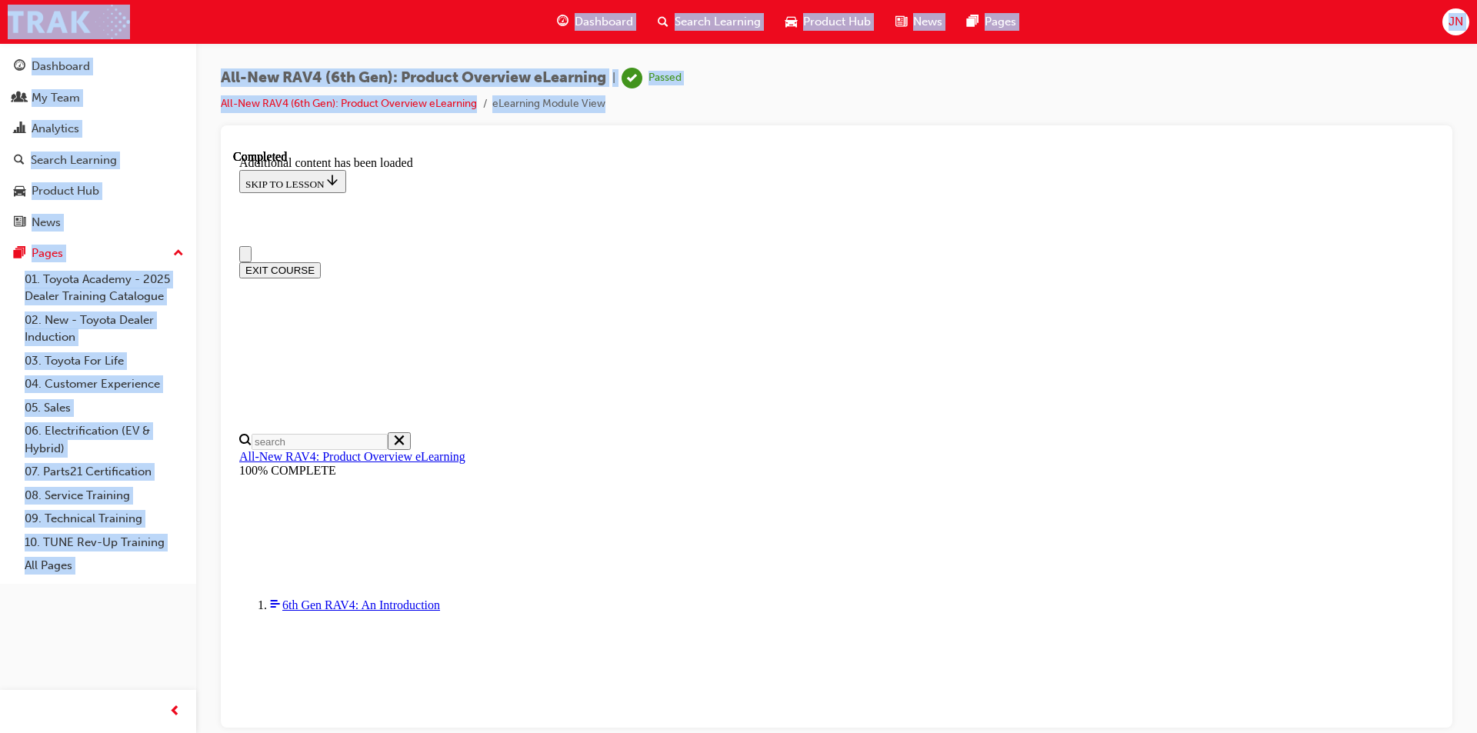
click at [335, 18] on div "Dashboard Search Learning Product Hub News Pages JN" at bounding box center [738, 22] width 1477 height 44
drag, startPoint x: 824, startPoint y: 299, endPoint x: 1118, endPoint y: 631, distance: 444.0
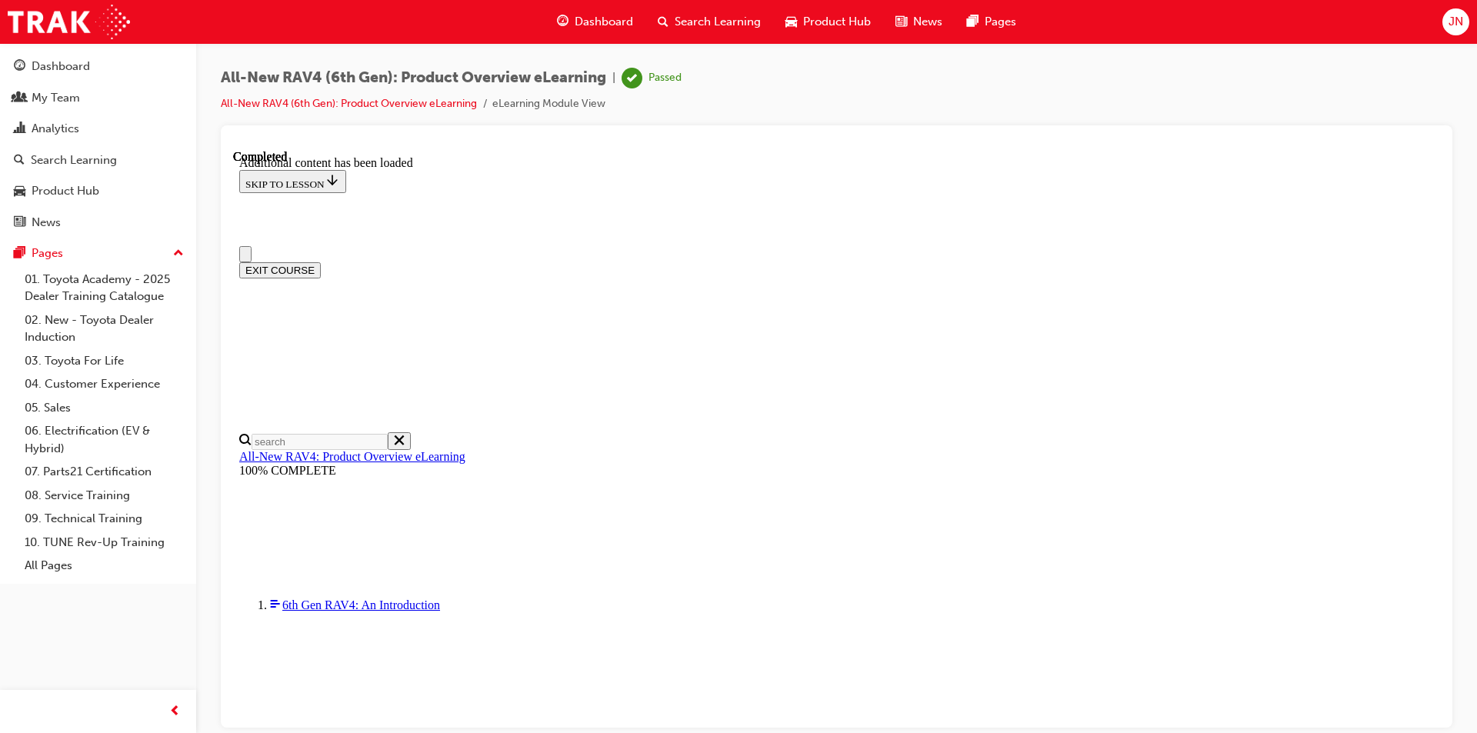
click at [318, 20] on div "Dashboard Search Learning Product Hub News Pages JN" at bounding box center [738, 22] width 1477 height 44
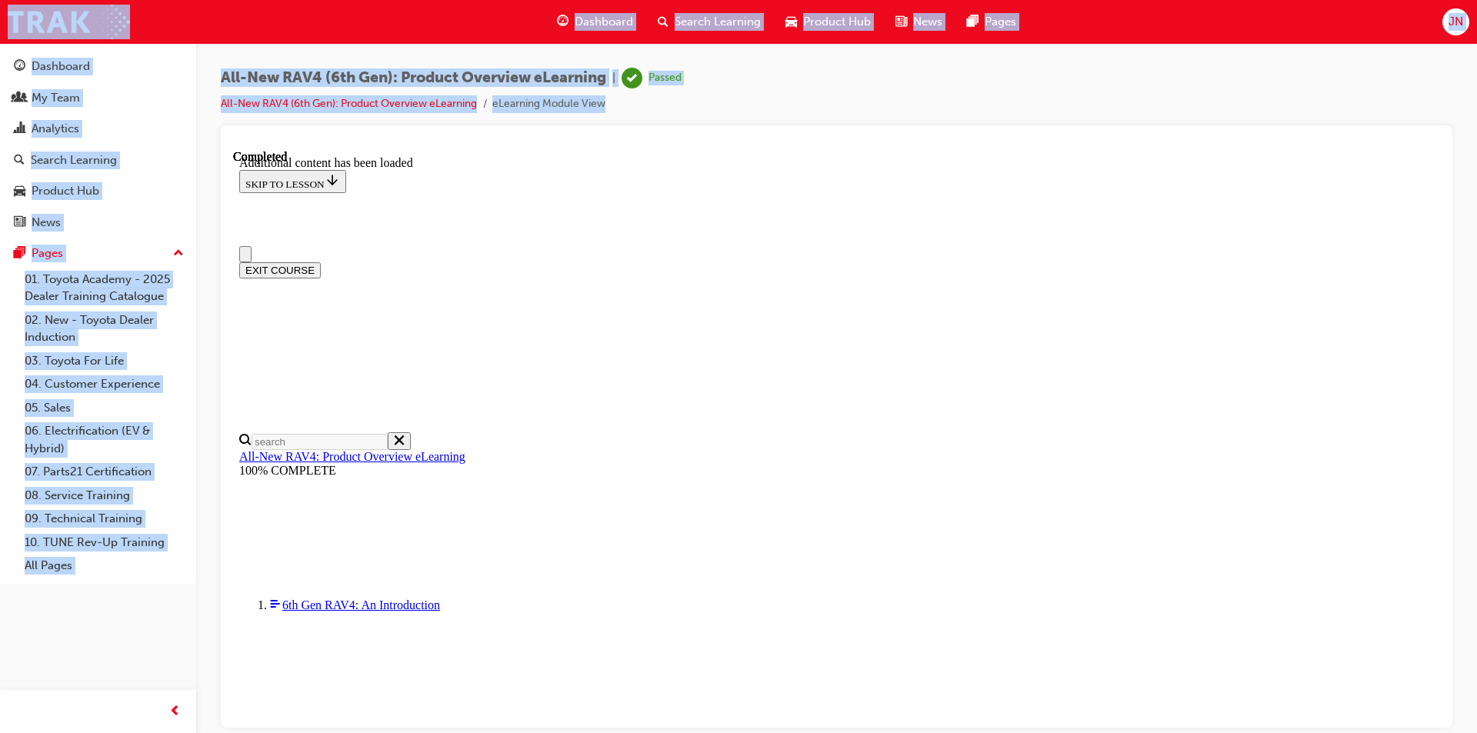
drag, startPoint x: 551, startPoint y: 169, endPoint x: 1103, endPoint y: 601, distance: 701.2
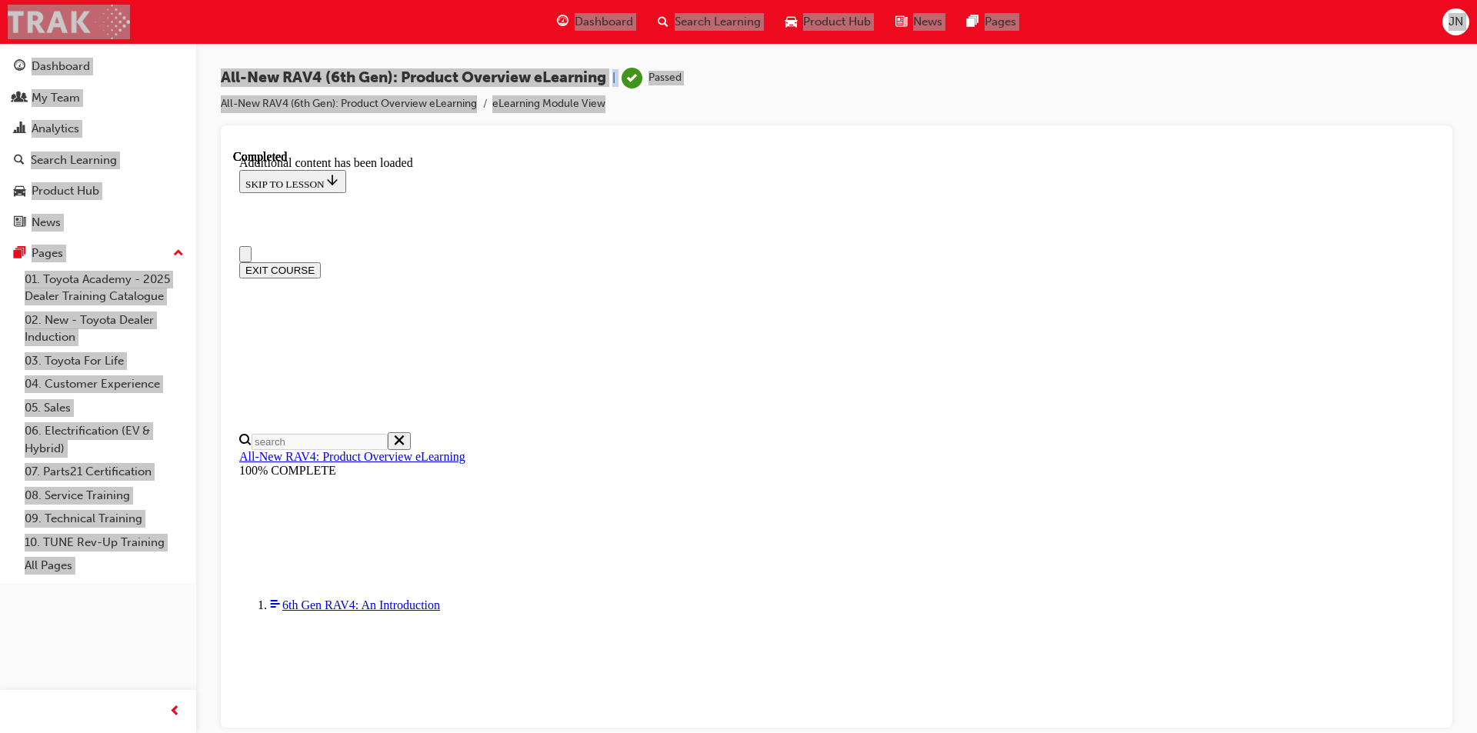
drag, startPoint x: 876, startPoint y: 468, endPoint x: 628, endPoint y: 167, distance: 389.5
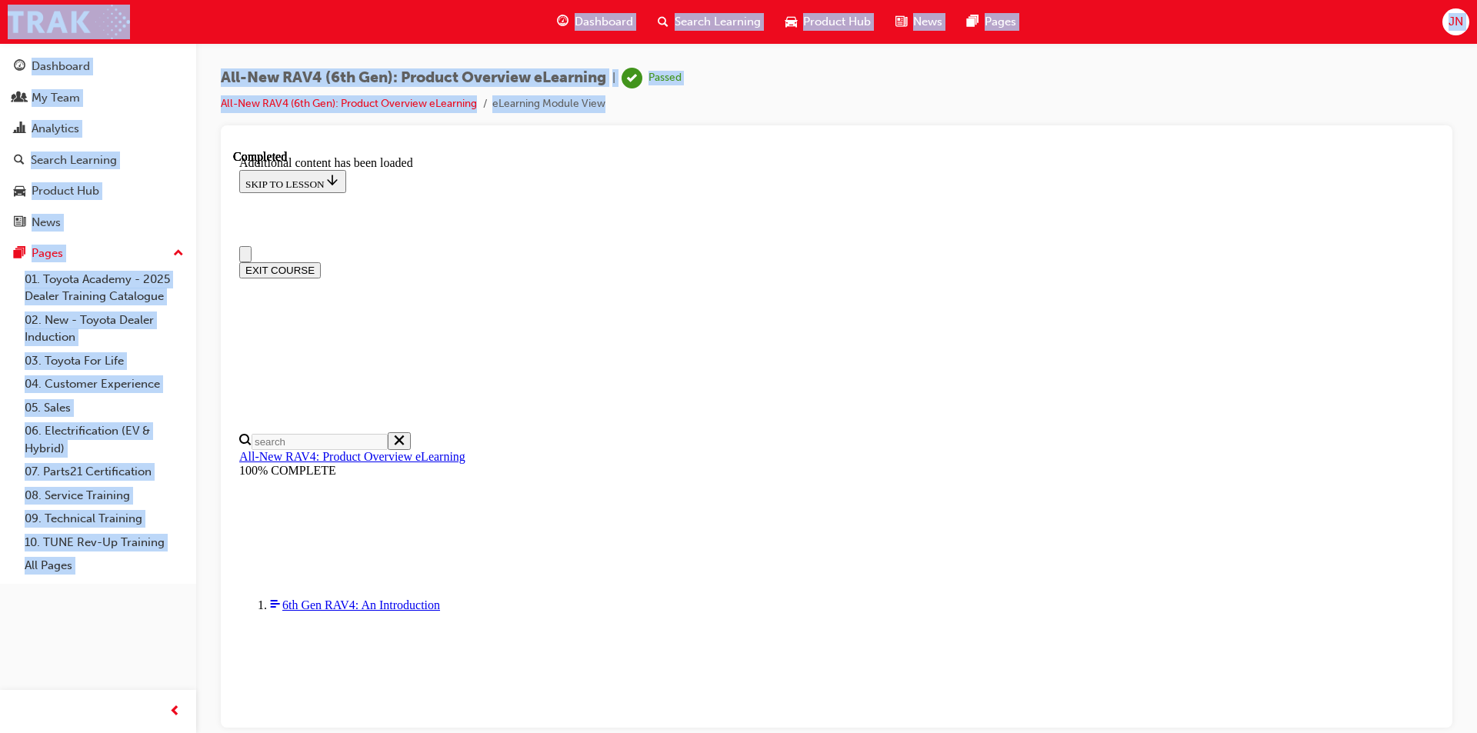
click at [395, 18] on div "Dashboard Search Learning Product Hub News Pages JN" at bounding box center [738, 22] width 1477 height 44
drag, startPoint x: 628, startPoint y: 167, endPoint x: 1074, endPoint y: 527, distance: 573.1
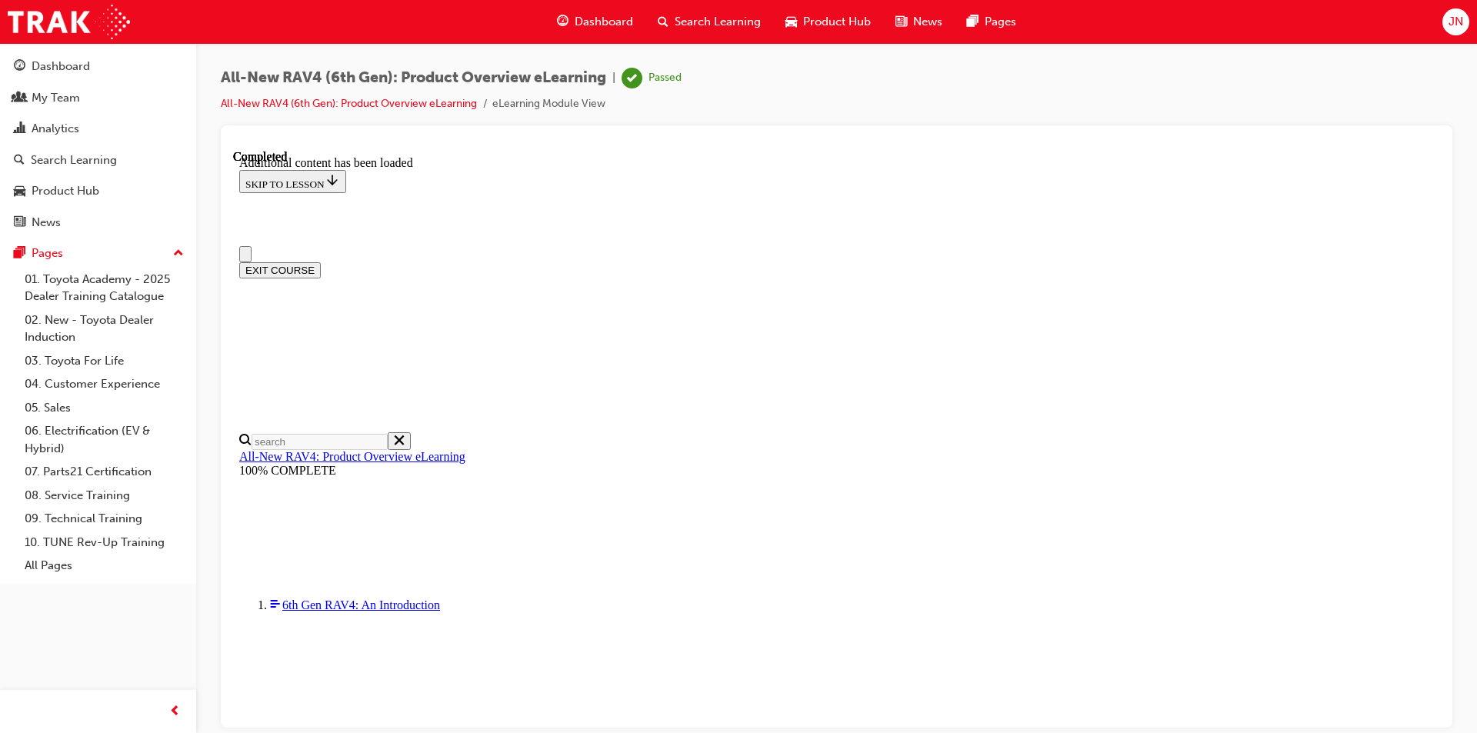
click at [301, 27] on div "Dashboard Search Learning Product Hub News Pages JN" at bounding box center [738, 22] width 1477 height 44
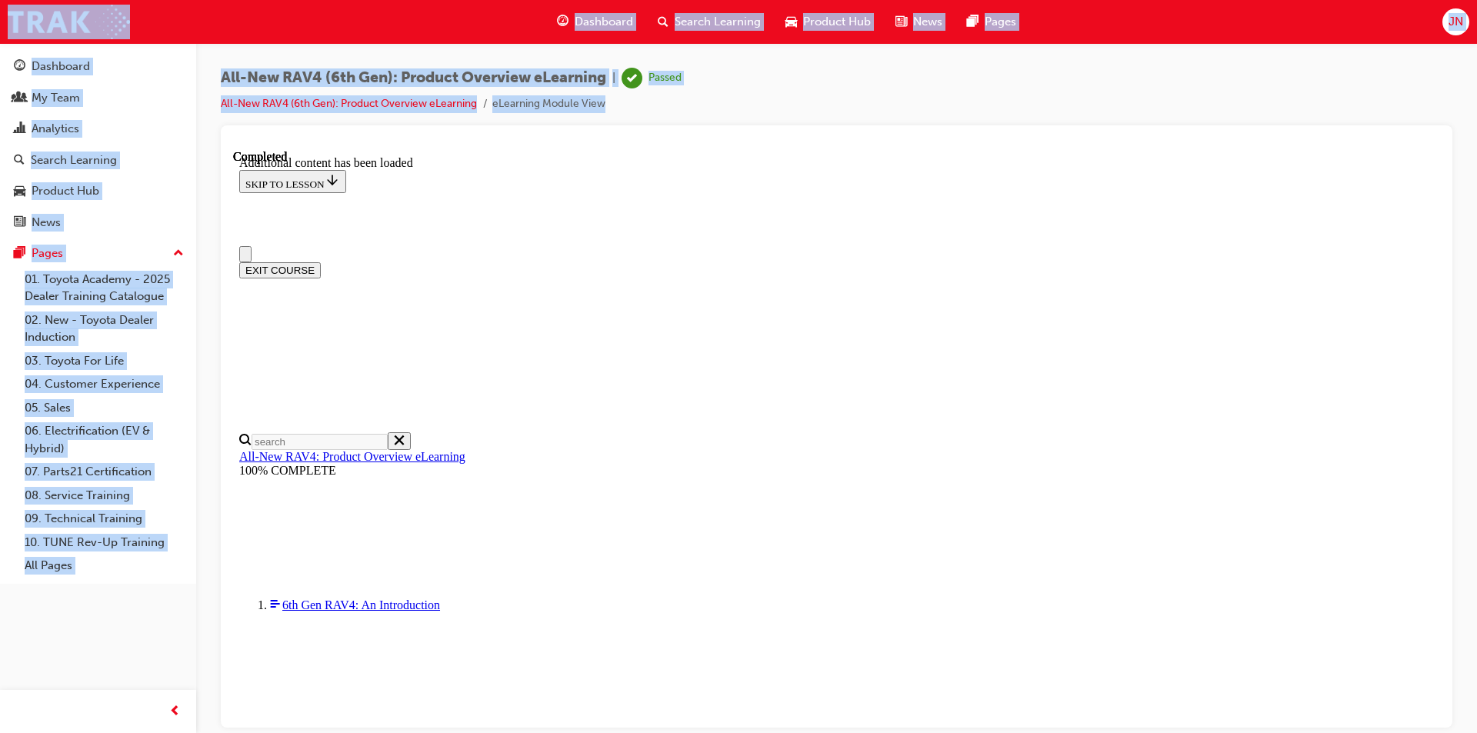
drag, startPoint x: 541, startPoint y: 165, endPoint x: 1148, endPoint y: 643, distance: 773.2
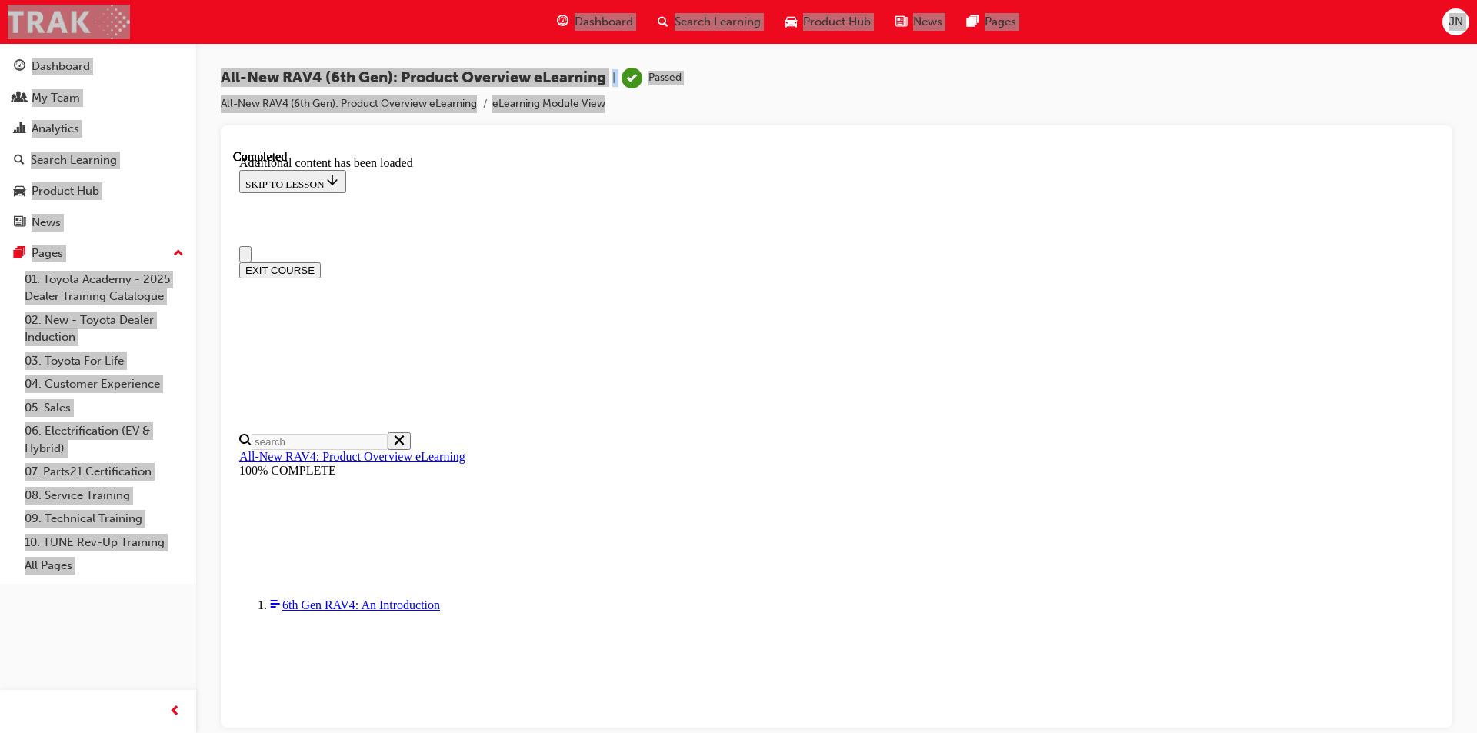
drag, startPoint x: 931, startPoint y: 513, endPoint x: 264, endPoint y: 7, distance: 837.6
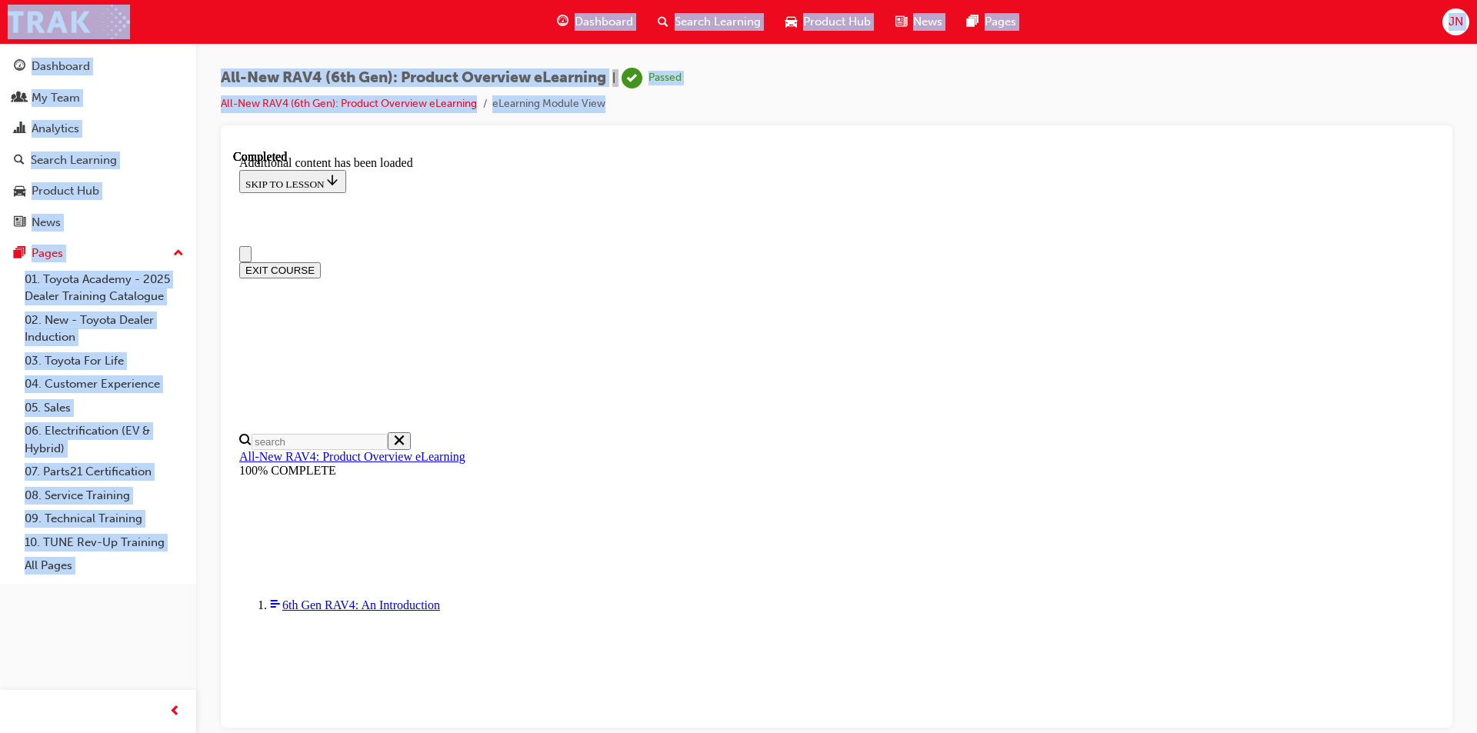
click at [264, 8] on div "Dashboard Search Learning Product Hub News Pages JN" at bounding box center [738, 22] width 1477 height 44
drag, startPoint x: 497, startPoint y: 157, endPoint x: 1074, endPoint y: 591, distance: 722.3
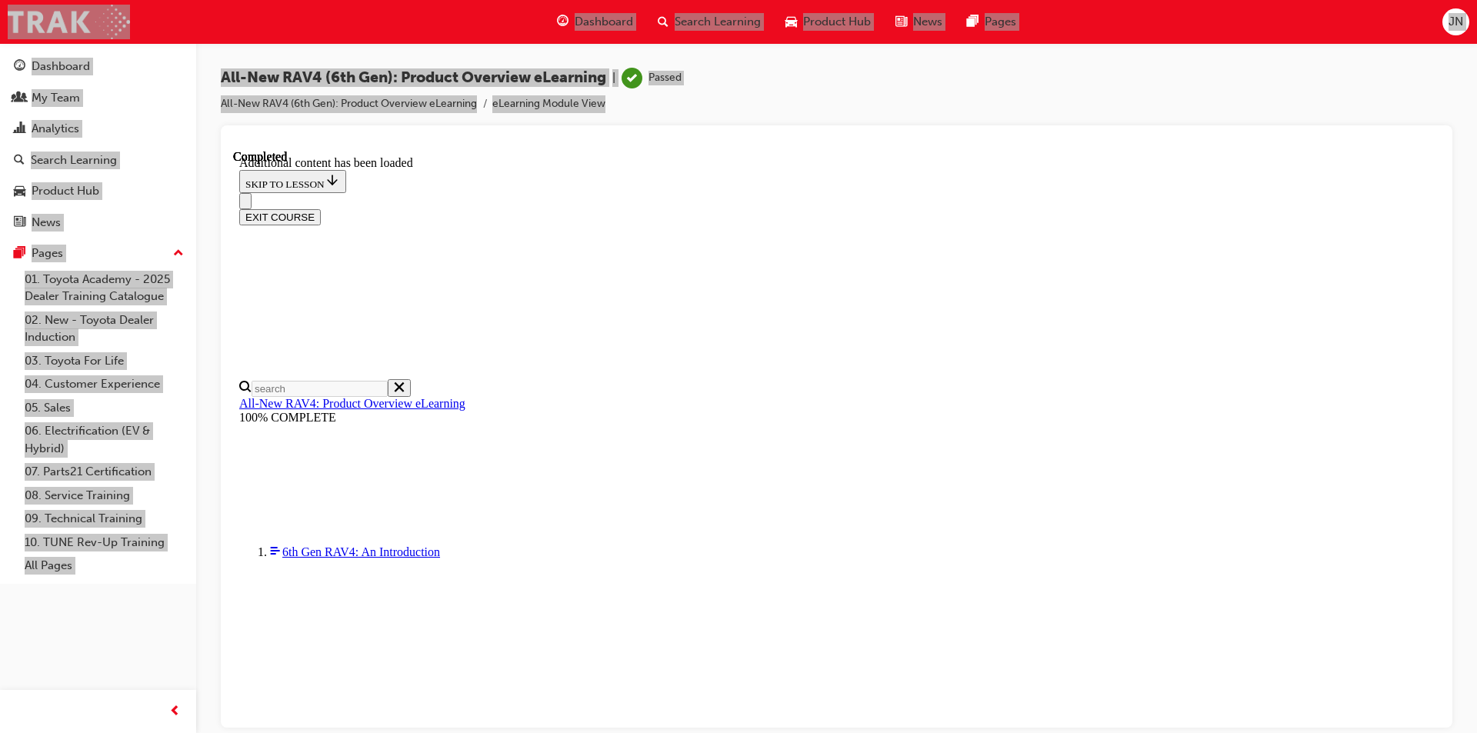
scroll to position [54, 0]
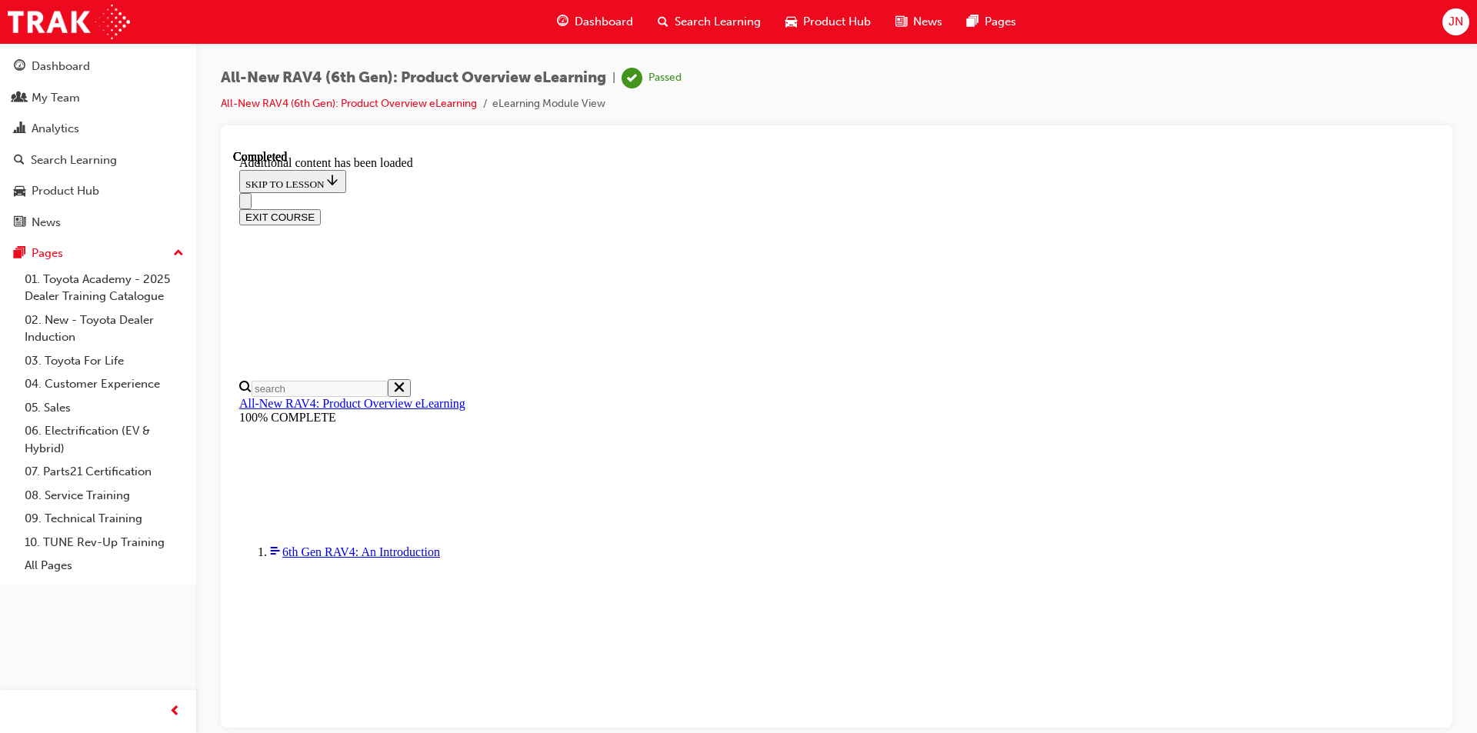
drag, startPoint x: 661, startPoint y: 246, endPoint x: 1133, endPoint y: 441, distance: 510.0
drag, startPoint x: 1133, startPoint y: 441, endPoint x: 652, endPoint y: 243, distance: 519.7
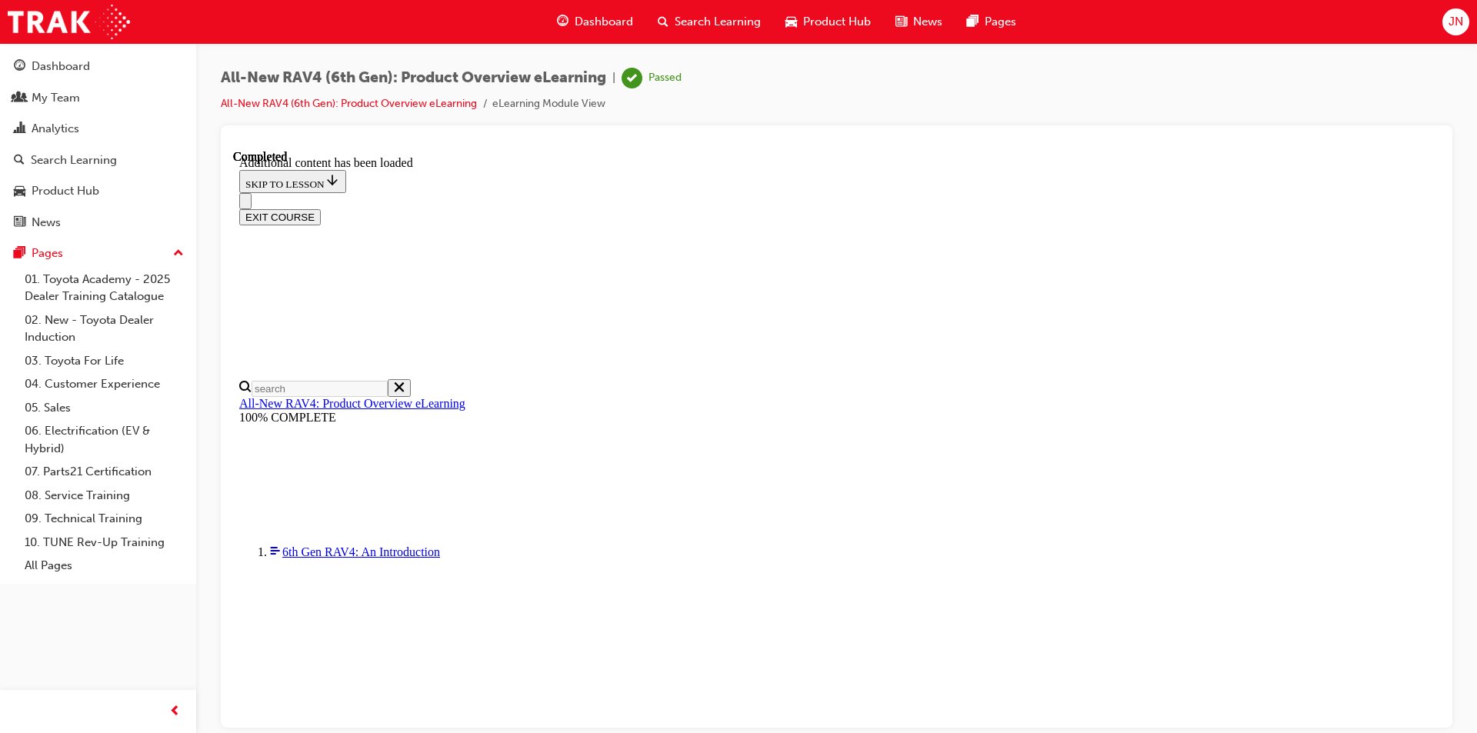
drag, startPoint x: 652, startPoint y: 243, endPoint x: 1139, endPoint y: 440, distance: 525.1
